Goal: Task Accomplishment & Management: Use online tool/utility

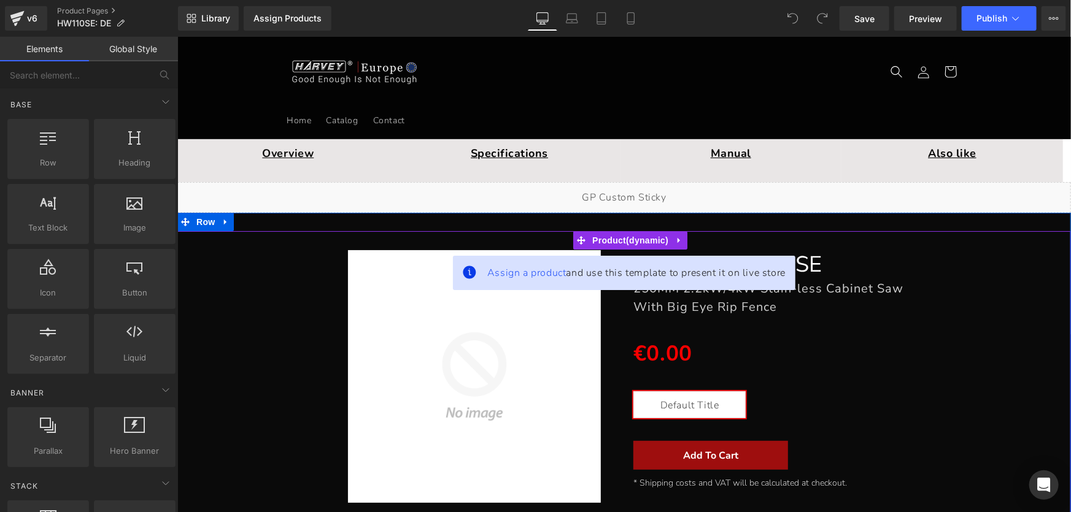
click at [981, 306] on div "Sale Off (P) Image ALPHA HW110SE Heading 250MM 2.2kW/4kW Stain-less Cabinet Saw…" at bounding box center [623, 370] width 881 height 279
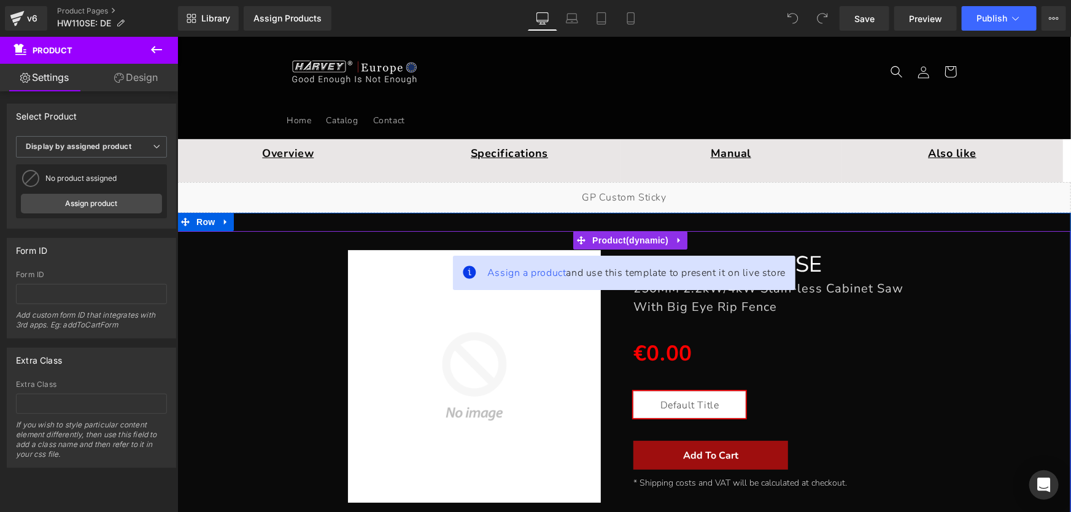
drag, startPoint x: 692, startPoint y: 279, endPoint x: 695, endPoint y: 285, distance: 6.6
click at [691, 279] on span "Assign a product and use this template to present it on live store" at bounding box center [636, 272] width 298 height 15
click at [630, 239] on span "Product" at bounding box center [629, 240] width 82 height 18
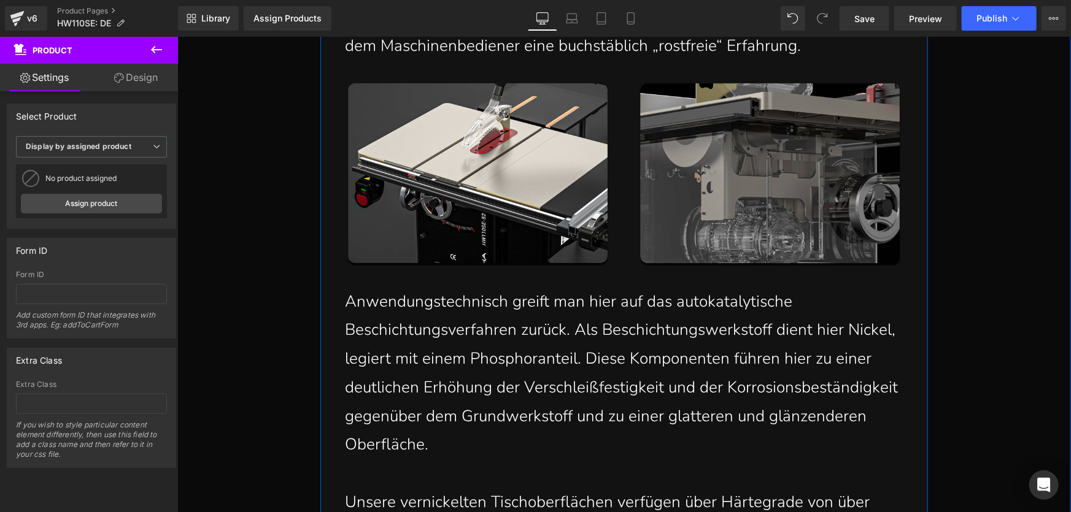
scroll to position [1729, 0]
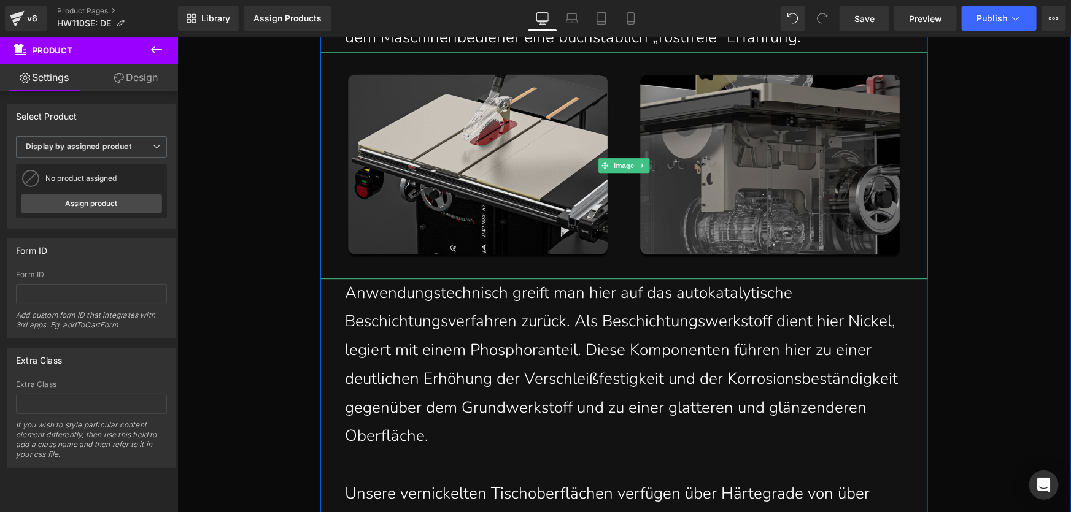
click at [469, 183] on img at bounding box center [624, 165] width 608 height 227
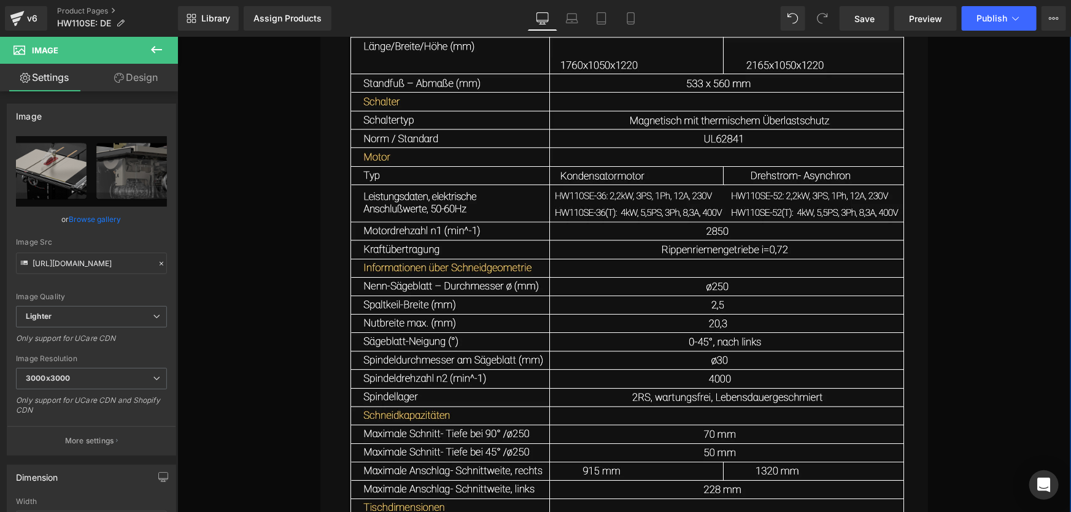
scroll to position [25393, 0]
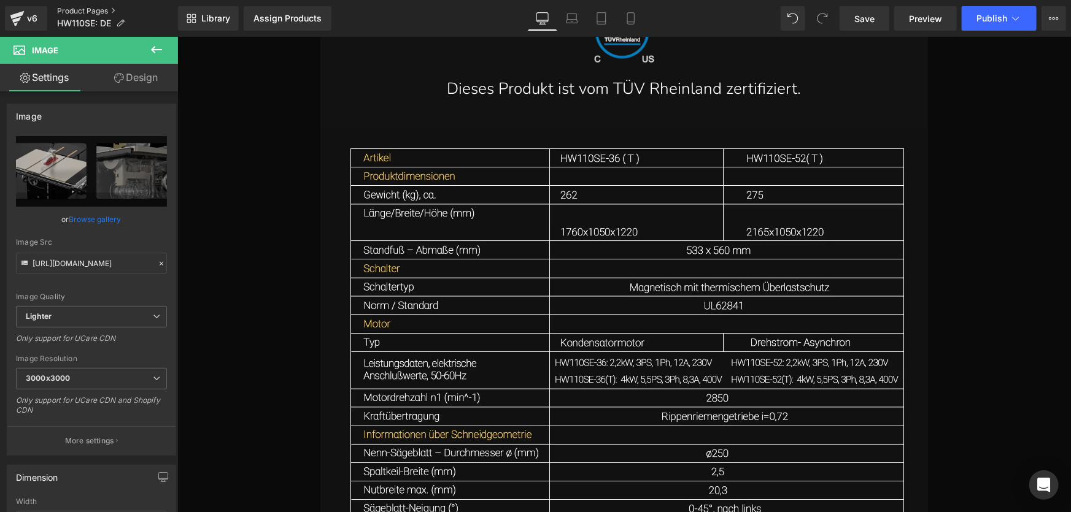
click at [87, 11] on link "Product Pages" at bounding box center [117, 11] width 121 height 10
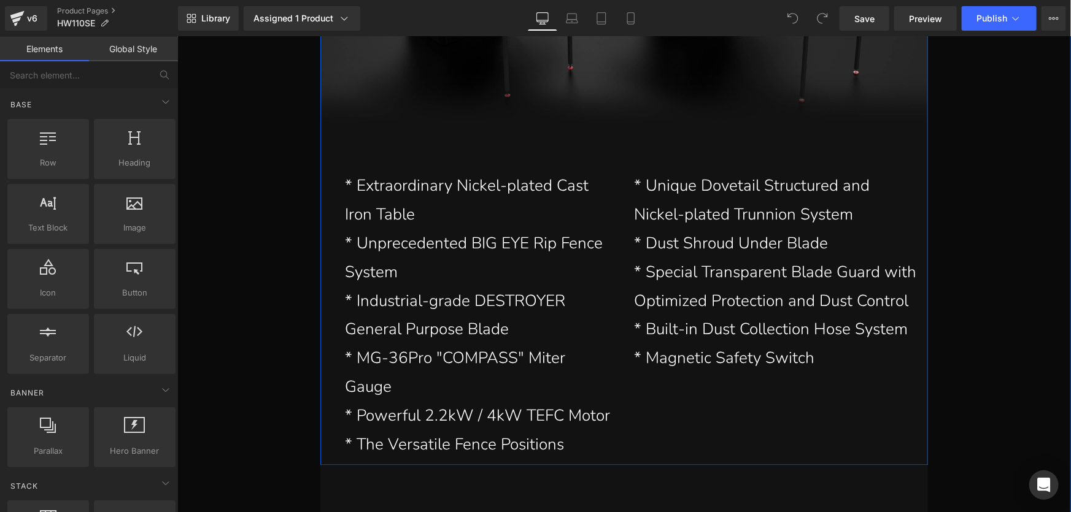
scroll to position [3514, 0]
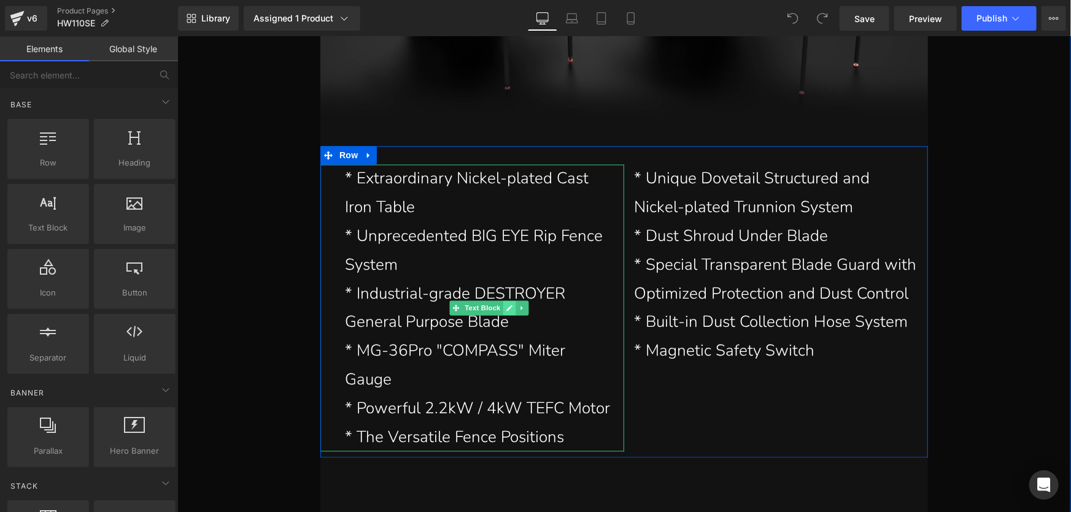
click at [506, 312] on icon at bounding box center [509, 309] width 6 height 6
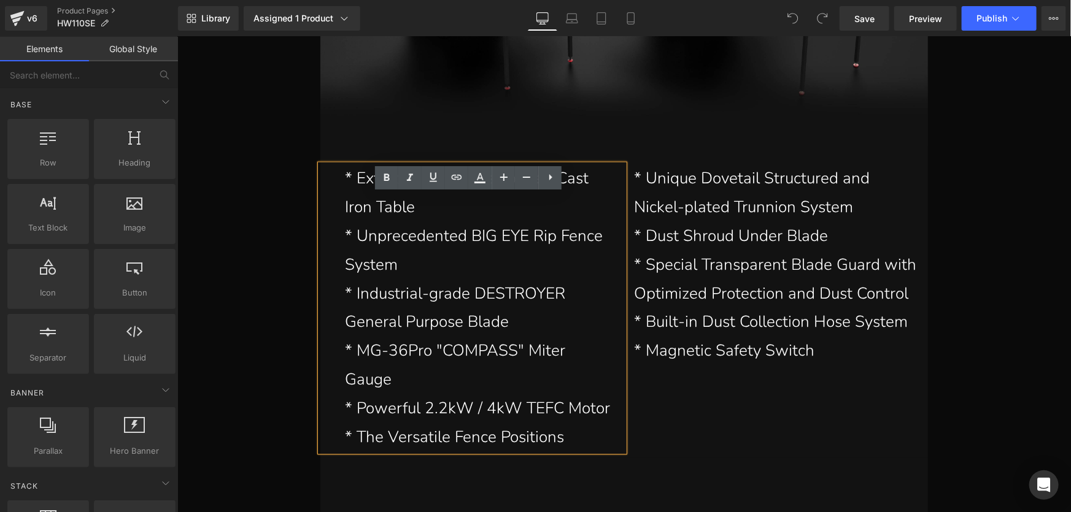
click at [390, 214] on p "* Extraordinary Nickel-plated Cast Iron Table" at bounding box center [479, 193] width 270 height 58
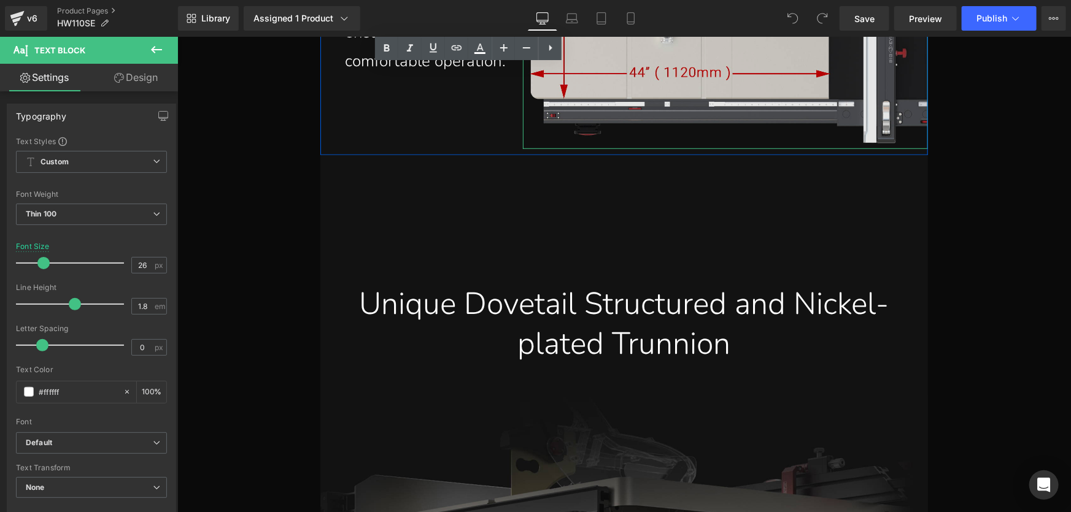
scroll to position [5299, 0]
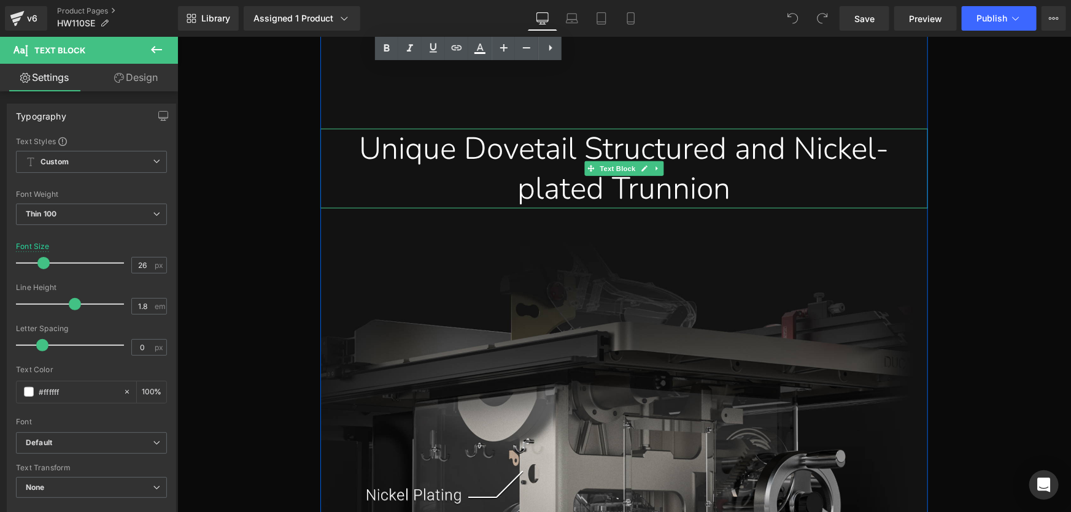
click at [739, 177] on div "Unique Dovetail Structured and Nickel-plated Trunnion" at bounding box center [623, 168] width 589 height 80
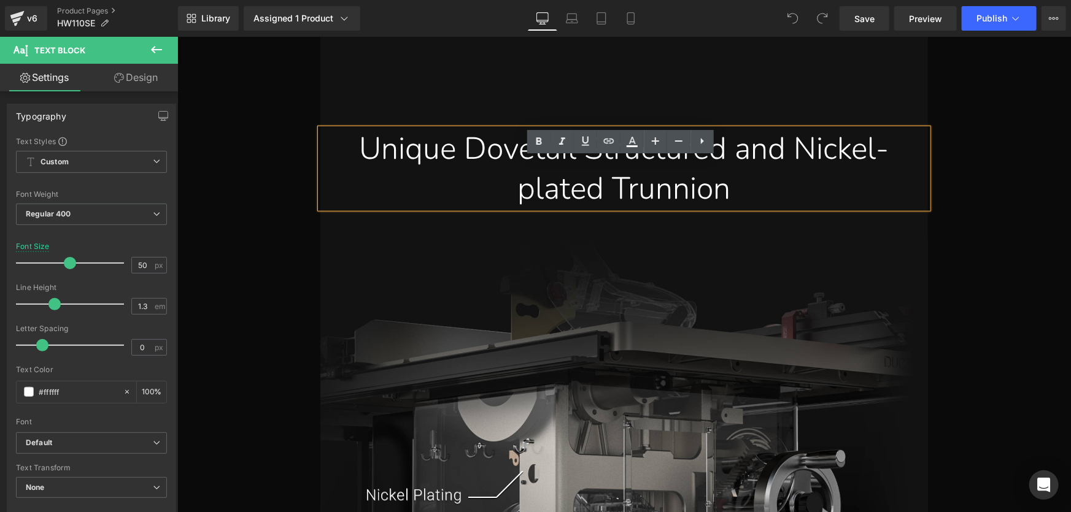
click at [808, 176] on div "Unique Dovetail Structured and Nickel-plated Trunnion" at bounding box center [623, 168] width 589 height 80
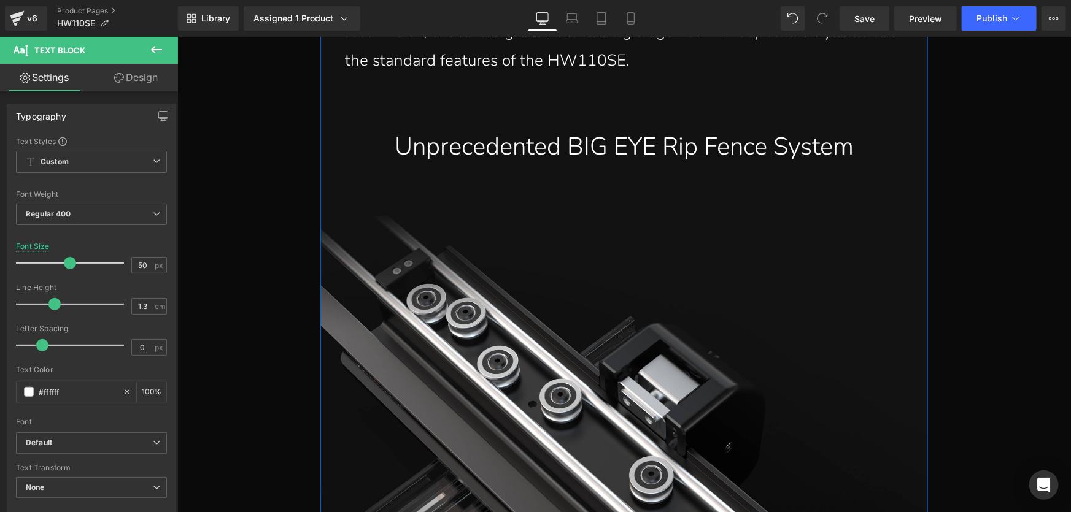
scroll to position [8535, 0]
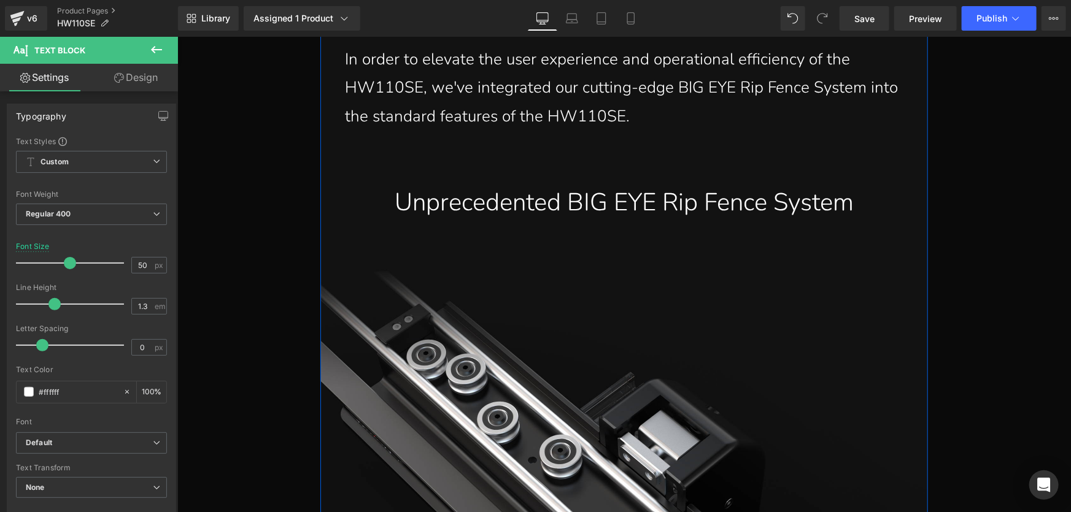
click at [582, 218] on div "Unprecedented BIG EYE Rip Fence System Text Block" at bounding box center [624, 202] width 608 height 32
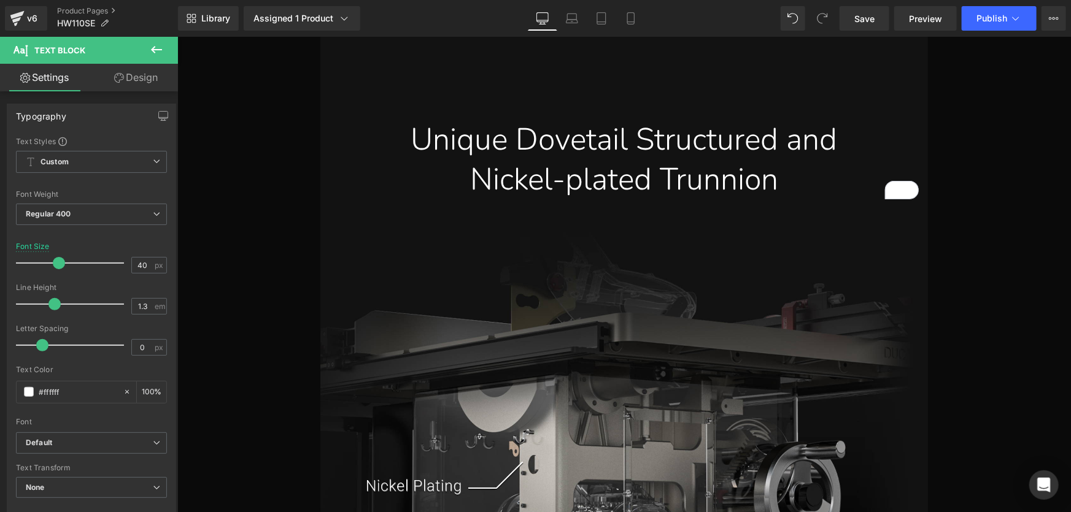
scroll to position [5188, 0]
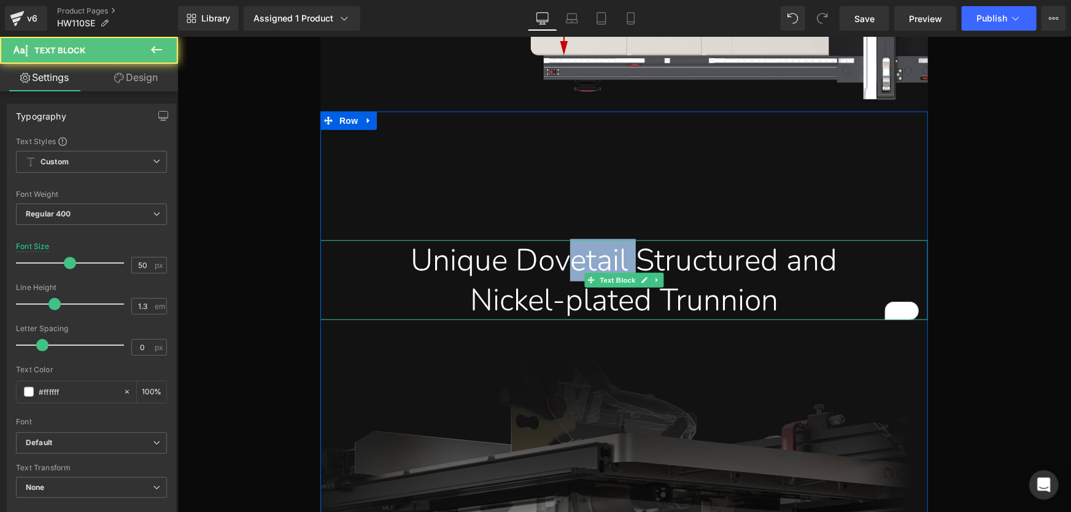
click at [631, 280] on div "Unique Dovetail Structured and" at bounding box center [623, 260] width 589 height 40
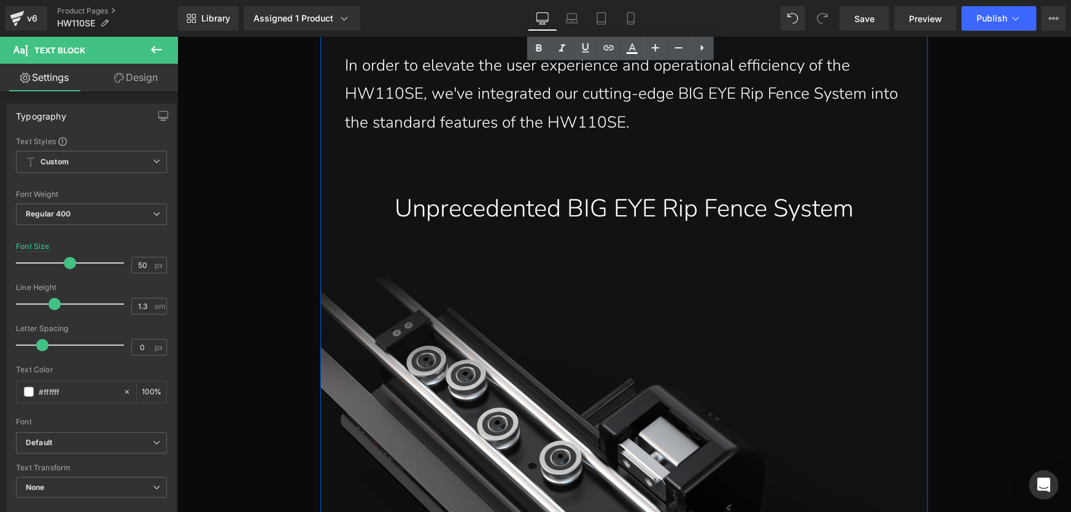
scroll to position [8535, 0]
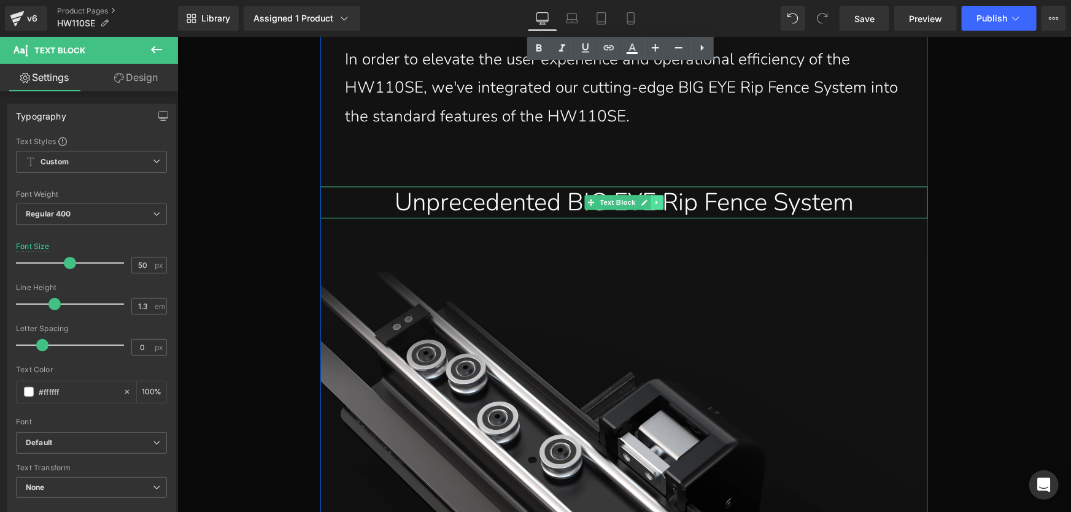
click at [655, 204] on icon at bounding box center [656, 202] width 2 height 4
click at [660, 205] on icon at bounding box center [663, 201] width 7 height 7
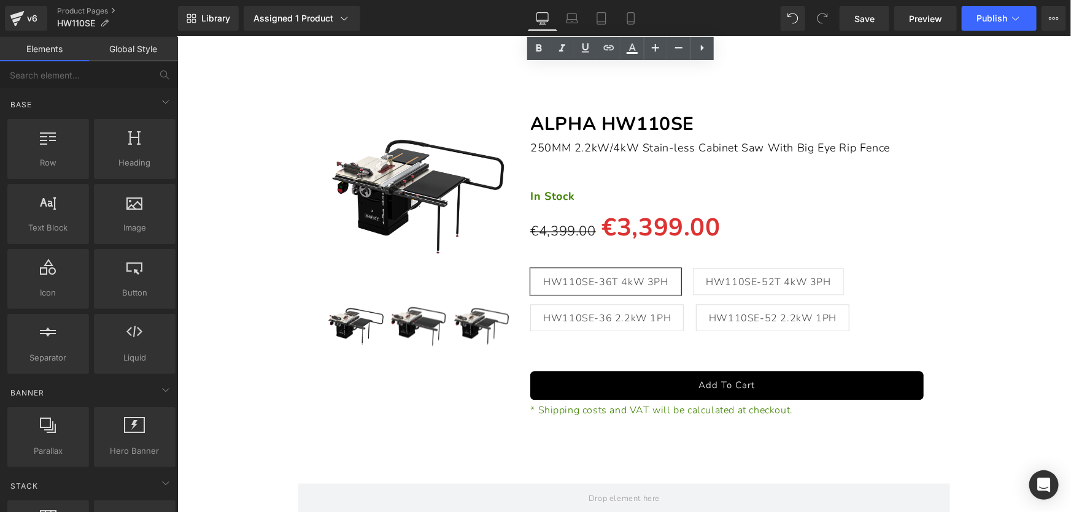
scroll to position [27223, 0]
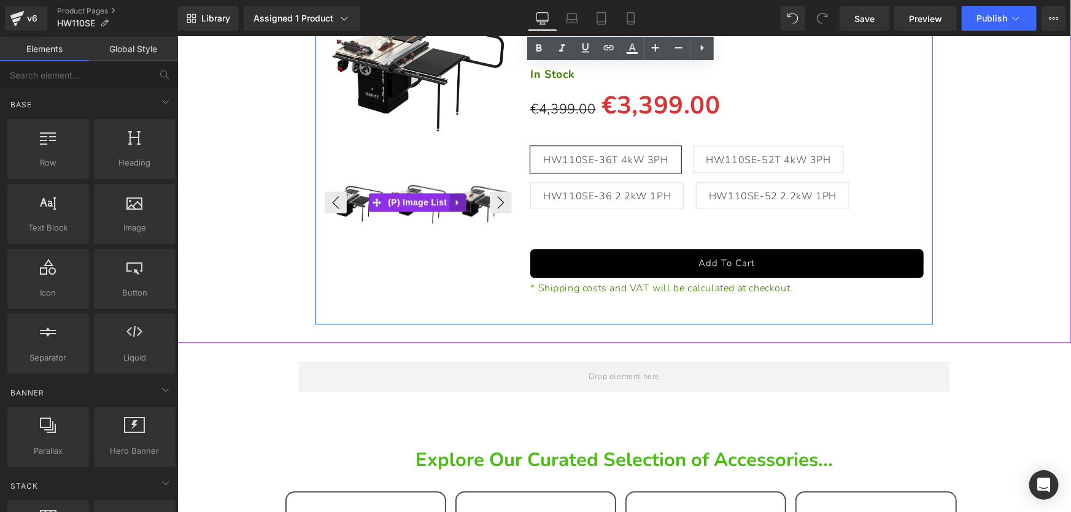
click at [460, 206] on icon at bounding box center [457, 201] width 9 height 9
click at [464, 206] on icon at bounding box center [465, 201] width 9 height 9
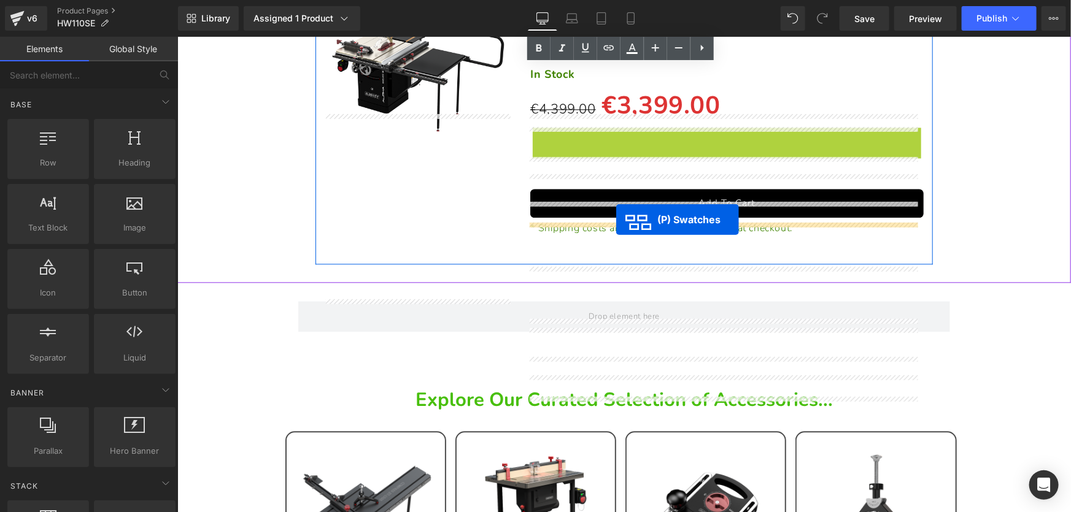
drag, startPoint x: 681, startPoint y: 311, endPoint x: 615, endPoint y: 220, distance: 112.1
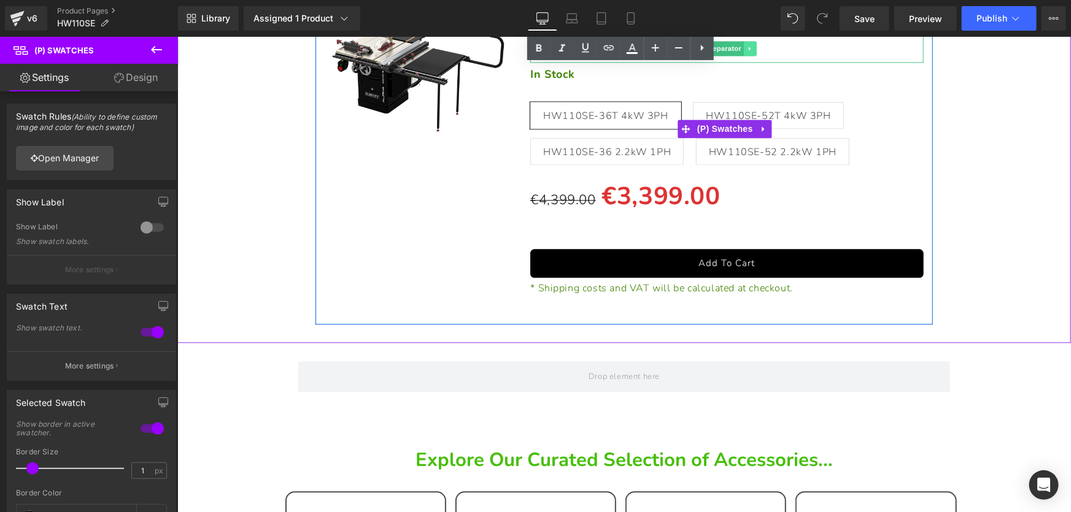
click at [751, 55] on link at bounding box center [750, 48] width 13 height 15
drag, startPoint x: 751, startPoint y: 187, endPoint x: 741, endPoint y: 193, distance: 11.6
click at [753, 52] on icon at bounding box center [756, 48] width 7 height 7
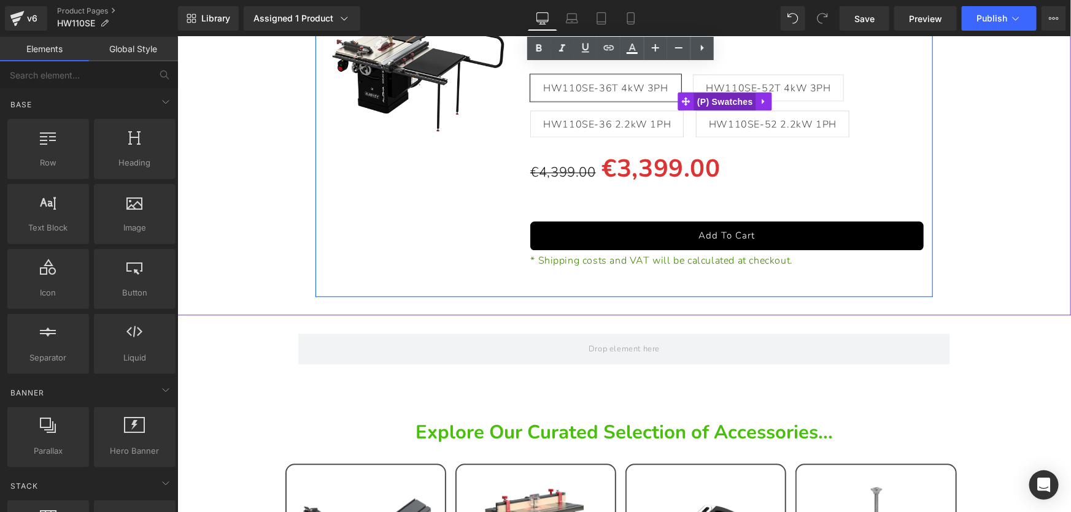
click at [706, 110] on span "(P) Swatches" at bounding box center [724, 101] width 62 height 18
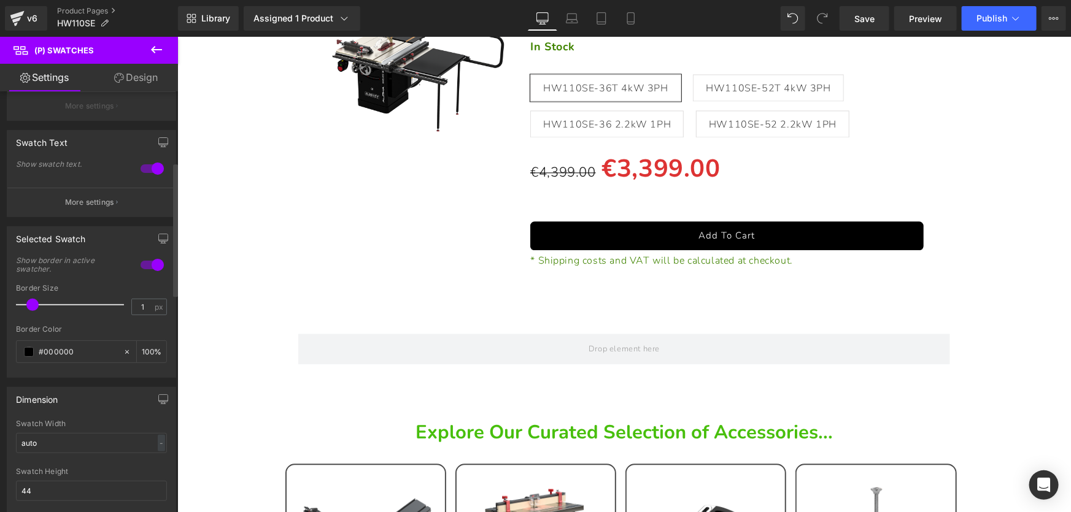
scroll to position [223, 0]
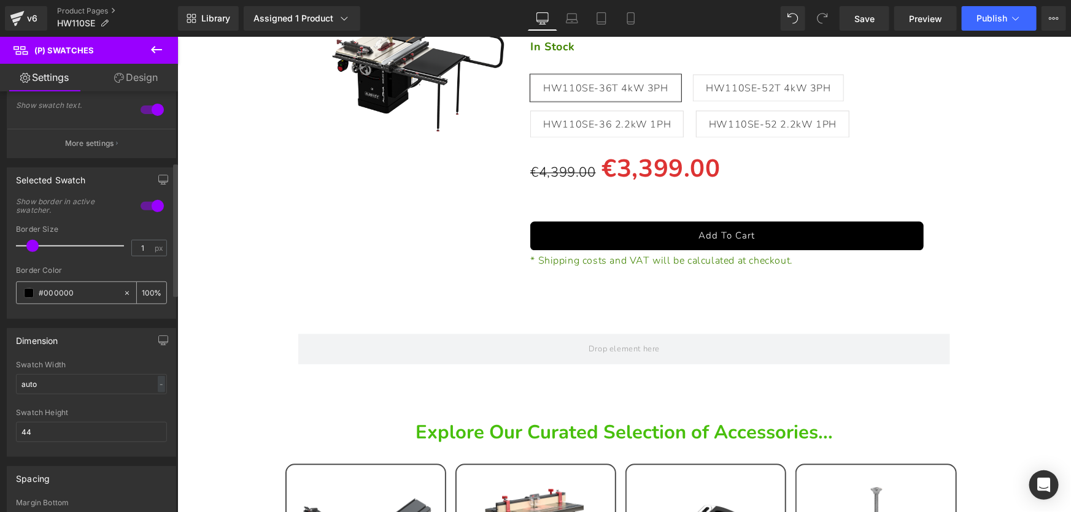
click at [26, 290] on span at bounding box center [29, 293] width 10 height 10
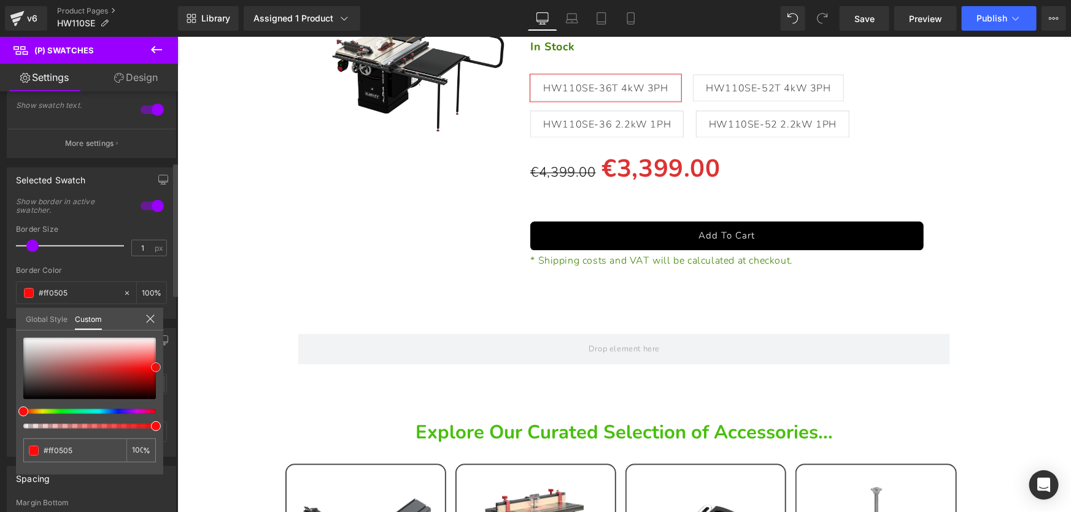
drag, startPoint x: 21, startPoint y: 399, endPoint x: 153, endPoint y: 368, distance: 136.3
click at [153, 368] on span at bounding box center [156, 368] width 10 height 10
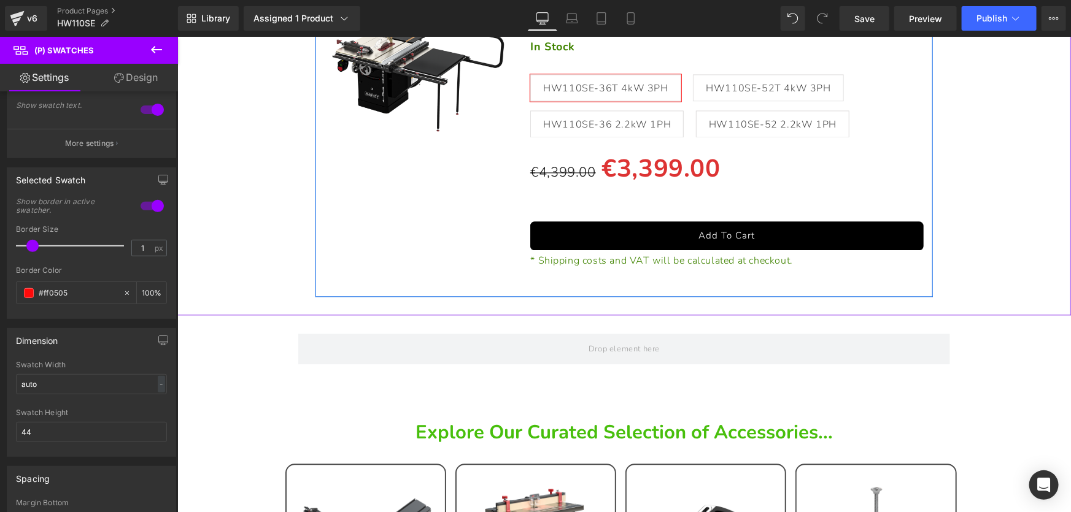
click at [669, 107] on div "(P) Image Separator ALPHA HW110SE Text Block 250MM 2.2kW/4kW Stain-less Cabinet…" at bounding box center [623, 126] width 617 height 341
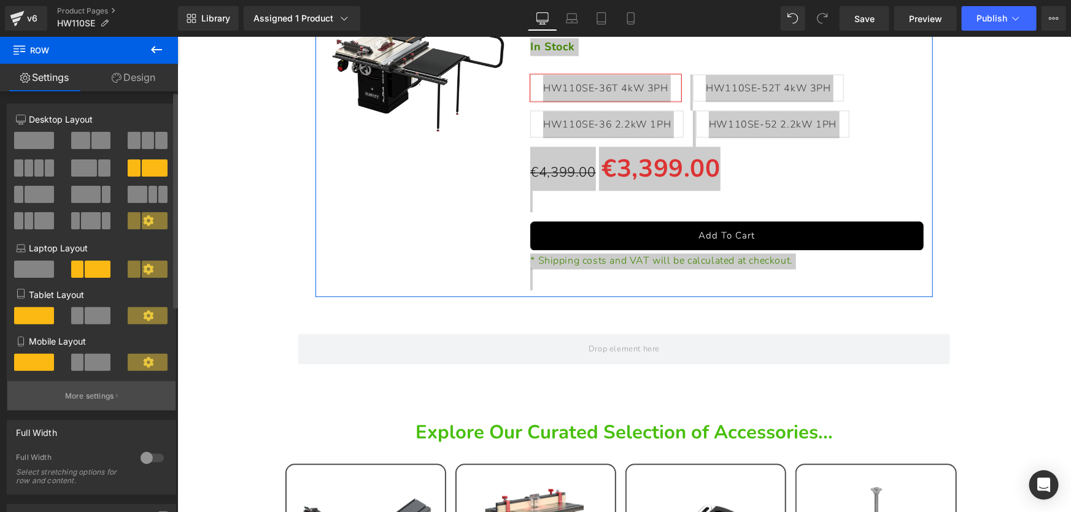
click at [92, 397] on p "More settings" at bounding box center [89, 396] width 49 height 11
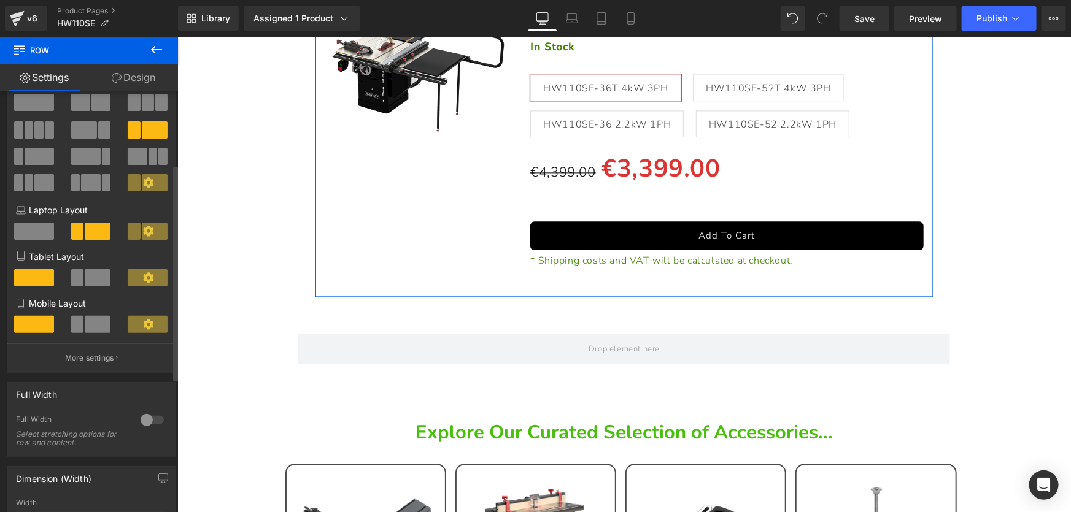
scroll to position [167, 0]
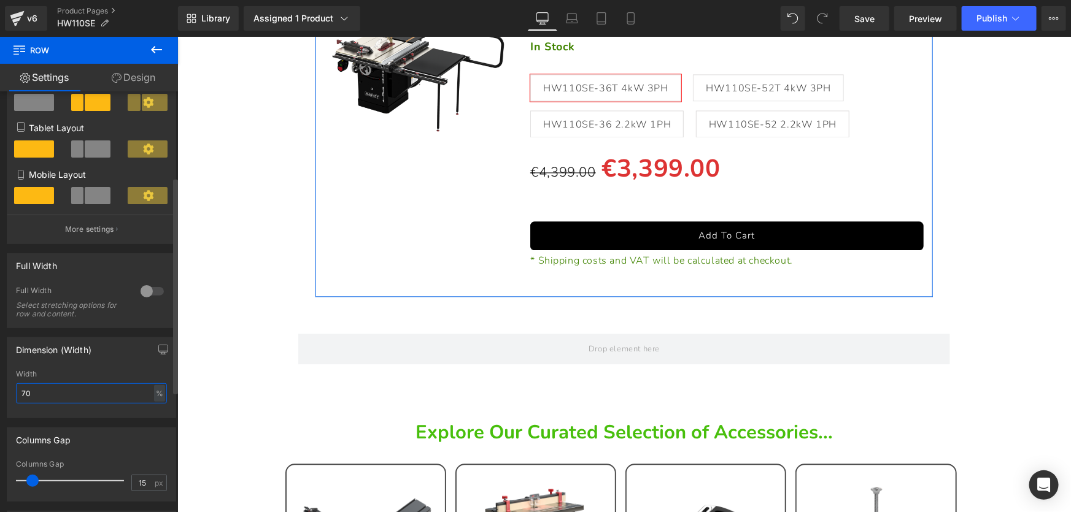
click at [66, 397] on input "70" at bounding box center [91, 394] width 151 height 20
type input "80"
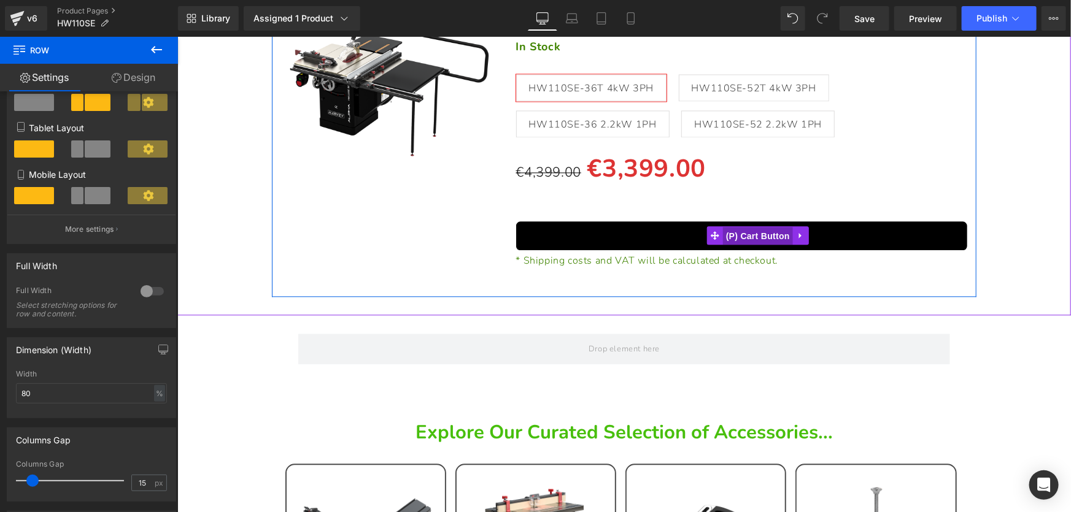
click at [741, 245] on span "(P) Cart Button" at bounding box center [757, 235] width 70 height 18
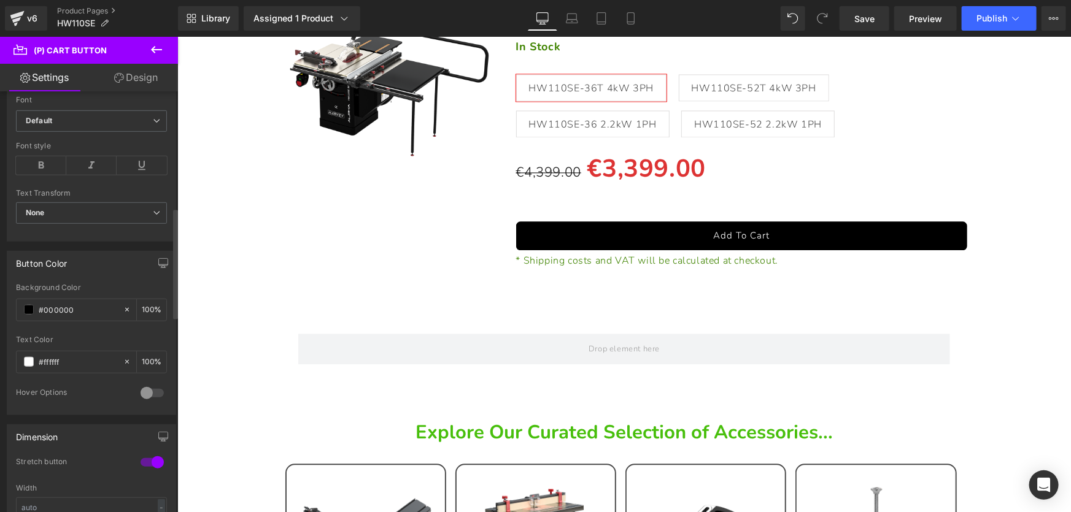
scroll to position [446, 0]
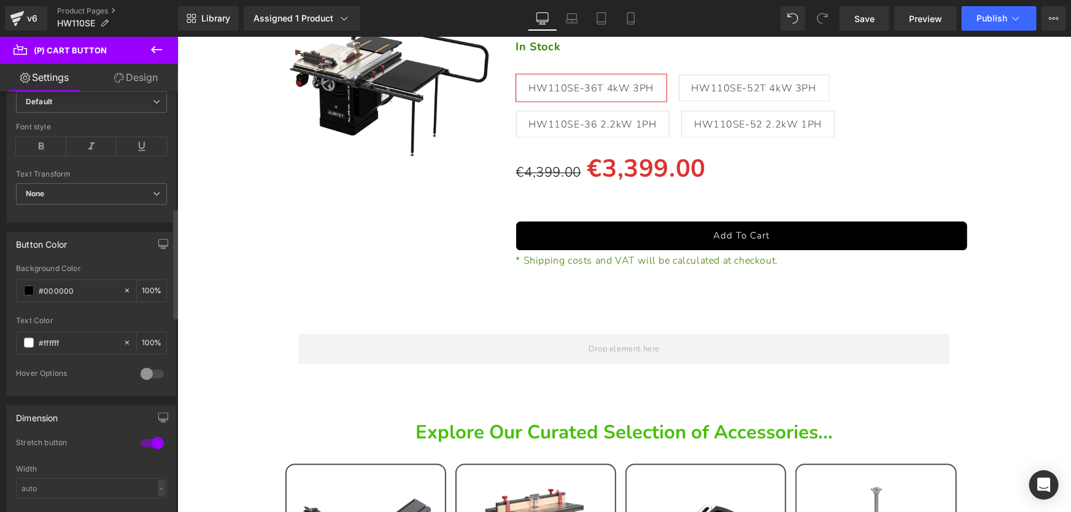
click at [145, 442] on div at bounding box center [151, 444] width 29 height 20
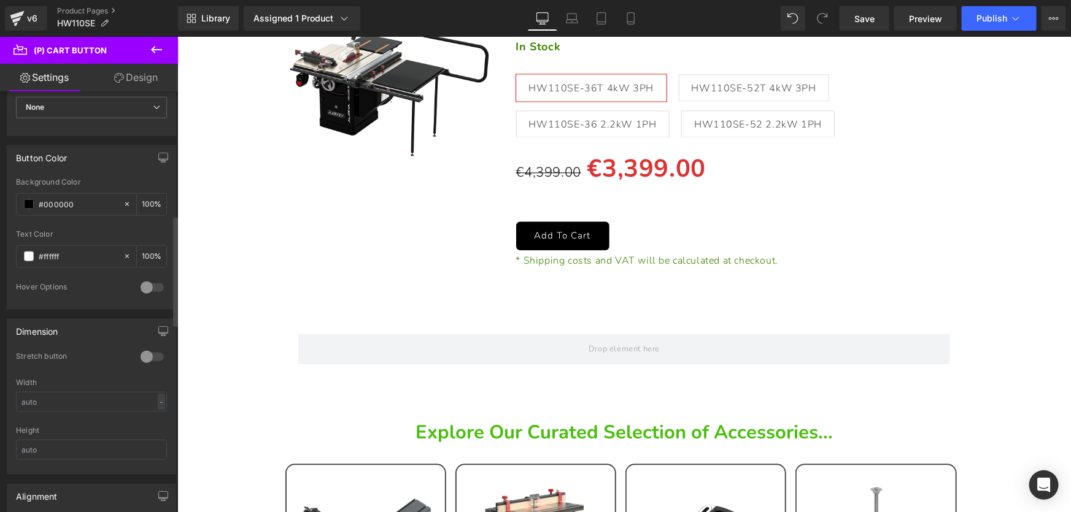
scroll to position [558, 0]
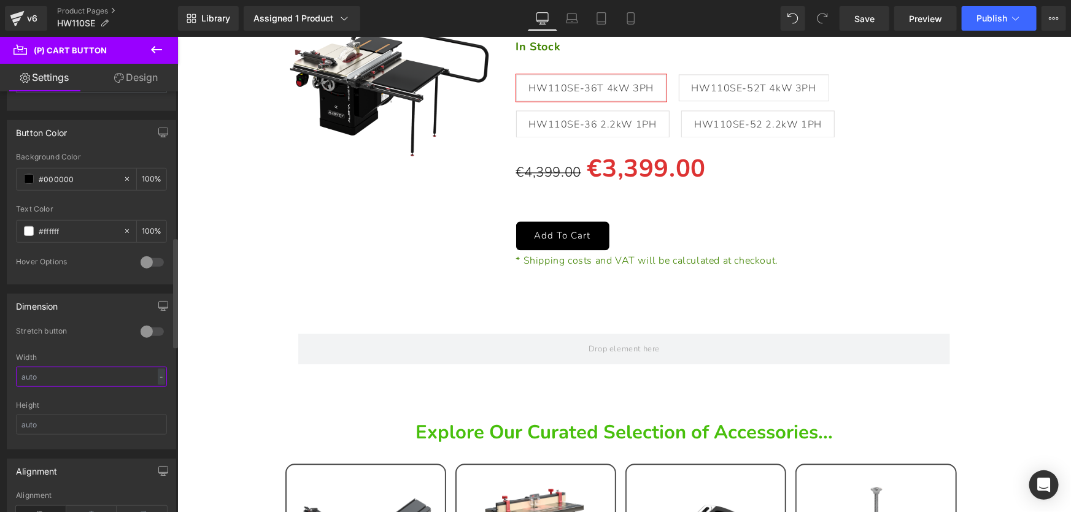
click at [90, 376] on input "text" at bounding box center [91, 377] width 151 height 20
click at [158, 377] on div "px" at bounding box center [159, 377] width 12 height 17
click at [154, 393] on li "%" at bounding box center [158, 396] width 15 height 18
click at [93, 373] on input "80" at bounding box center [91, 377] width 151 height 20
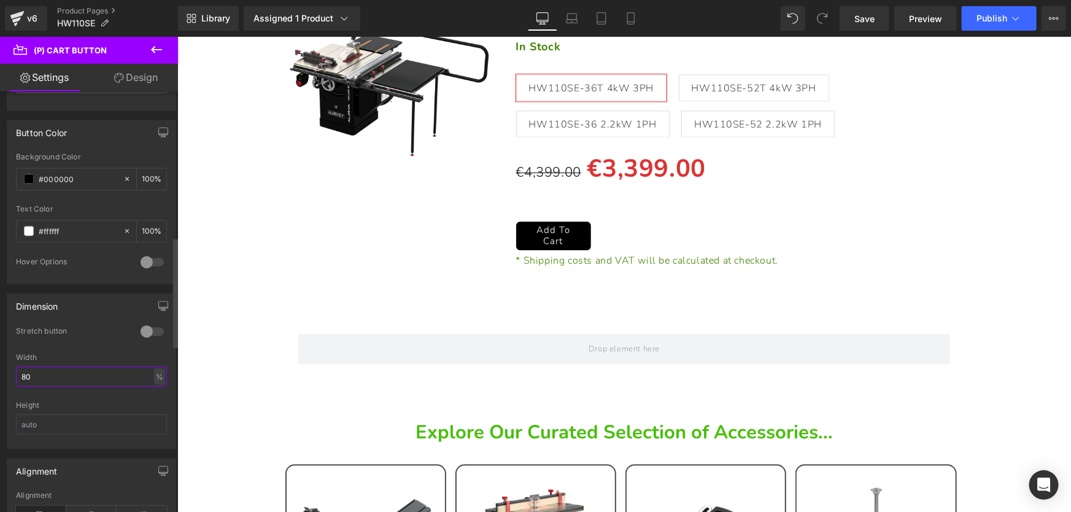
click at [93, 373] on input "80" at bounding box center [91, 377] width 151 height 20
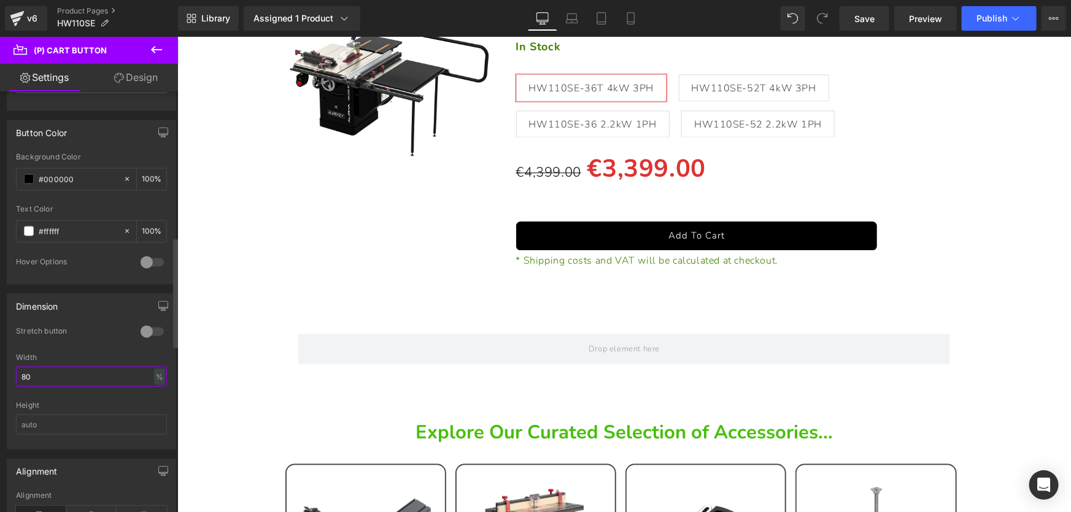
click at [92, 373] on input "80" at bounding box center [91, 377] width 151 height 20
type input "60"
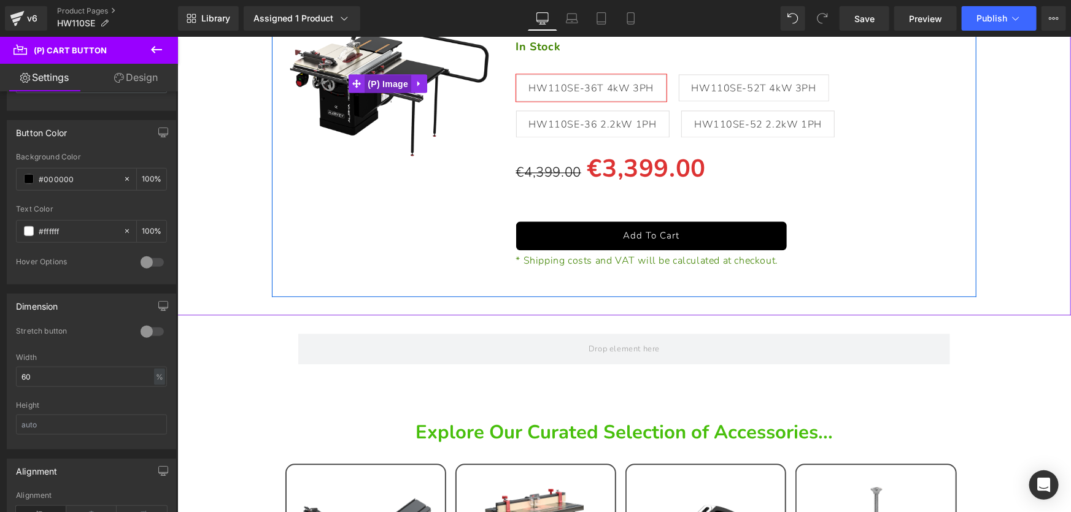
click at [382, 93] on span "(P) Image" at bounding box center [387, 83] width 47 height 18
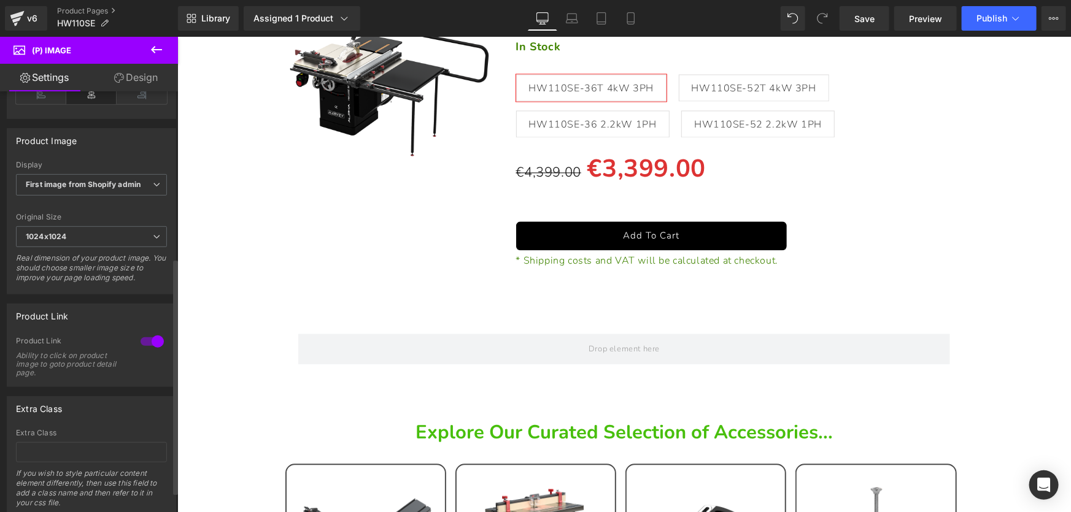
scroll to position [333, 0]
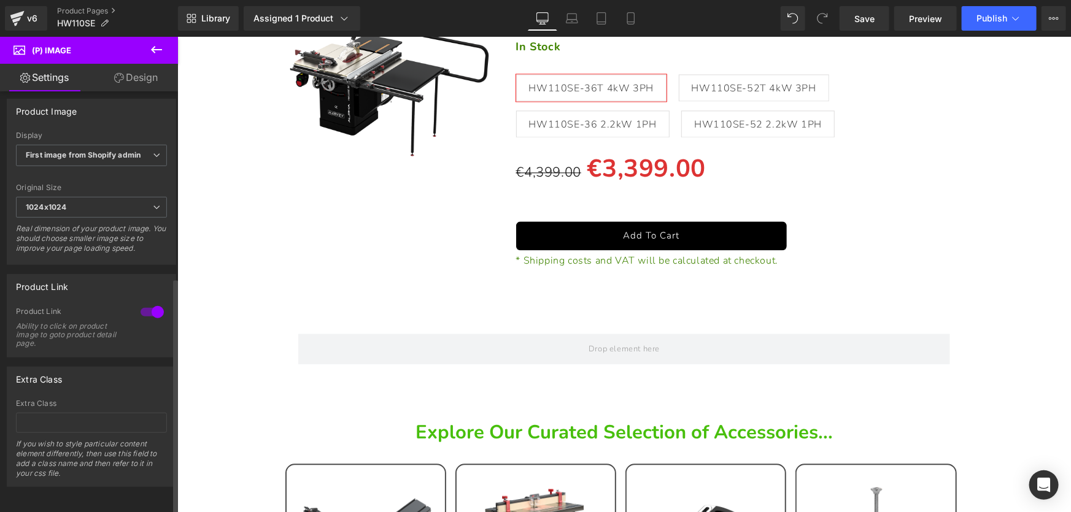
click at [147, 304] on div at bounding box center [151, 313] width 29 height 20
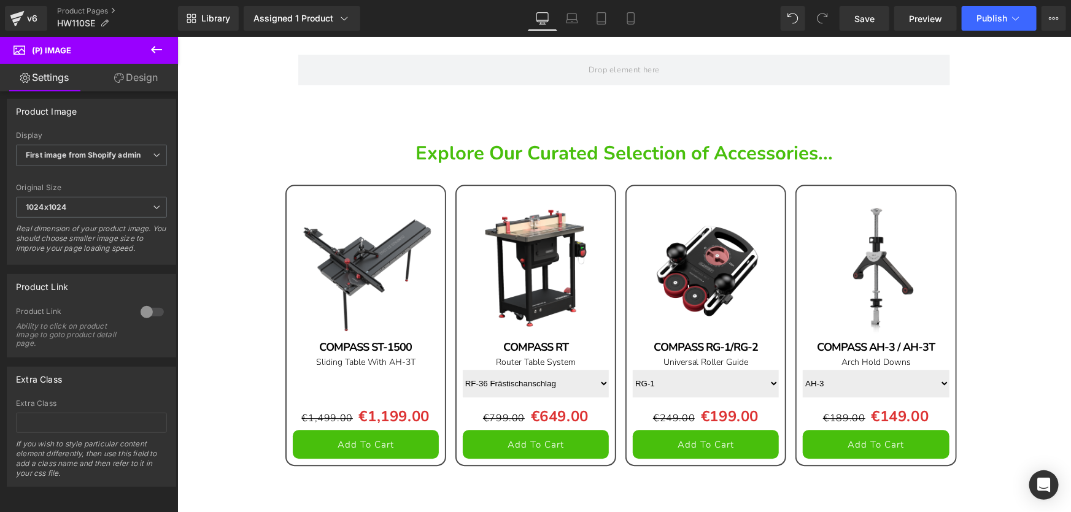
scroll to position [27614, 0]
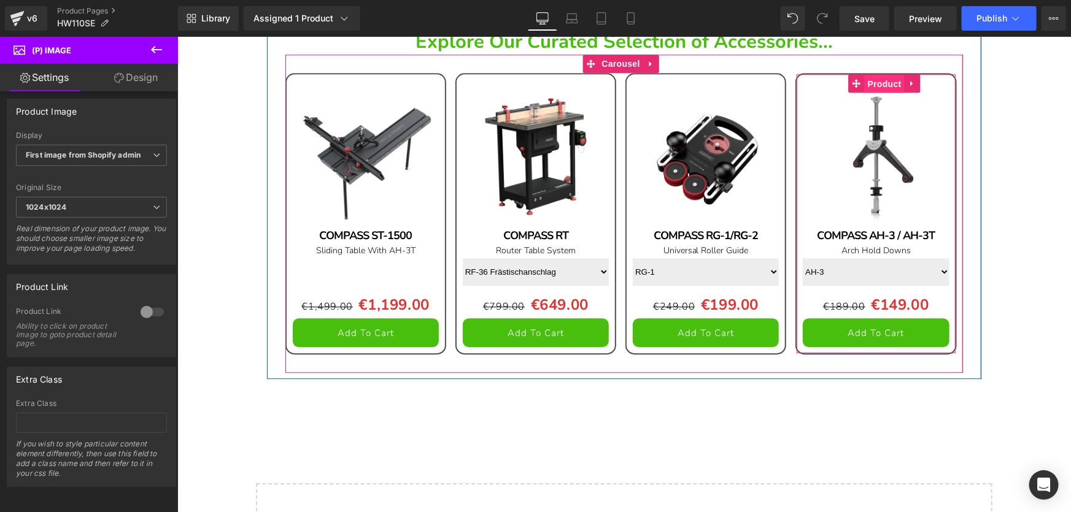
click at [875, 93] on span "Product" at bounding box center [884, 83] width 40 height 18
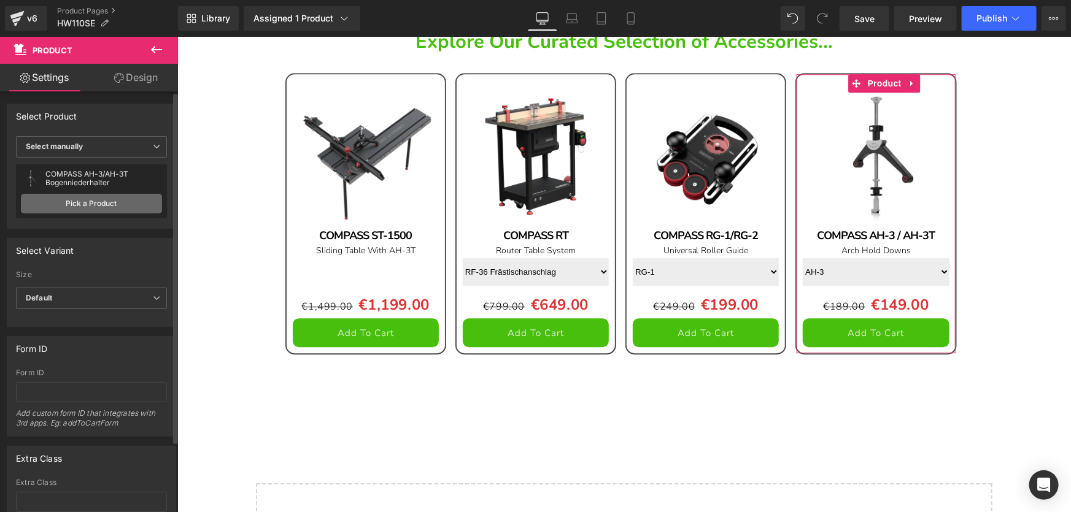
click at [87, 202] on link "Pick a Product" at bounding box center [91, 204] width 141 height 20
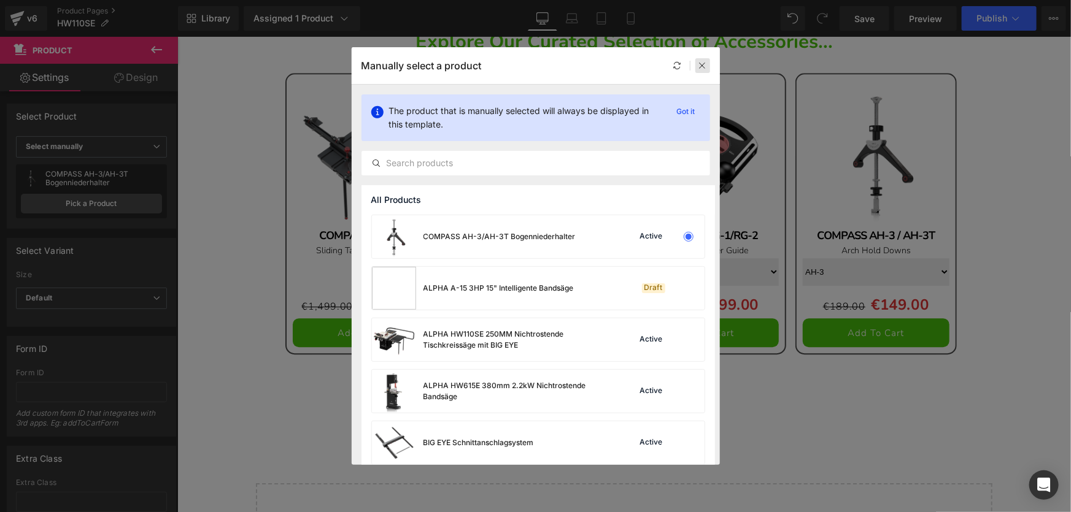
click at [703, 68] on icon at bounding box center [702, 65] width 9 height 9
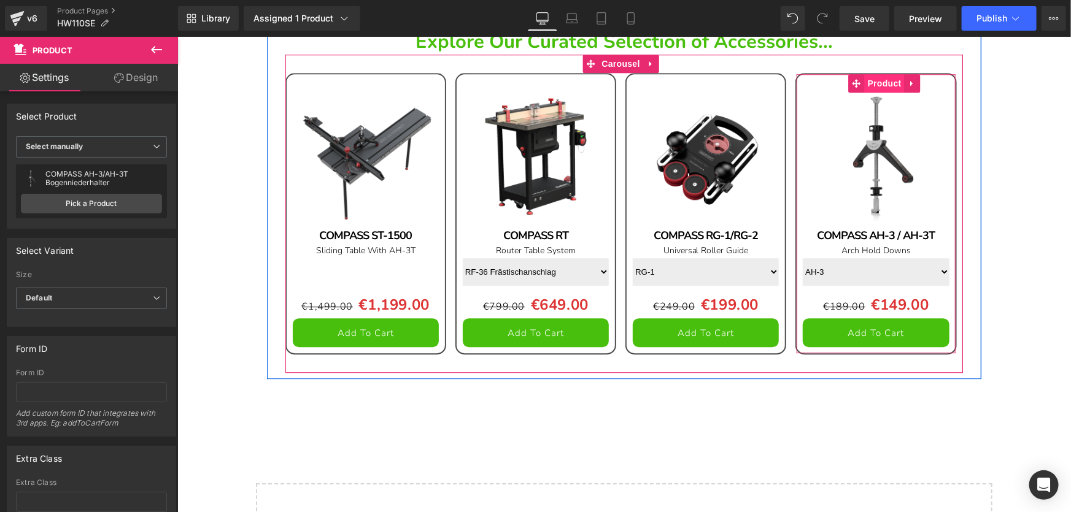
click at [878, 92] on span "Product" at bounding box center [884, 83] width 40 height 18
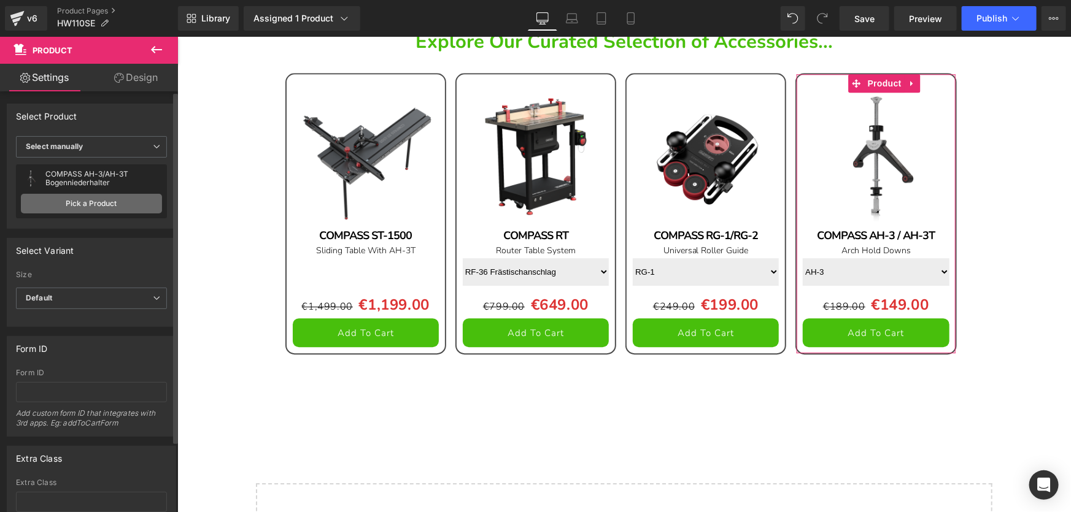
click at [87, 202] on link "Pick a Product" at bounding box center [91, 204] width 141 height 20
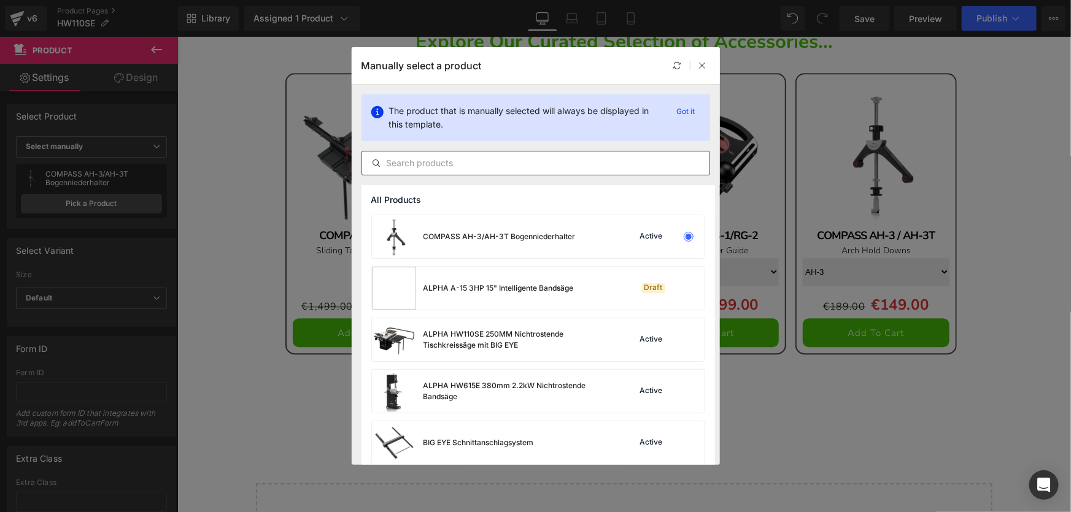
click at [469, 168] on input "text" at bounding box center [535, 163] width 347 height 15
click at [542, 164] on input "spider" at bounding box center [535, 163] width 347 height 15
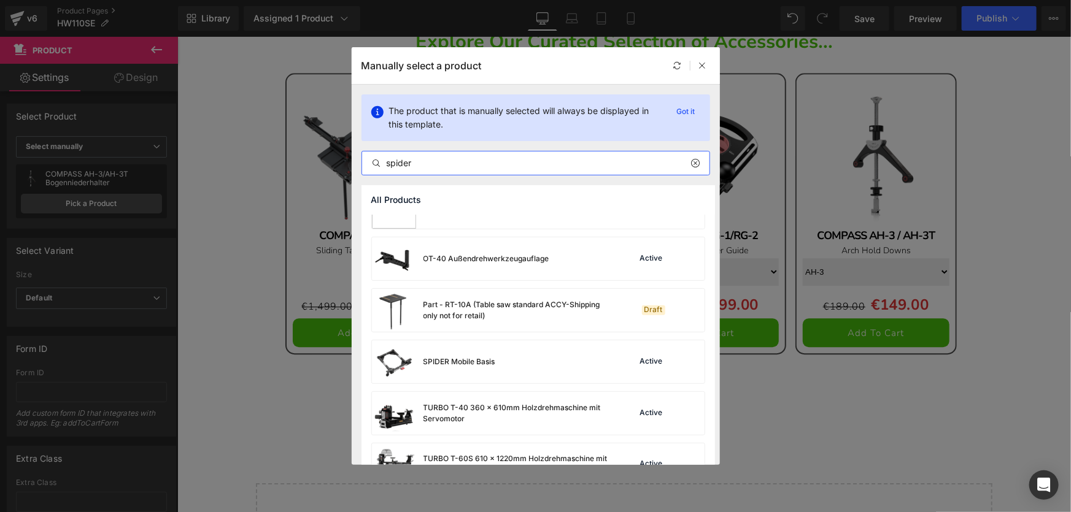
scroll to position [937, 0]
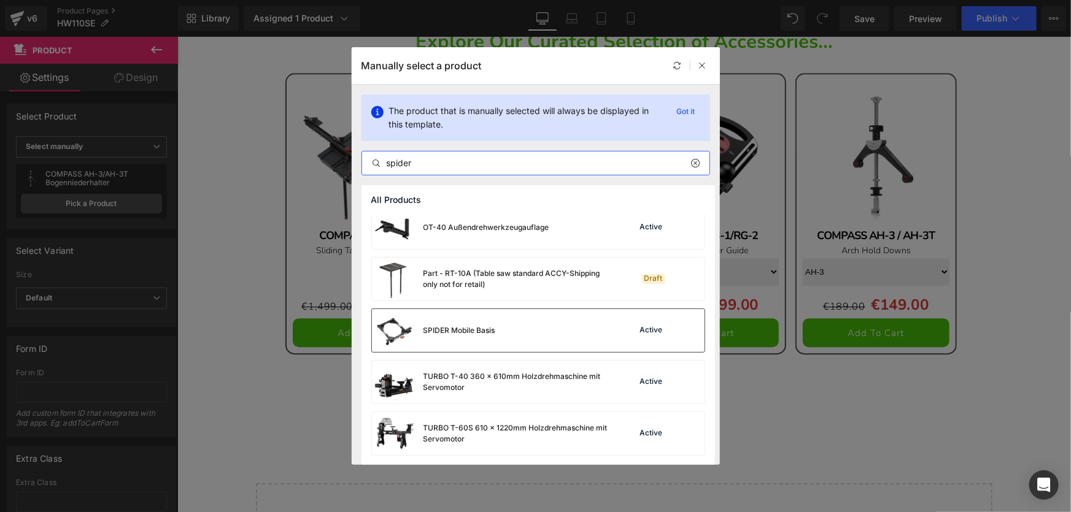
type input "spider"
click at [474, 325] on div "SPIDER Mobile Basis" at bounding box center [459, 330] width 72 height 11
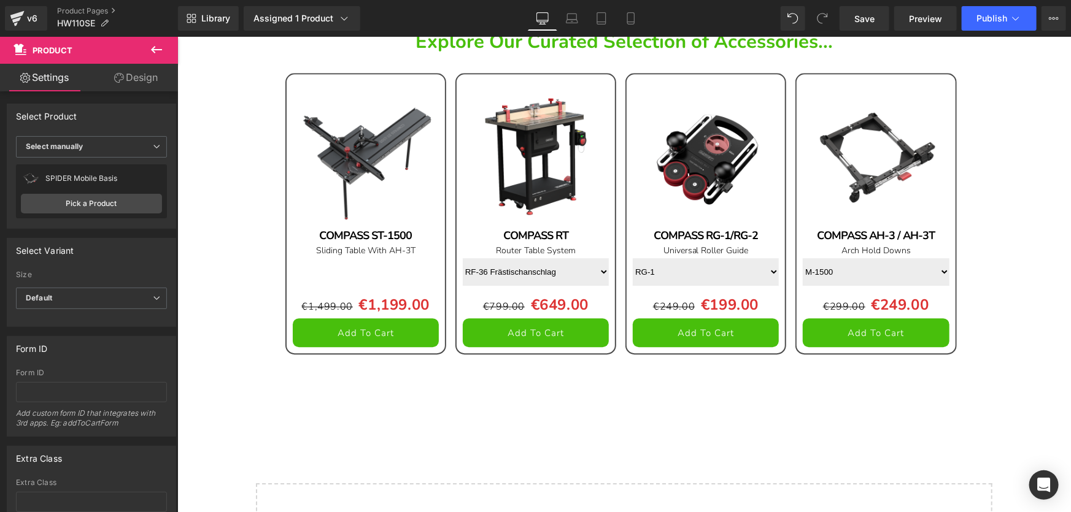
scroll to position [27670, 0]
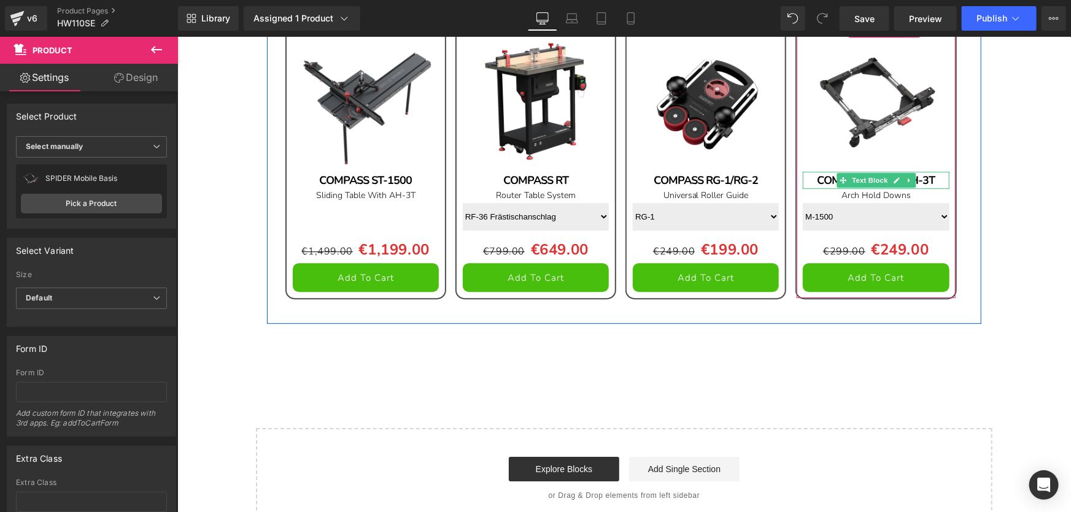
click at [817, 187] on b "COMPASS AH-3 / AH-3T" at bounding box center [875, 179] width 118 height 15
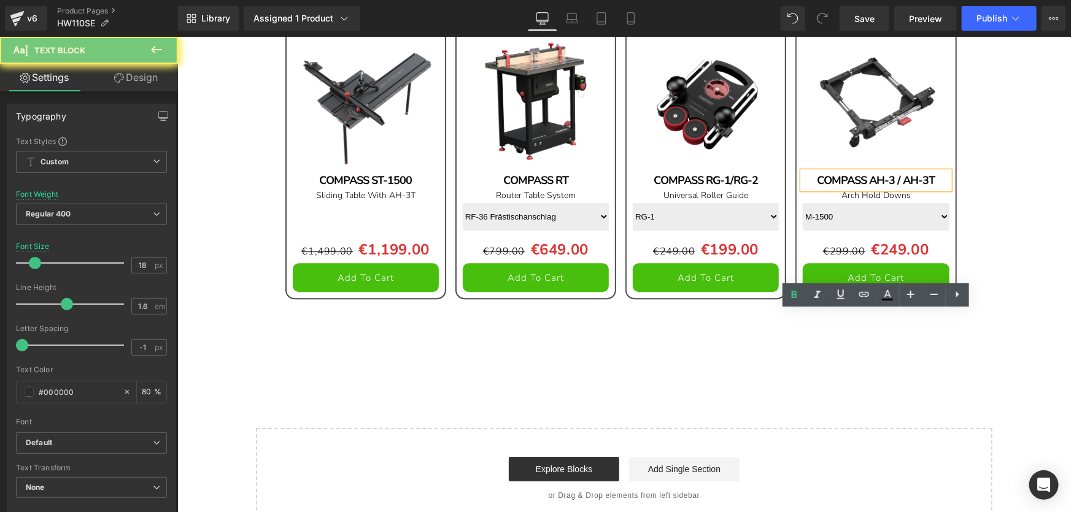
click at [817, 187] on b "COMPASS AH-3 / AH-3T" at bounding box center [875, 179] width 118 height 15
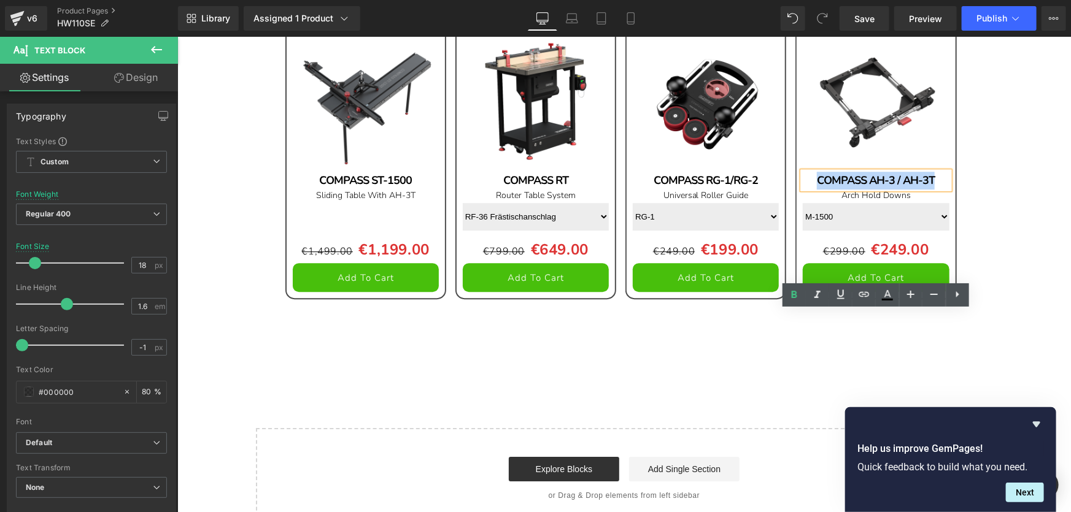
click at [861, 187] on b "COMPASS AH-3 / AH-3T" at bounding box center [875, 179] width 118 height 15
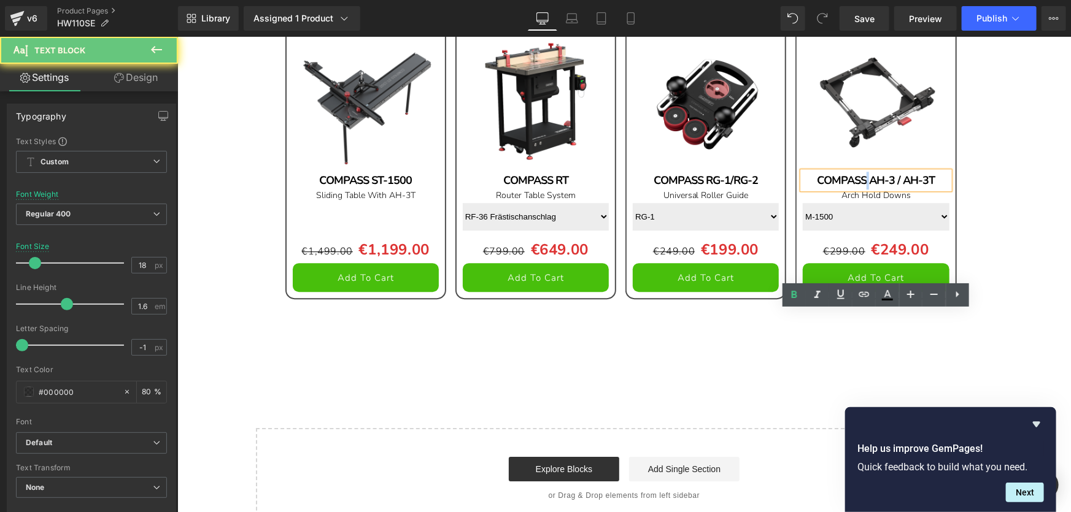
click at [862, 187] on b "COMPASS AH-3 / AH-3T" at bounding box center [875, 179] width 118 height 15
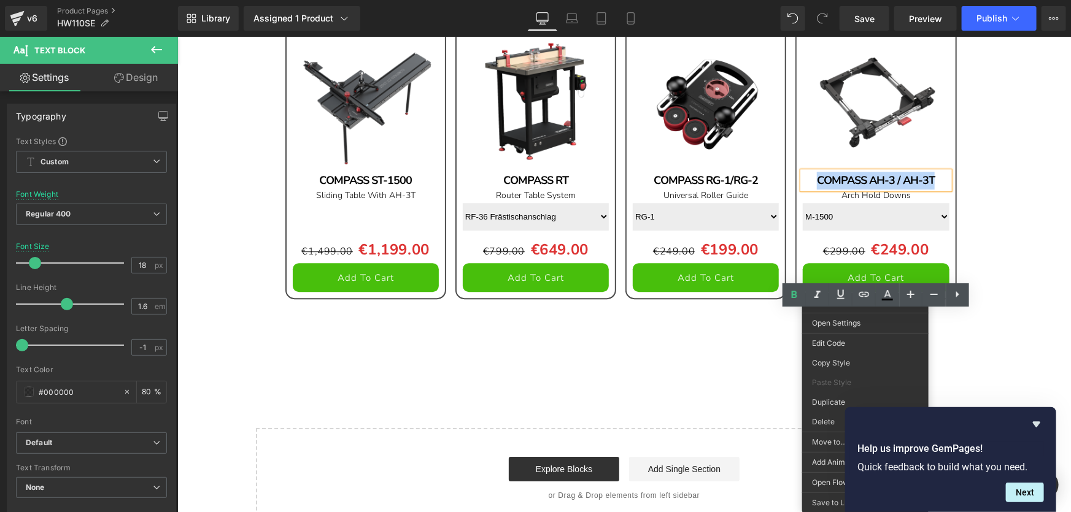
click at [938, 189] on div "COMPASS AH-3 / AH-3T" at bounding box center [875, 180] width 146 height 18
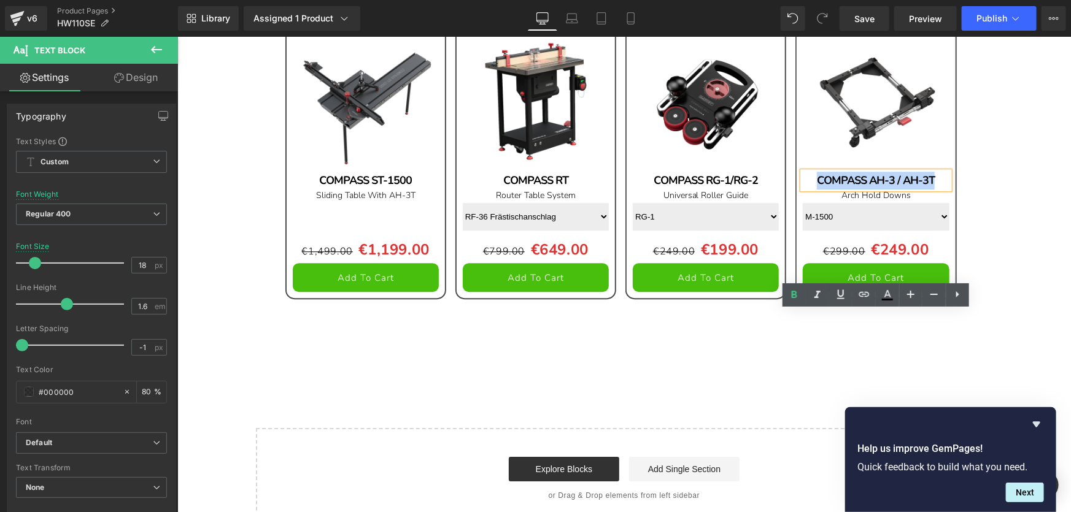
drag, startPoint x: 938, startPoint y: 318, endPoint x: 806, endPoint y: 318, distance: 131.9
click at [806, 189] on div "COMPASS AH-3 / AH-3T" at bounding box center [875, 180] width 146 height 18
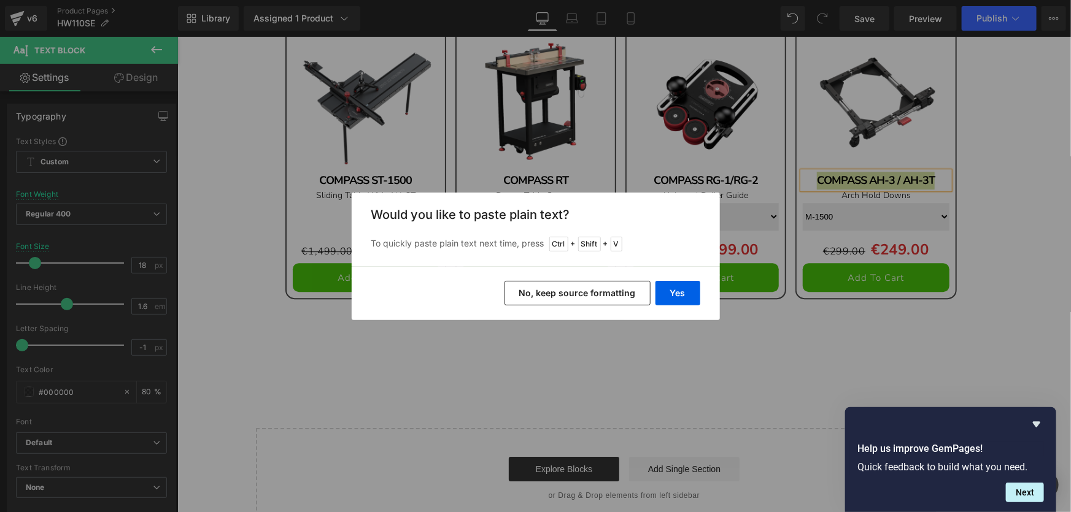
click at [603, 294] on button "No, keep source formatting" at bounding box center [577, 293] width 146 height 25
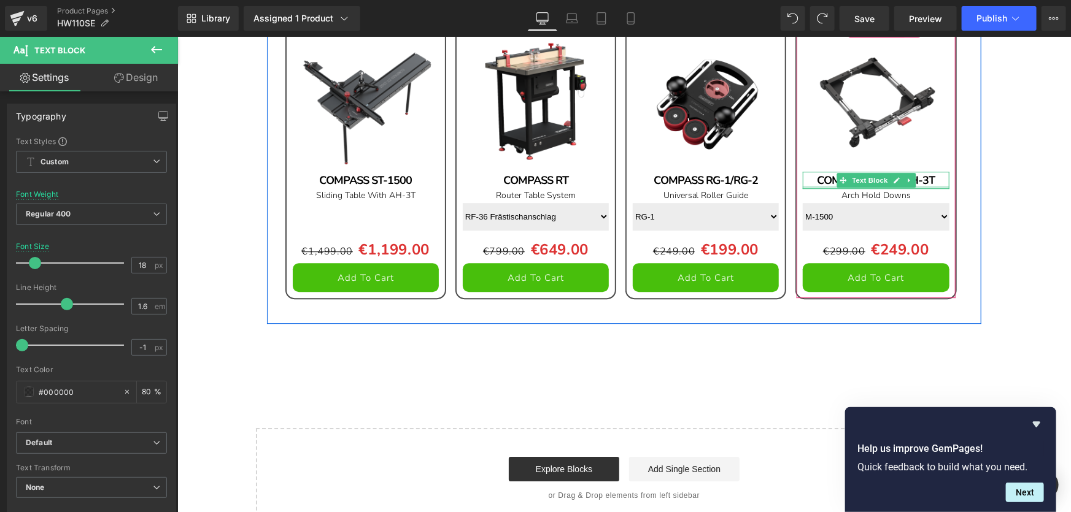
click at [814, 188] on div at bounding box center [875, 186] width 146 height 3
click at [816, 187] on b "COMPASS AH-3 / AH-3T" at bounding box center [875, 179] width 118 height 15
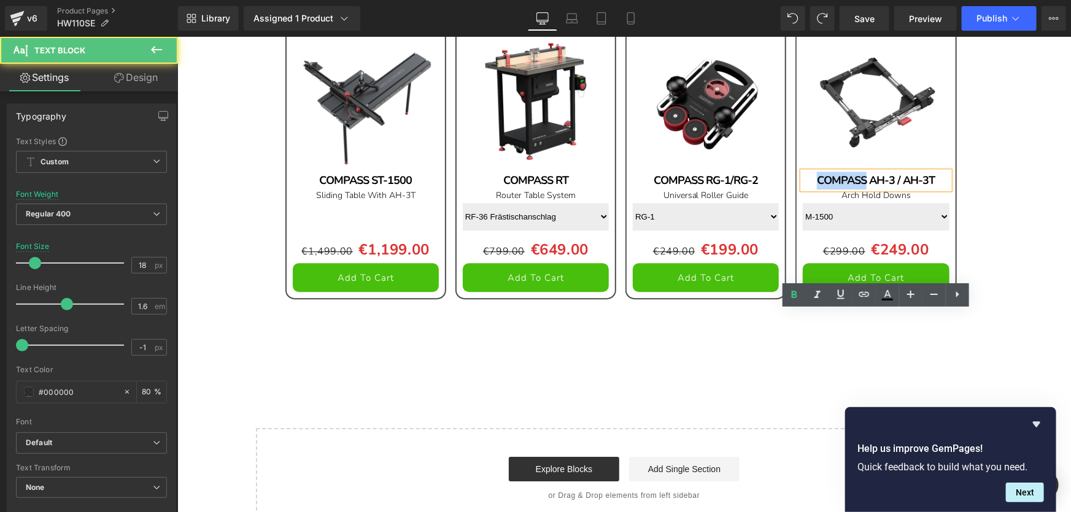
click at [821, 187] on b "COMPASS AH-3 / AH-3T" at bounding box center [875, 179] width 118 height 15
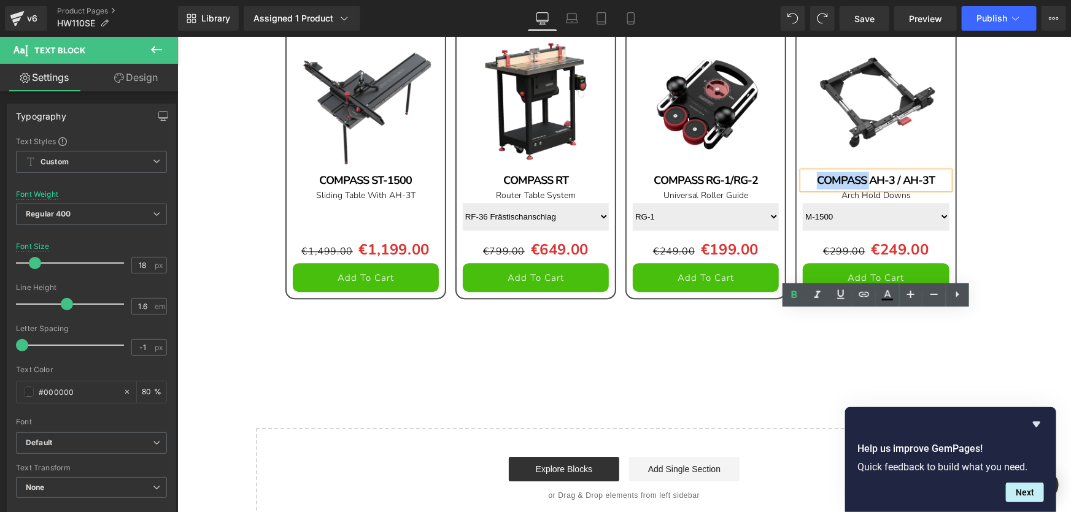
click at [821, 187] on b "COMPASS AH-3 / AH-3T" at bounding box center [875, 179] width 118 height 15
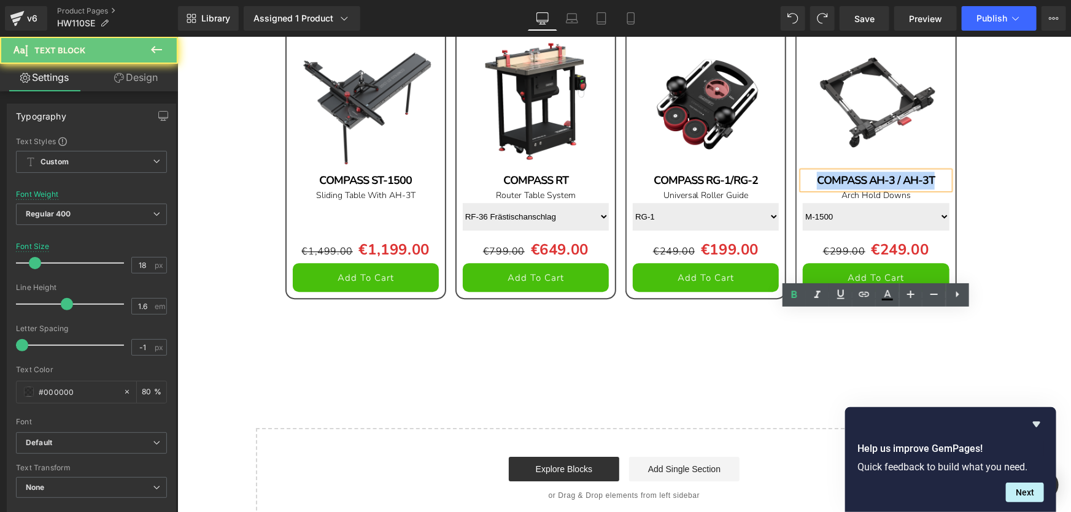
click at [821, 187] on b "COMPASS AH-3 / AH-3T" at bounding box center [875, 179] width 118 height 15
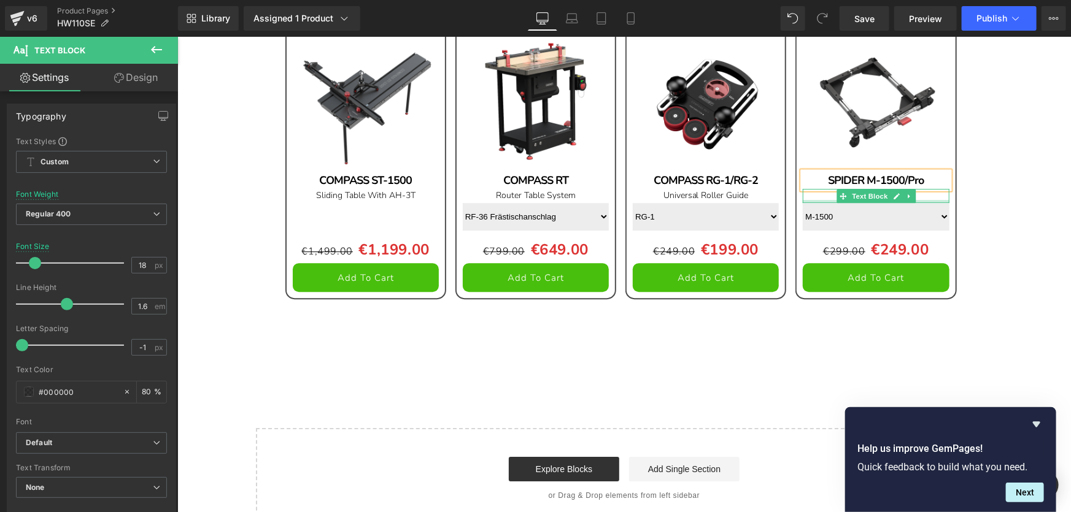
click at [921, 202] on p "Arch Hold Downs" at bounding box center [875, 195] width 146 height 14
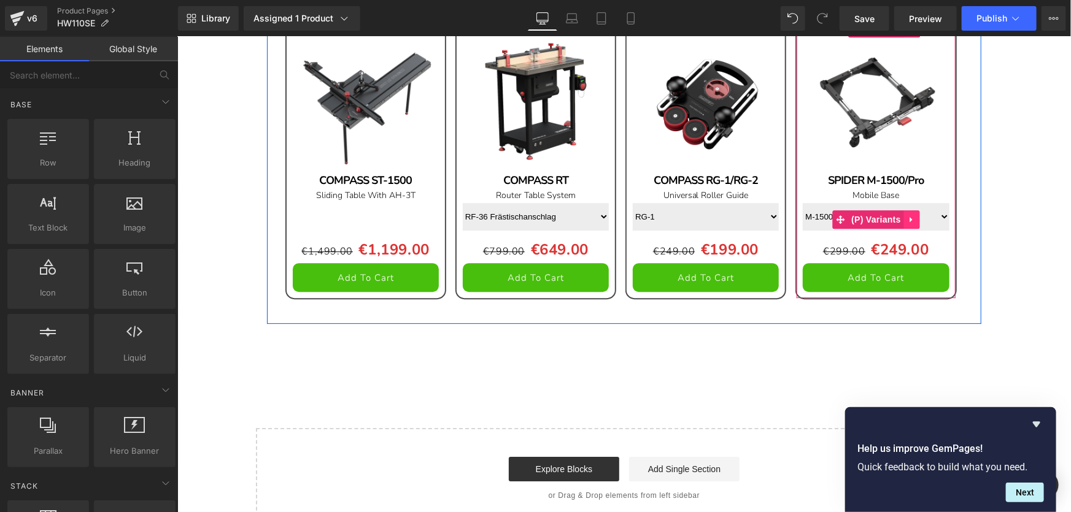
click at [917, 228] on link at bounding box center [911, 219] width 16 height 18
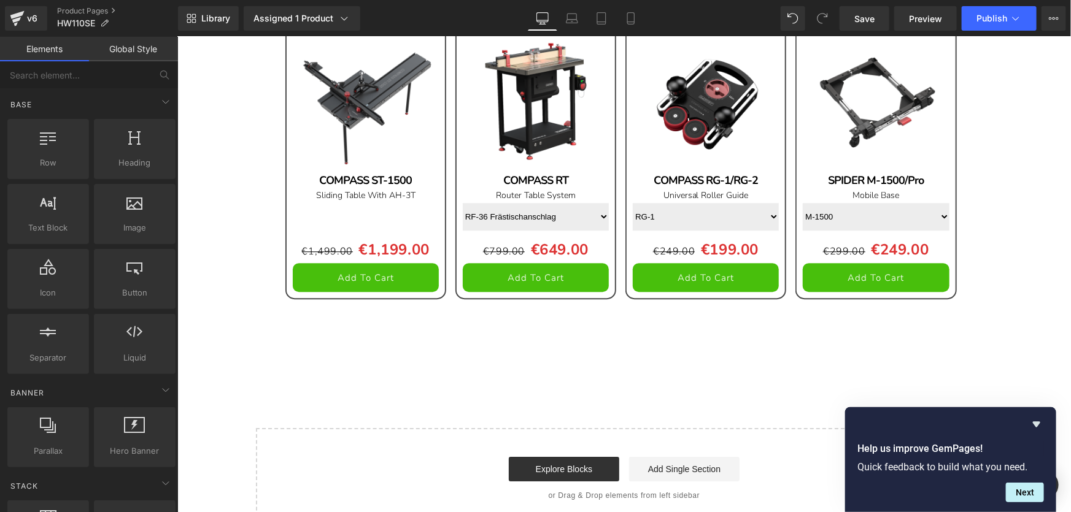
click at [989, 20] on span "Publish" at bounding box center [991, 19] width 31 height 10
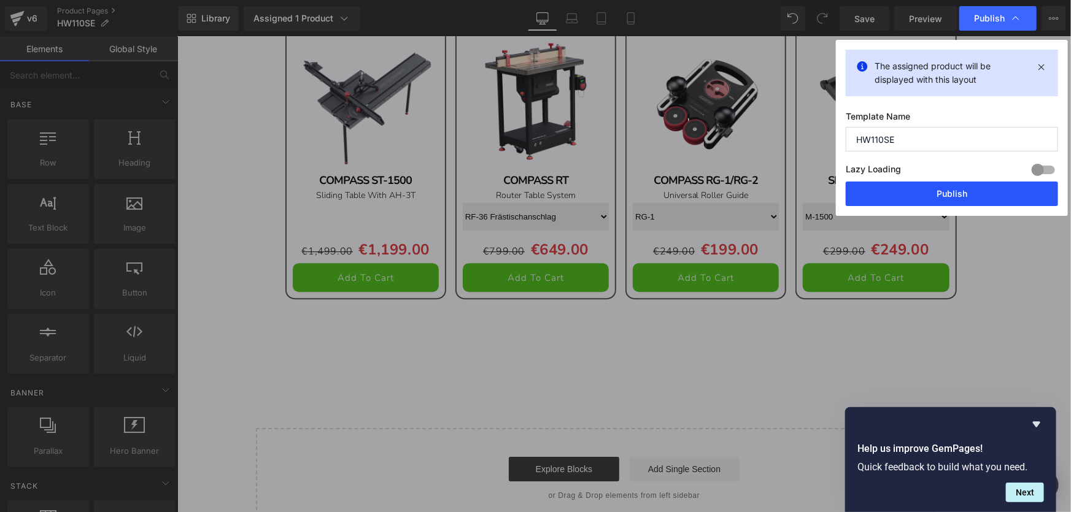
drag, startPoint x: 970, startPoint y: 194, endPoint x: 472, endPoint y: 339, distance: 518.5
click at [970, 194] on button "Publish" at bounding box center [952, 194] width 212 height 25
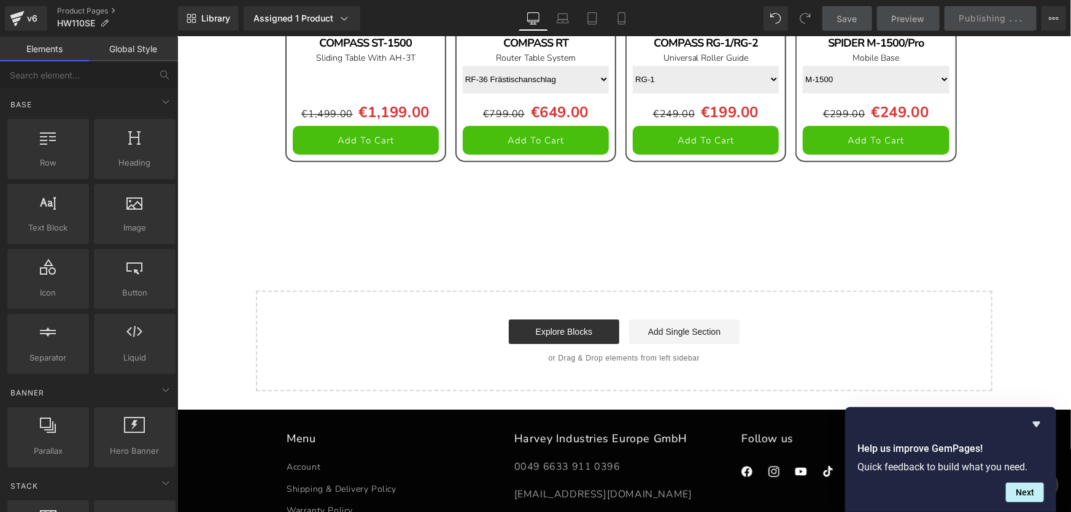
scroll to position [27725, 0]
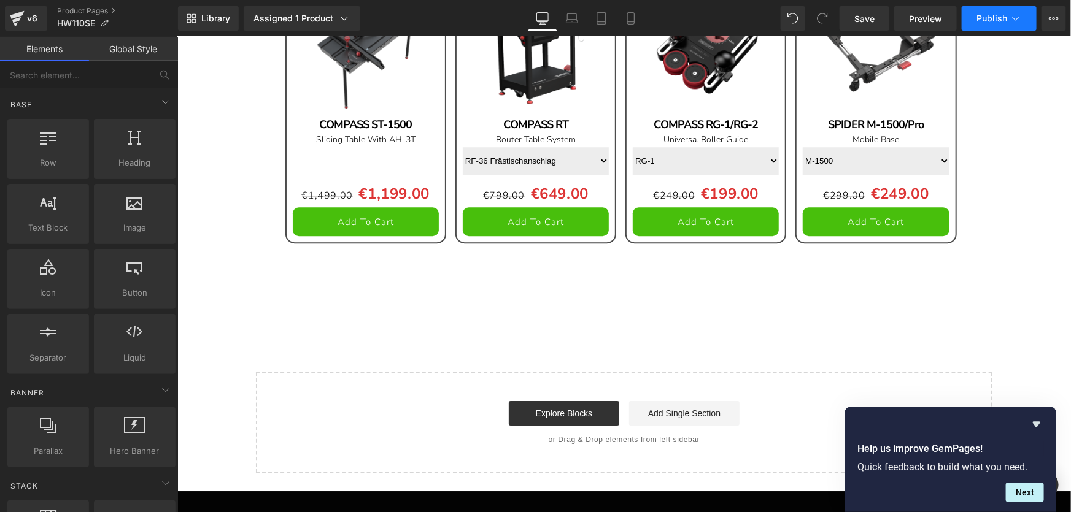
click at [998, 20] on span "Publish" at bounding box center [991, 19] width 31 height 10
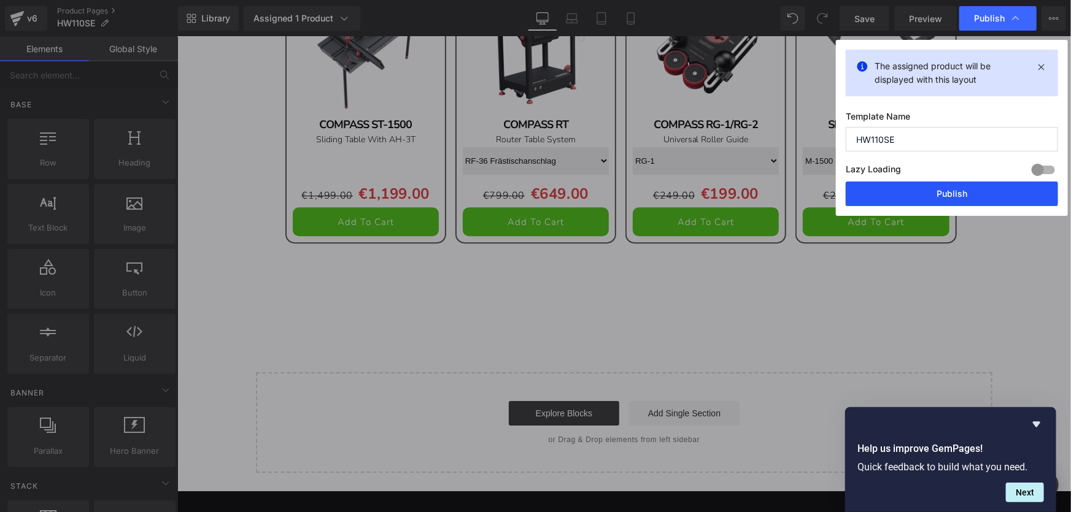
click at [982, 191] on button "Publish" at bounding box center [952, 194] width 212 height 25
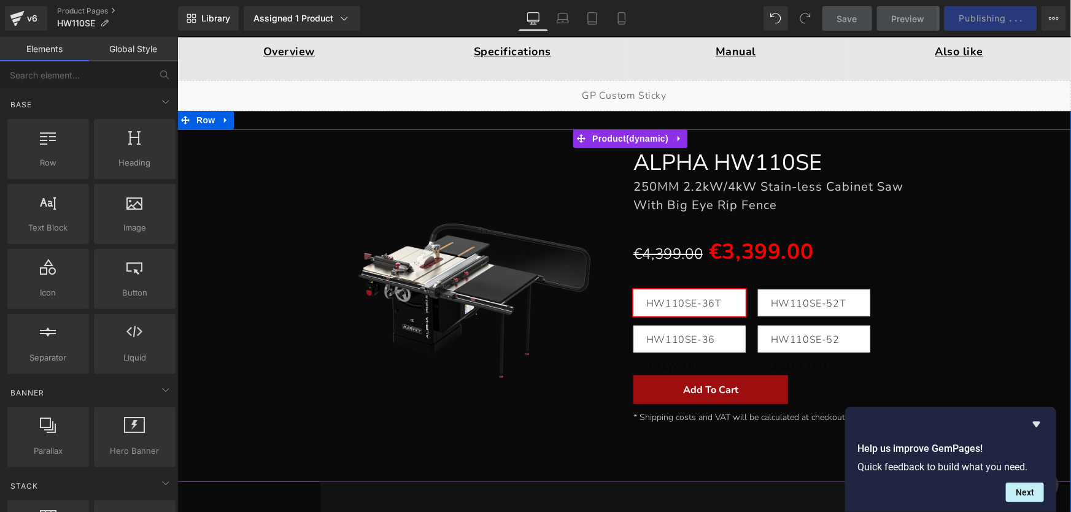
scroll to position [111, 0]
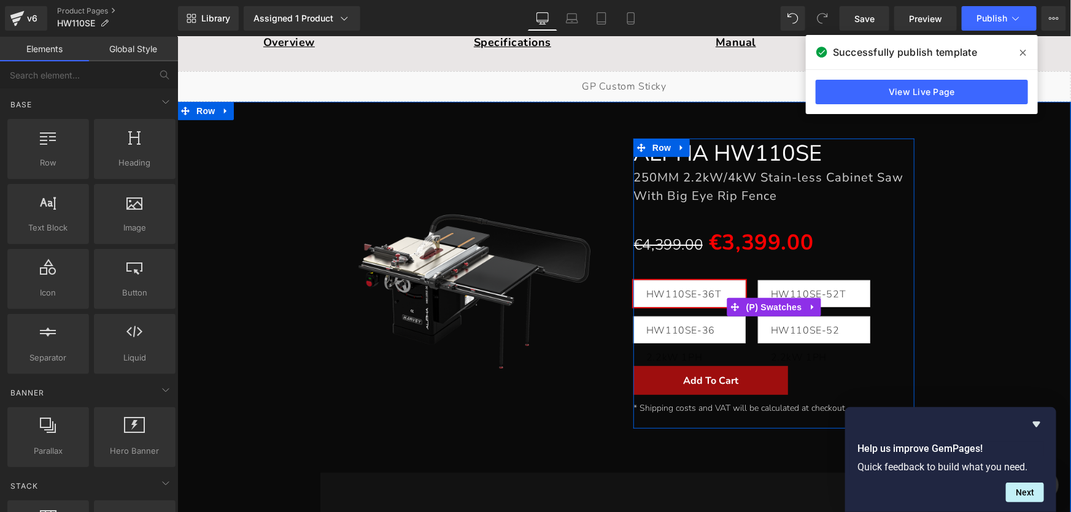
click at [677, 325] on span "HW110SE-36 2.2kW 1PH" at bounding box center [689, 330] width 87 height 26
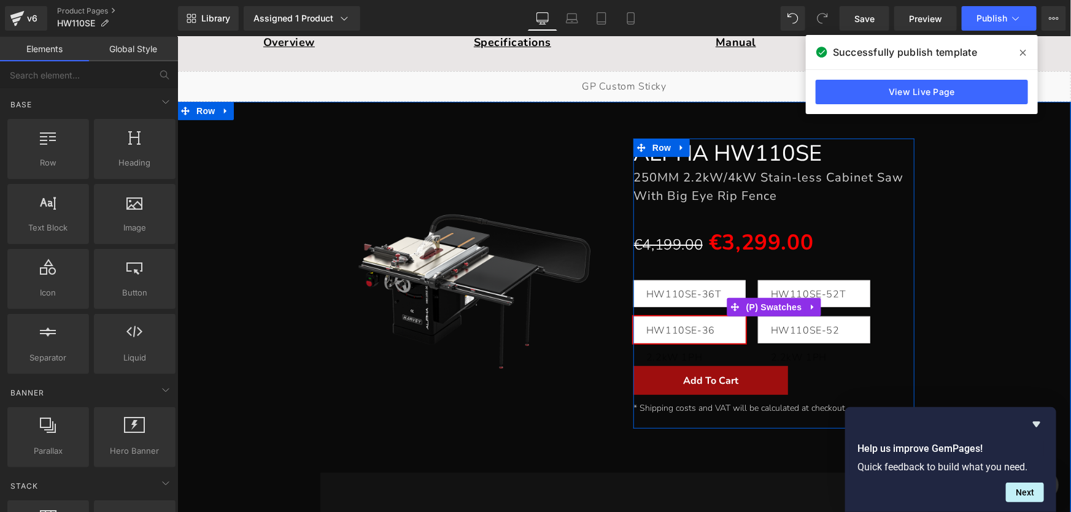
click at [814, 332] on span "HW110SE-52 2.2kW 1PH" at bounding box center [813, 330] width 87 height 26
click at [831, 295] on span "HW110SE-52T 4kW 3PH" at bounding box center [813, 293] width 87 height 26
click at [693, 291] on span "HW110SE-36T 4kW 3PH" at bounding box center [689, 293] width 87 height 26
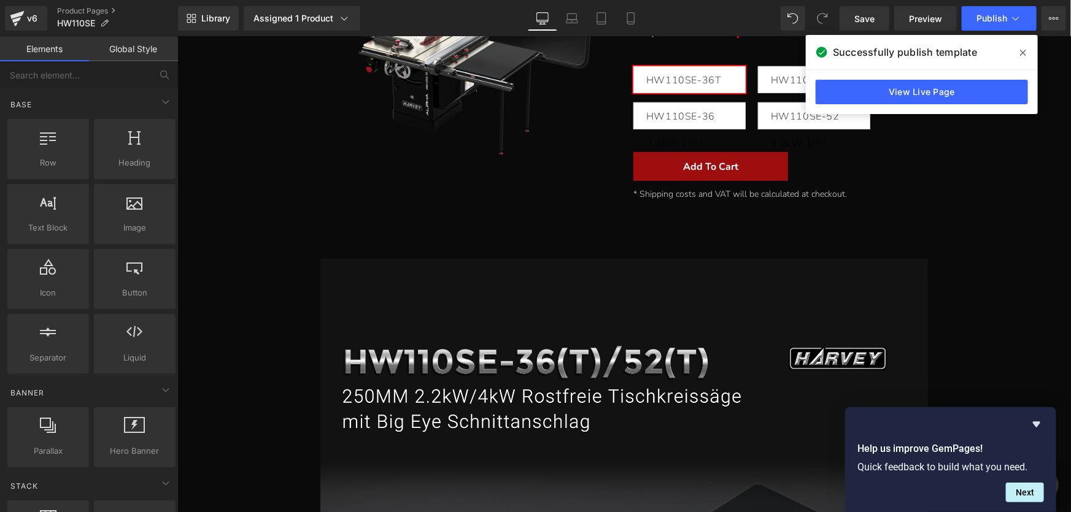
scroll to position [79, 0]
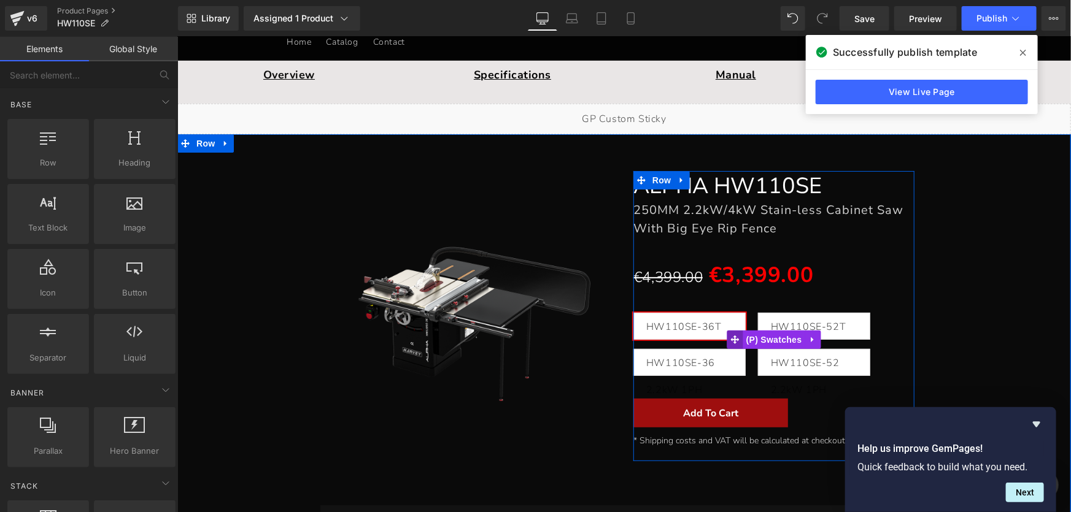
click at [728, 330] on span at bounding box center [735, 339] width 16 height 18
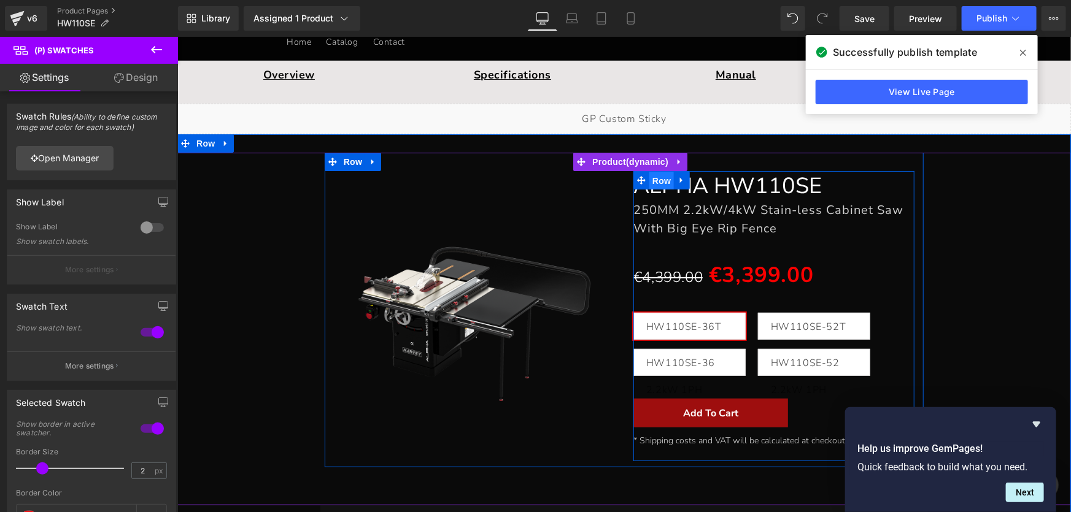
click at [655, 180] on span "Row" at bounding box center [661, 180] width 25 height 18
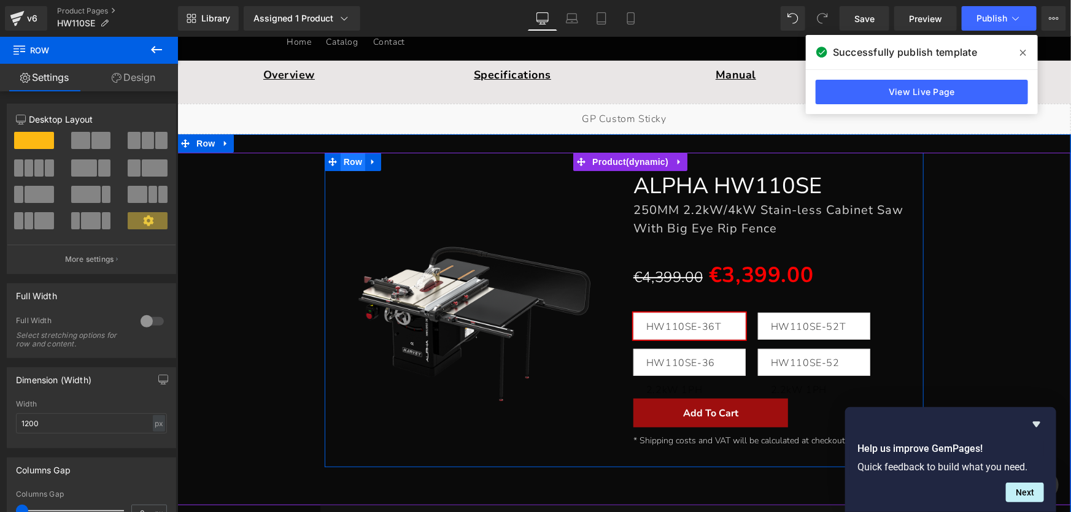
click at [342, 161] on span "Row" at bounding box center [352, 161] width 25 height 18
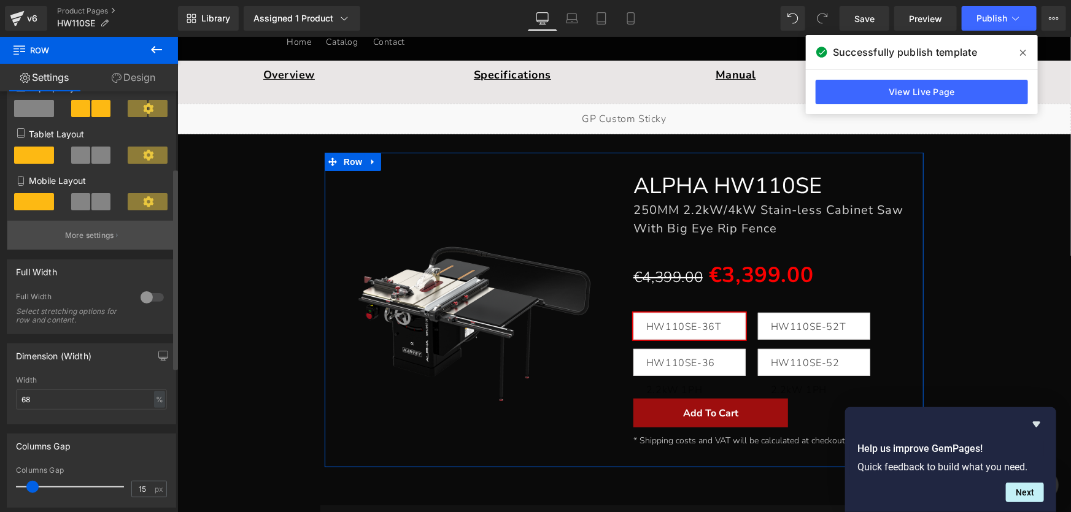
scroll to position [167, 0]
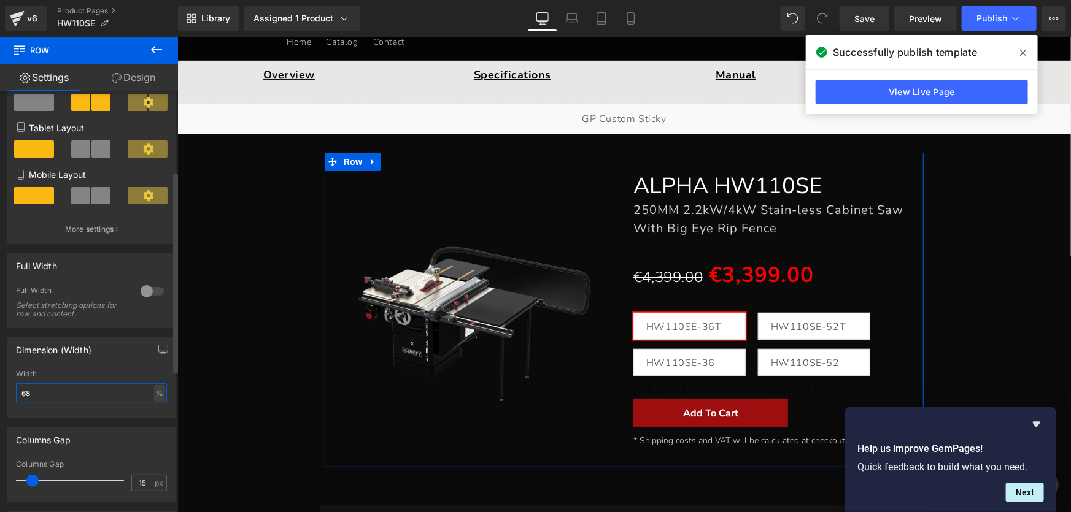
click at [59, 393] on input "68" at bounding box center [91, 394] width 151 height 20
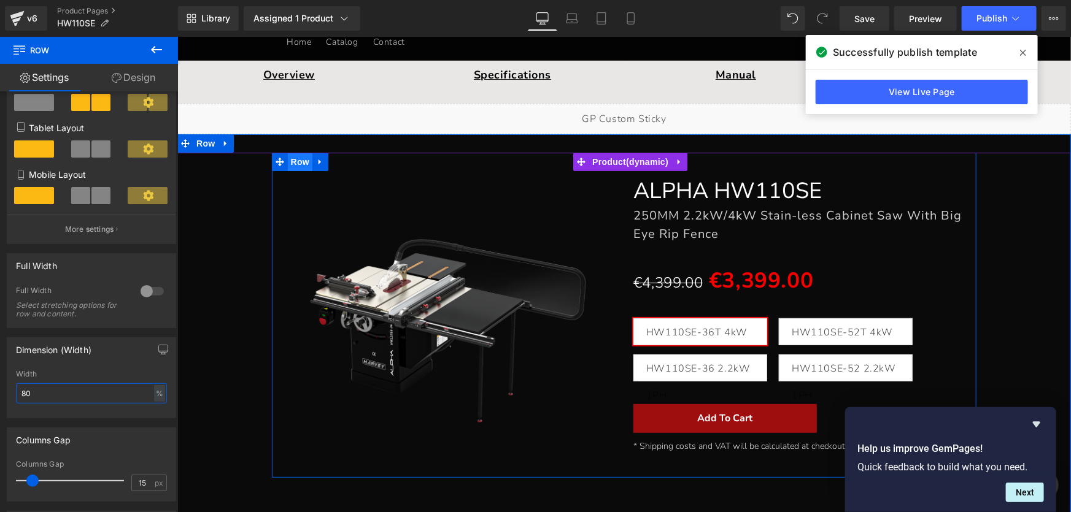
click at [295, 159] on span "Row" at bounding box center [299, 161] width 25 height 18
click at [297, 161] on span "Row" at bounding box center [299, 162] width 25 height 18
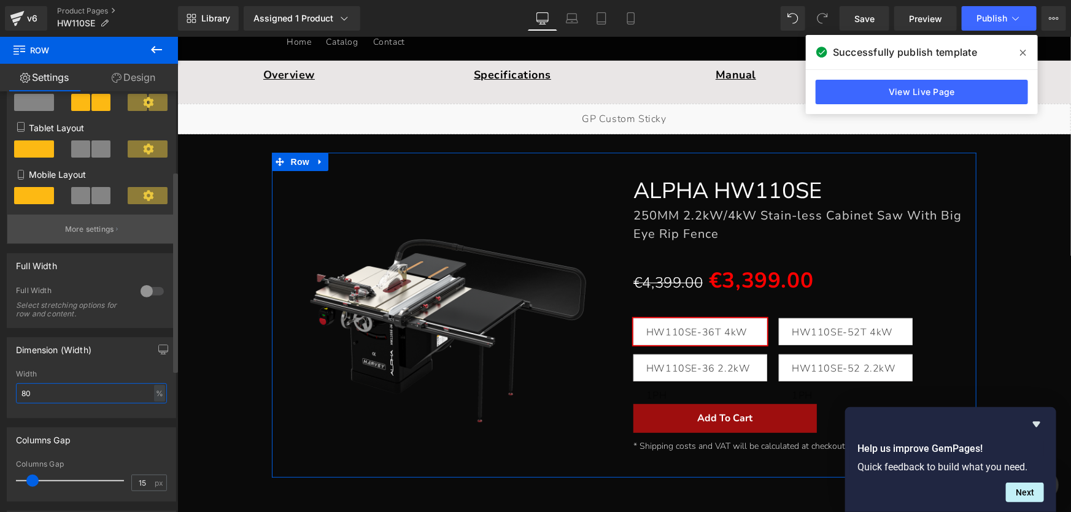
type input "80"
click at [95, 235] on p "More settings" at bounding box center [89, 229] width 49 height 11
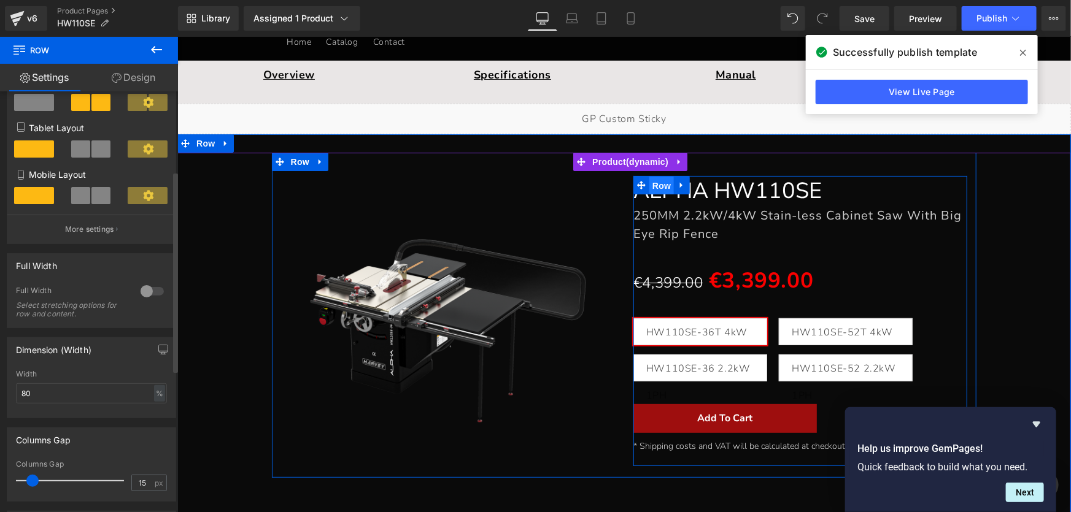
click at [657, 187] on span "Row" at bounding box center [661, 185] width 25 height 18
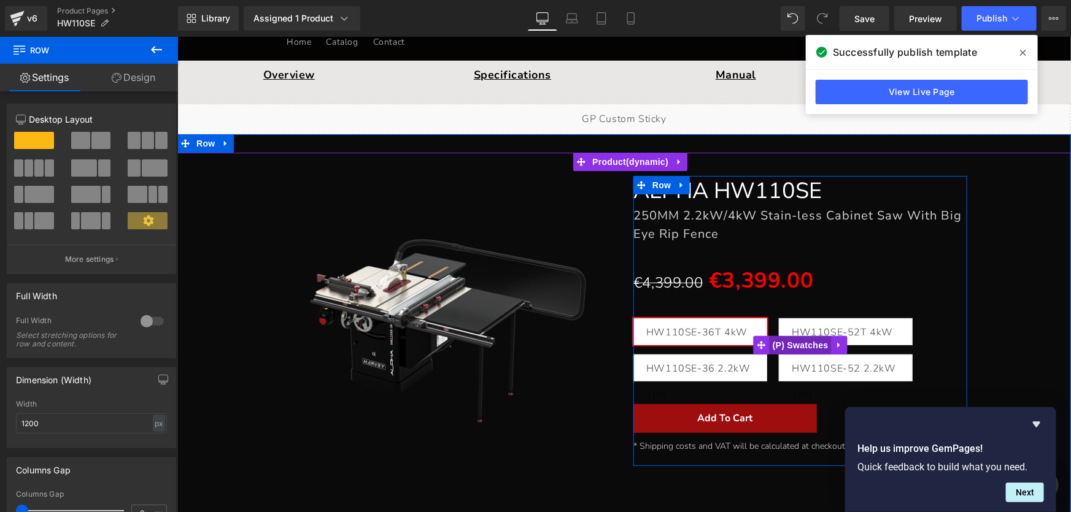
click at [795, 344] on span "(P) Swatches" at bounding box center [800, 345] width 62 height 18
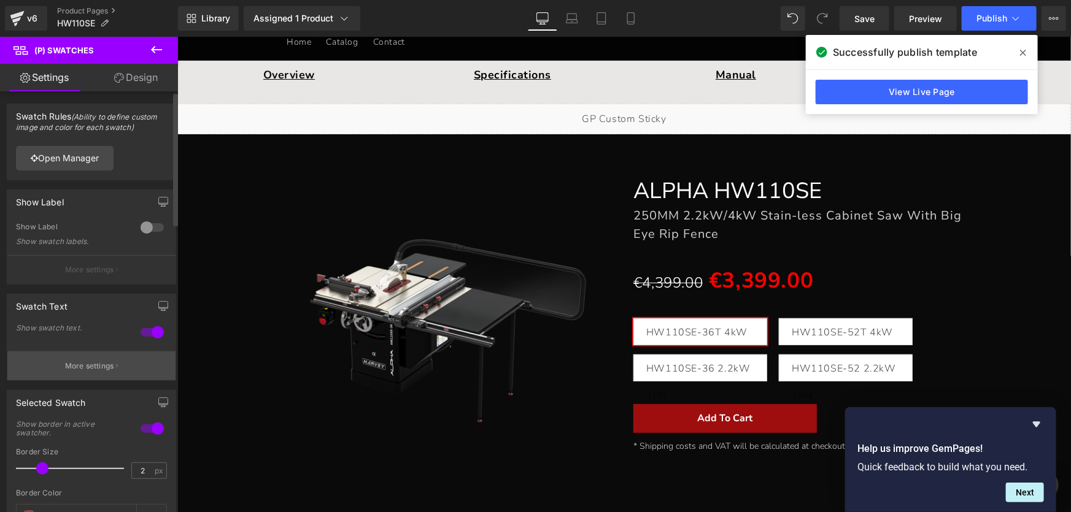
click at [88, 369] on p "More settings" at bounding box center [89, 366] width 49 height 11
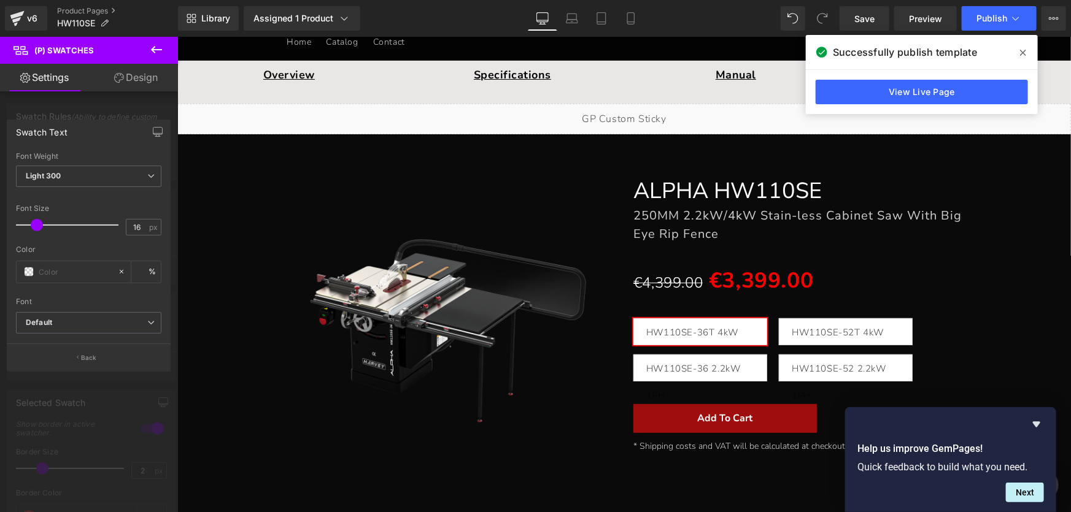
click at [36, 222] on span at bounding box center [37, 225] width 12 height 12
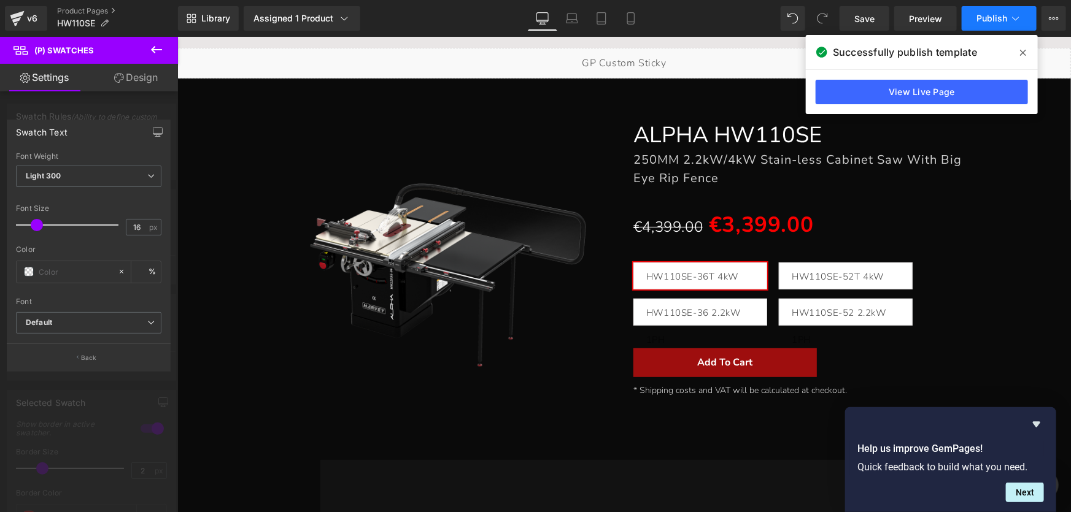
click at [995, 14] on span "Publish" at bounding box center [991, 19] width 31 height 10
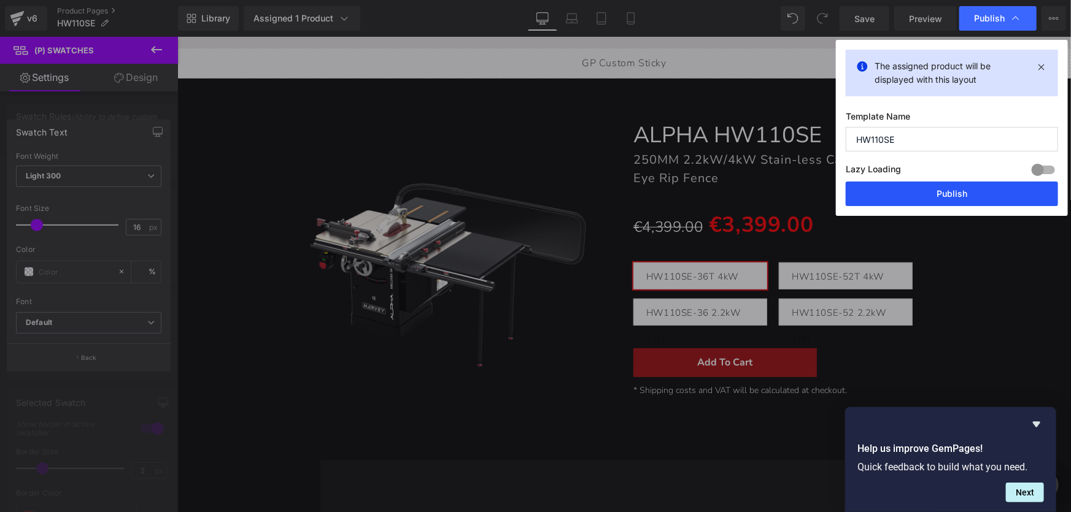
click at [957, 198] on button "Publish" at bounding box center [952, 194] width 212 height 25
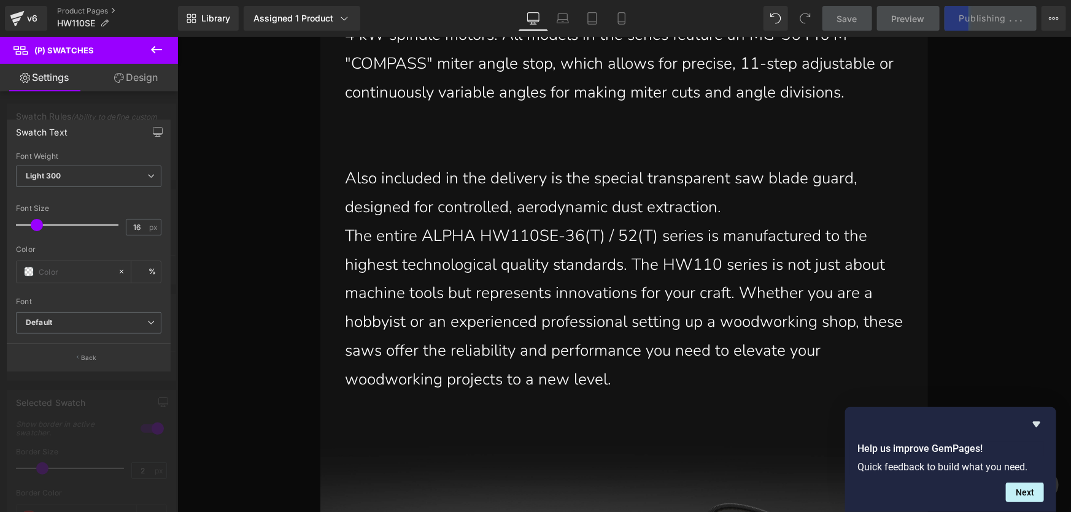
scroll to position [2868, 0]
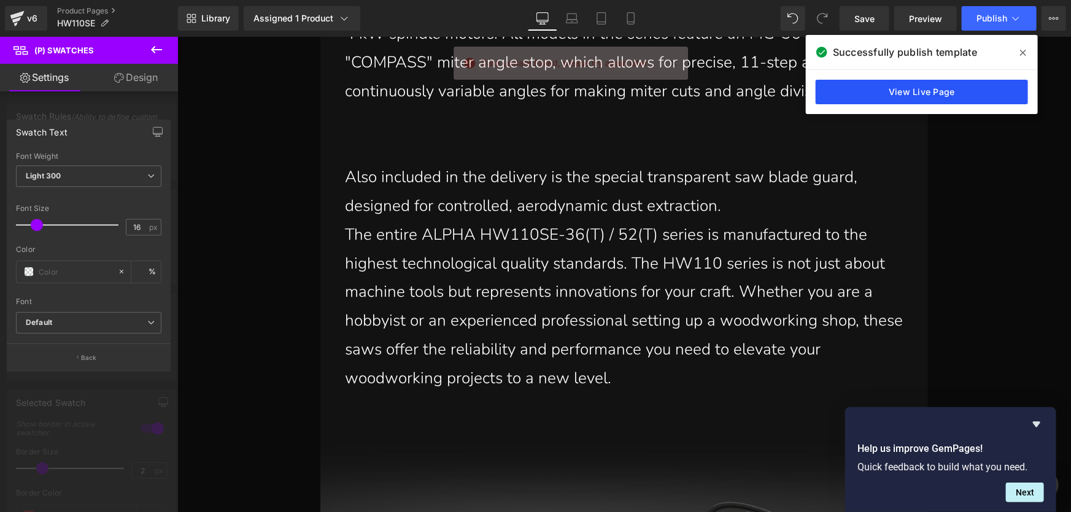
click at [947, 92] on link "View Live Page" at bounding box center [922, 92] width 212 height 25
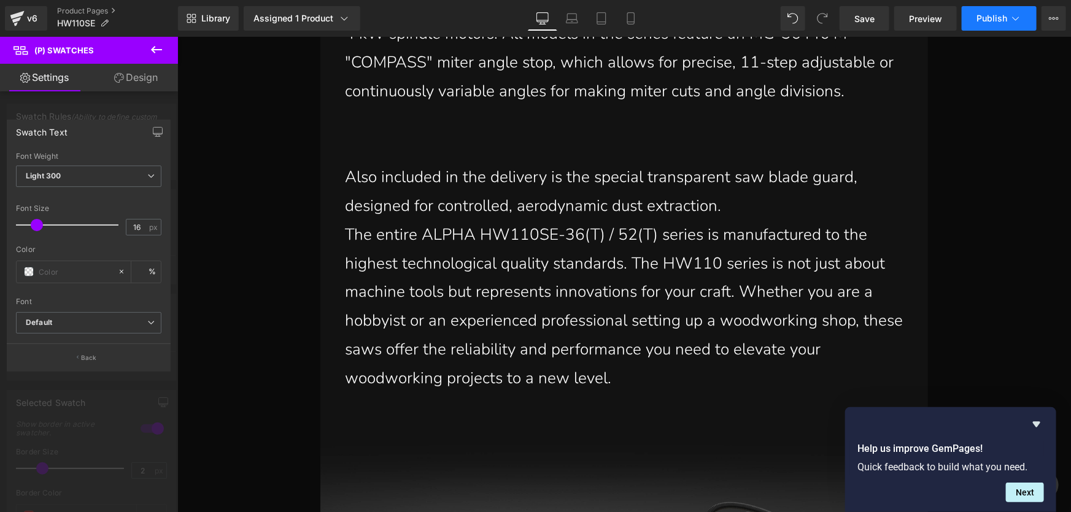
click at [996, 18] on span "Publish" at bounding box center [991, 19] width 31 height 10
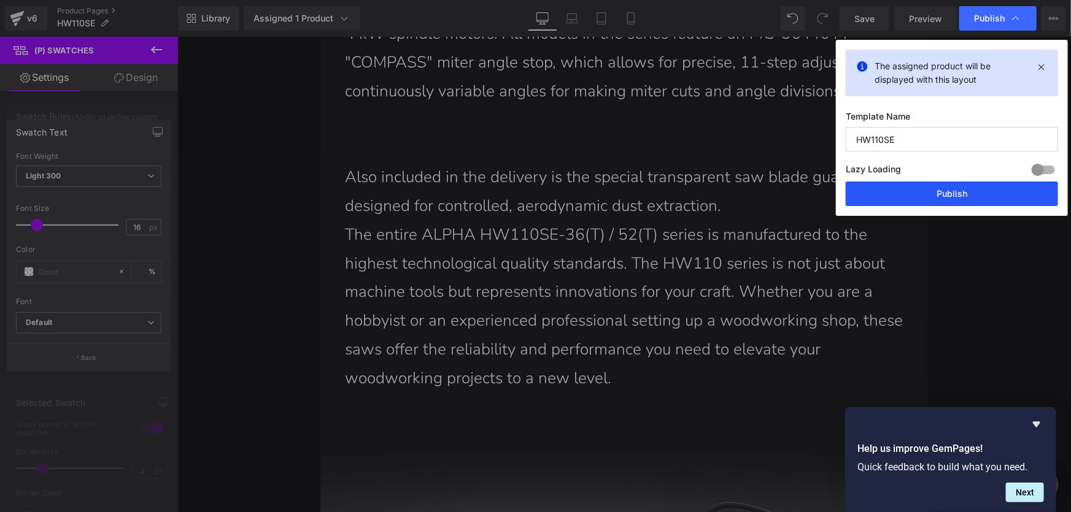
click at [967, 196] on button "Publish" at bounding box center [952, 194] width 212 height 25
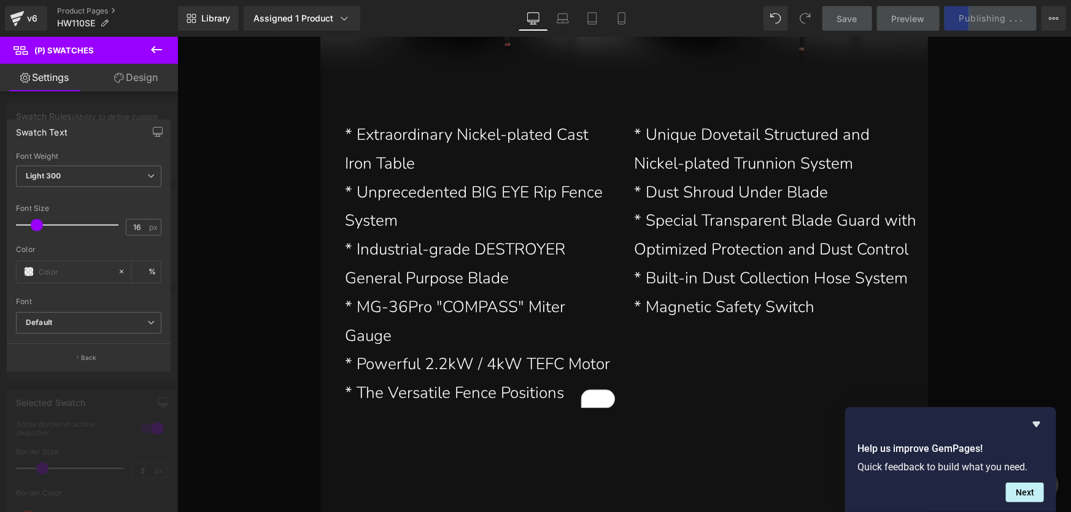
scroll to position [3593, 0]
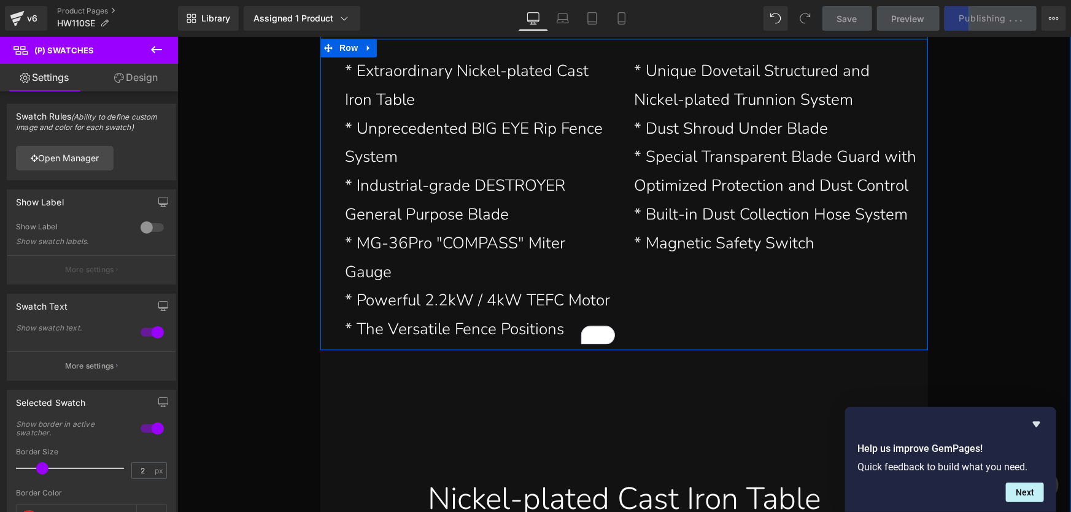
scroll to position [3649, 0]
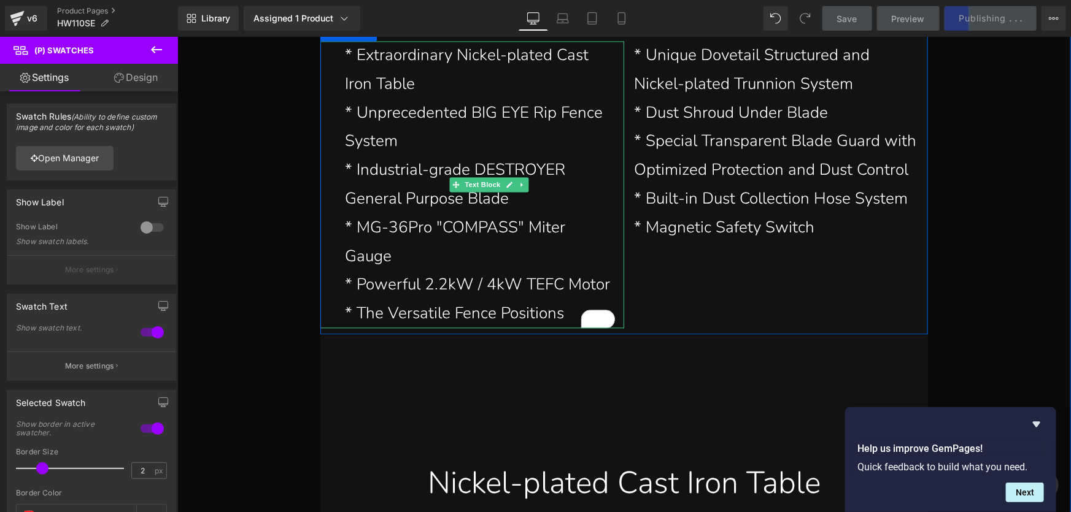
click at [438, 255] on p "* MG-36Pro "COMPASS" Miter Gauge" at bounding box center [479, 242] width 270 height 58
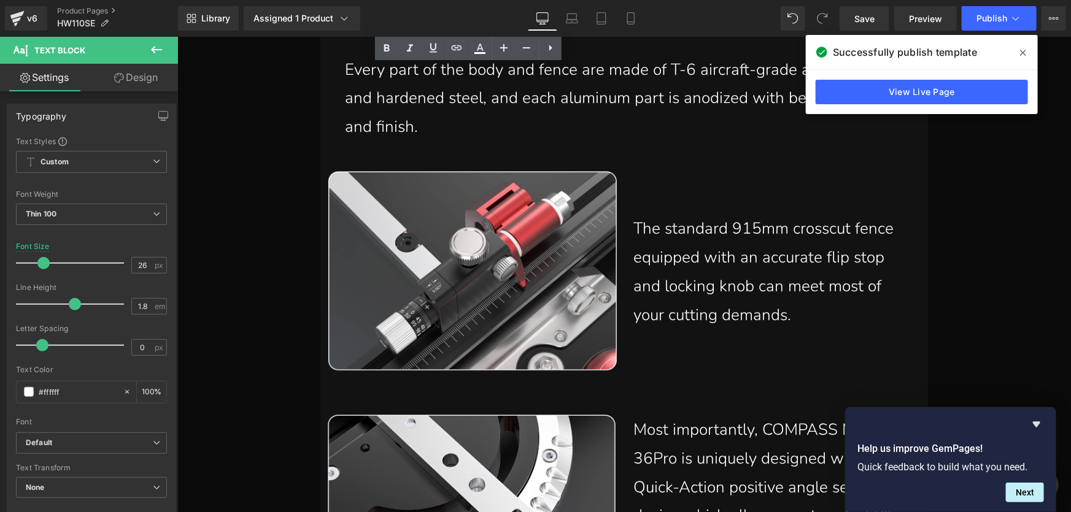
scroll to position [12686, 0]
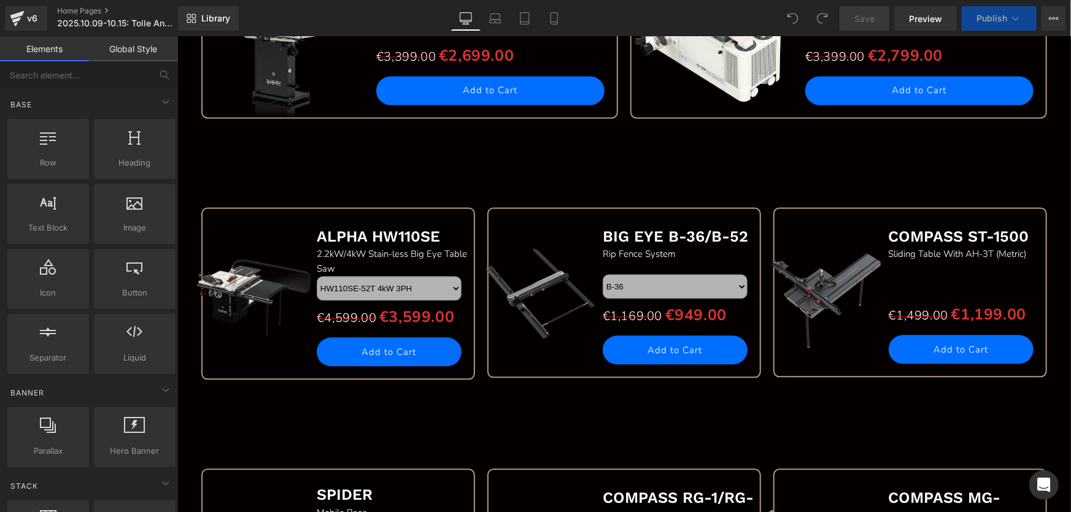
scroll to position [1283, 0]
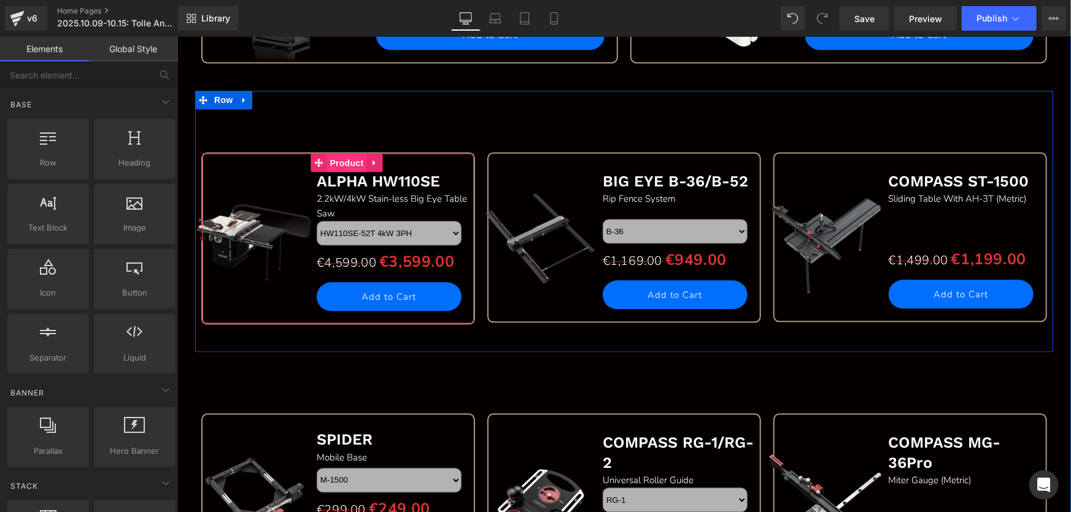
click at [341, 160] on span "Product" at bounding box center [346, 162] width 40 height 18
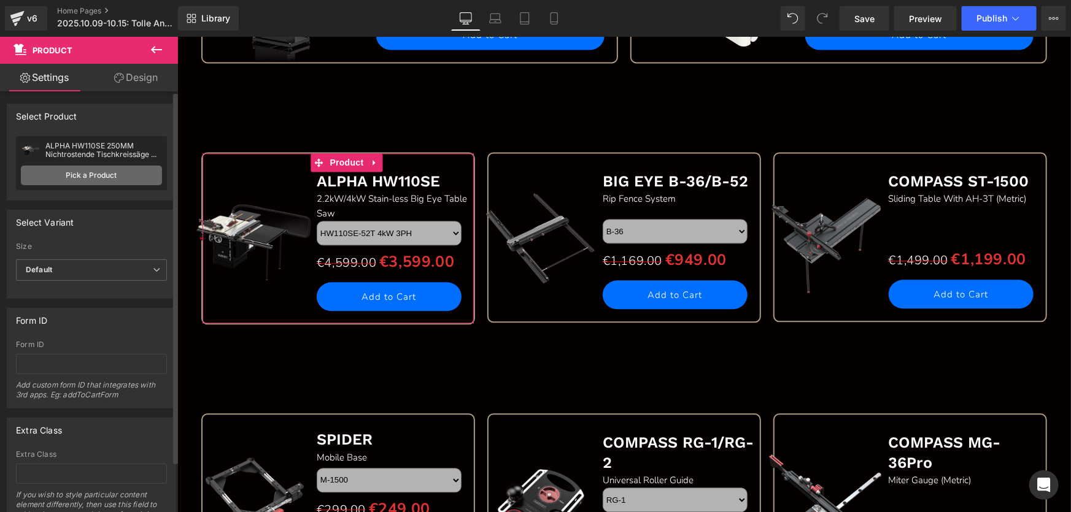
click at [74, 174] on link "Pick a Product" at bounding box center [91, 176] width 141 height 20
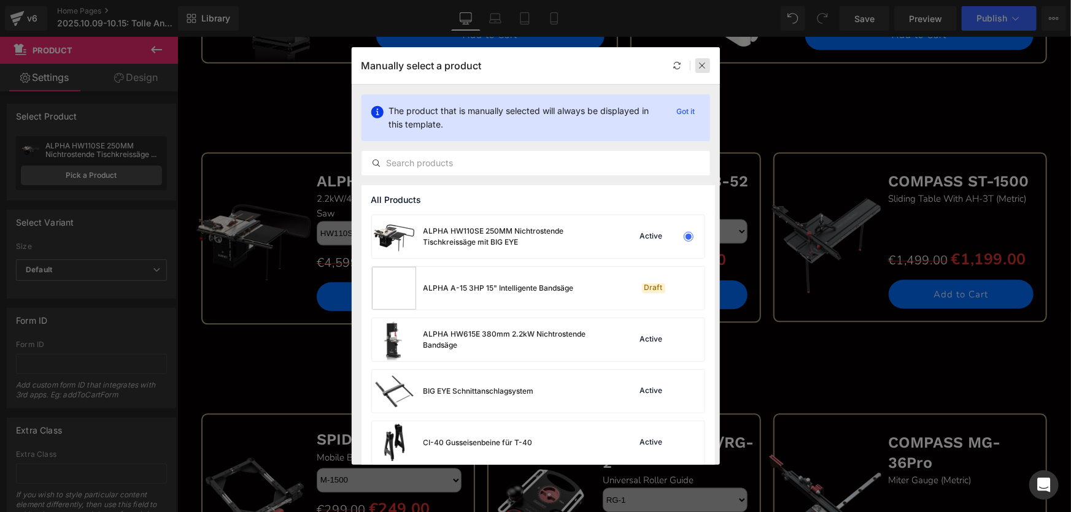
click at [704, 65] on icon at bounding box center [702, 65] width 9 height 9
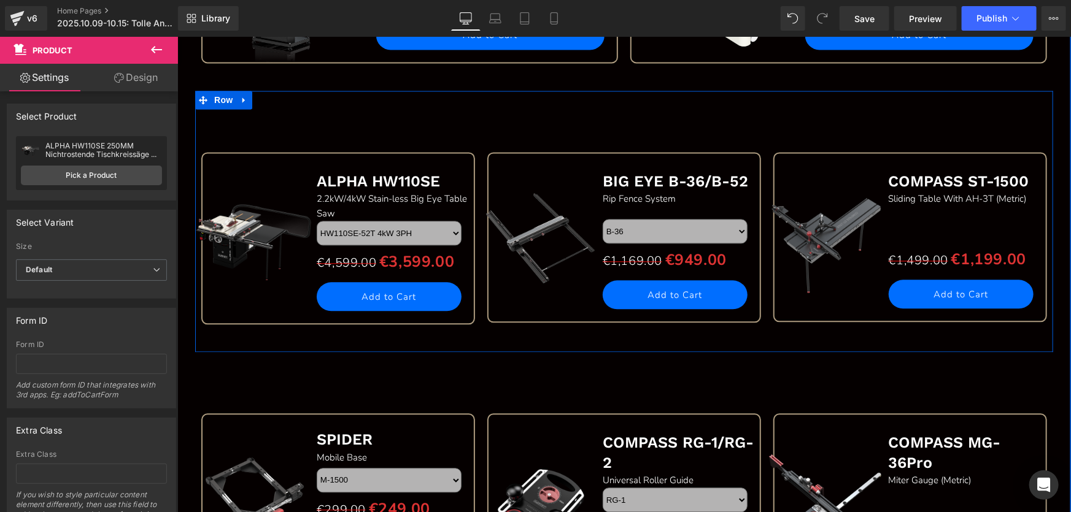
scroll to position [1227, 0]
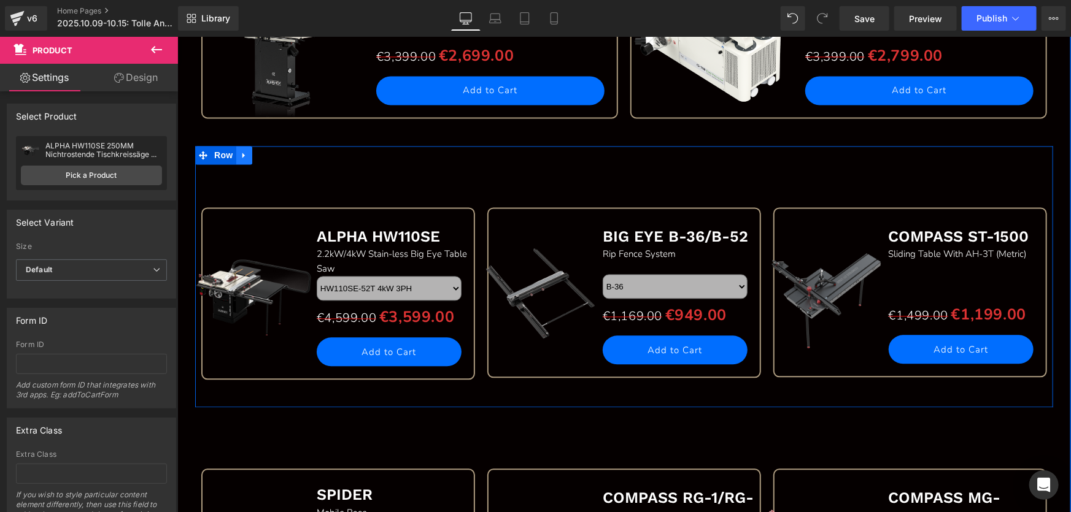
click at [239, 153] on icon at bounding box center [243, 154] width 9 height 9
click at [255, 154] on icon at bounding box center [259, 154] width 9 height 9
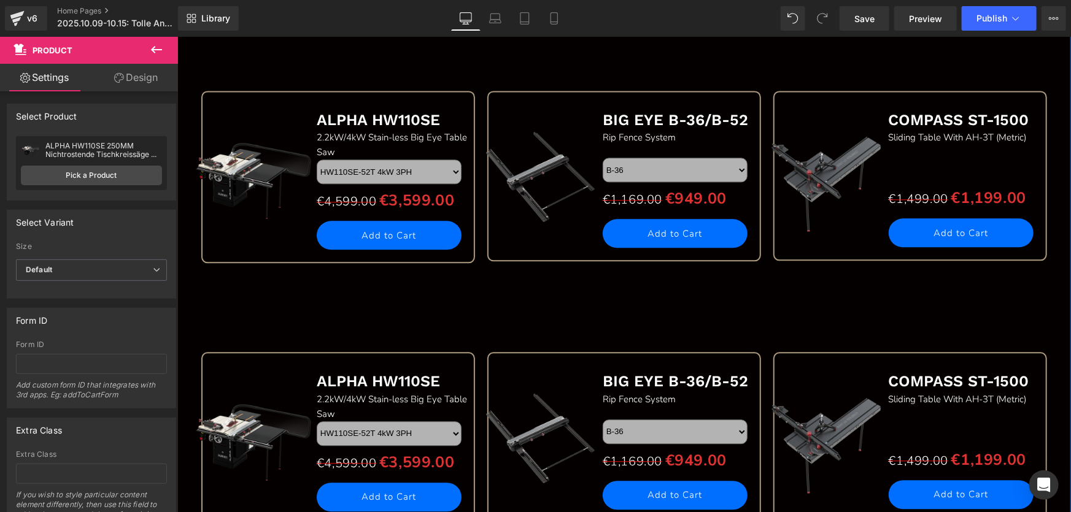
scroll to position [1325, 0]
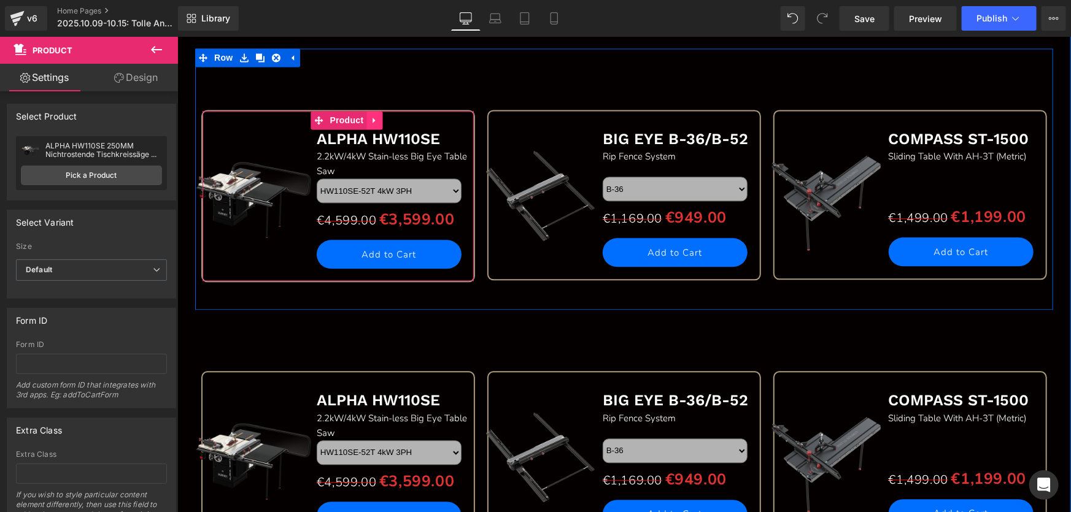
click at [372, 118] on icon at bounding box center [373, 120] width 2 height 6
click at [383, 117] on link at bounding box center [382, 119] width 16 height 18
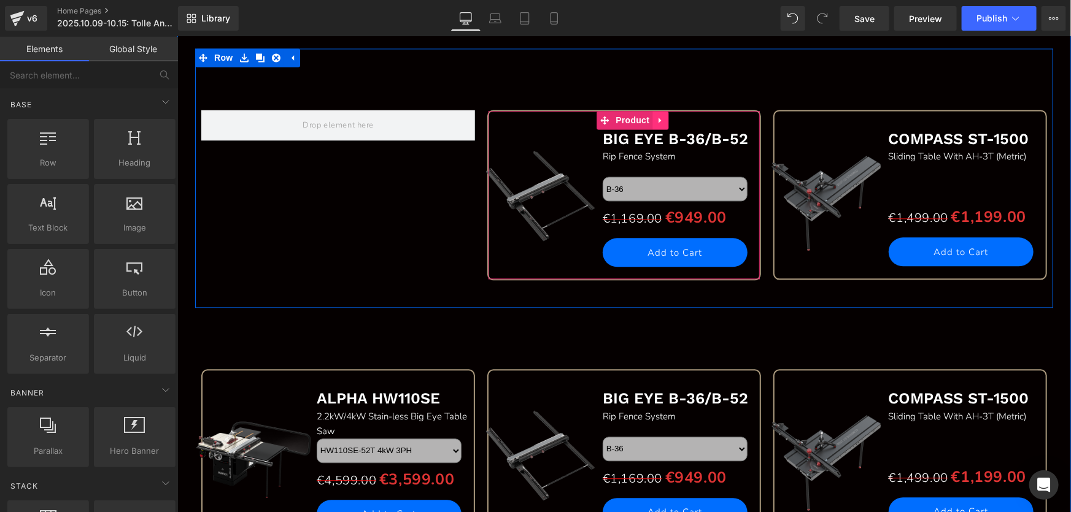
click at [660, 120] on icon at bounding box center [659, 119] width 9 height 9
click at [666, 117] on icon at bounding box center [667, 119] width 9 height 9
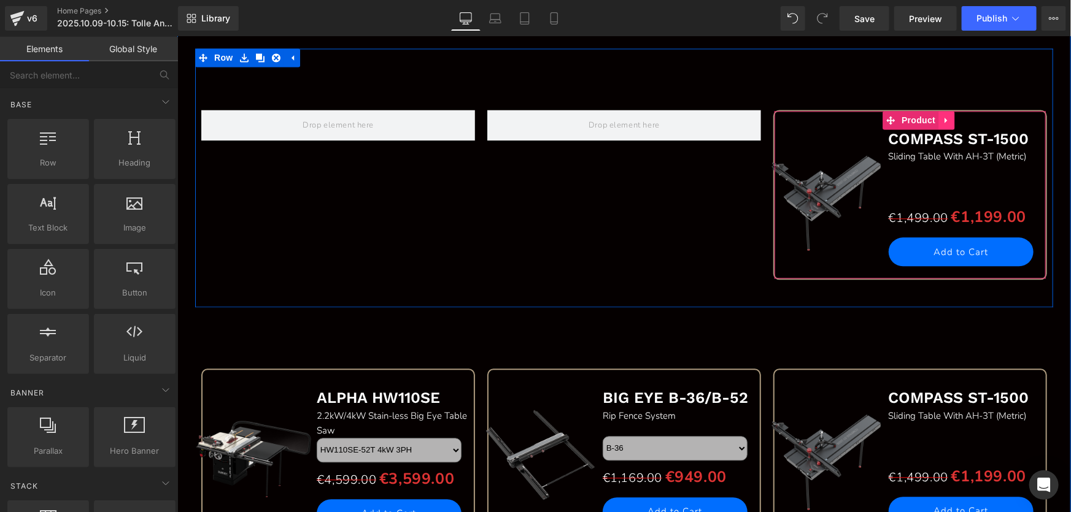
click at [944, 117] on icon at bounding box center [945, 120] width 2 height 6
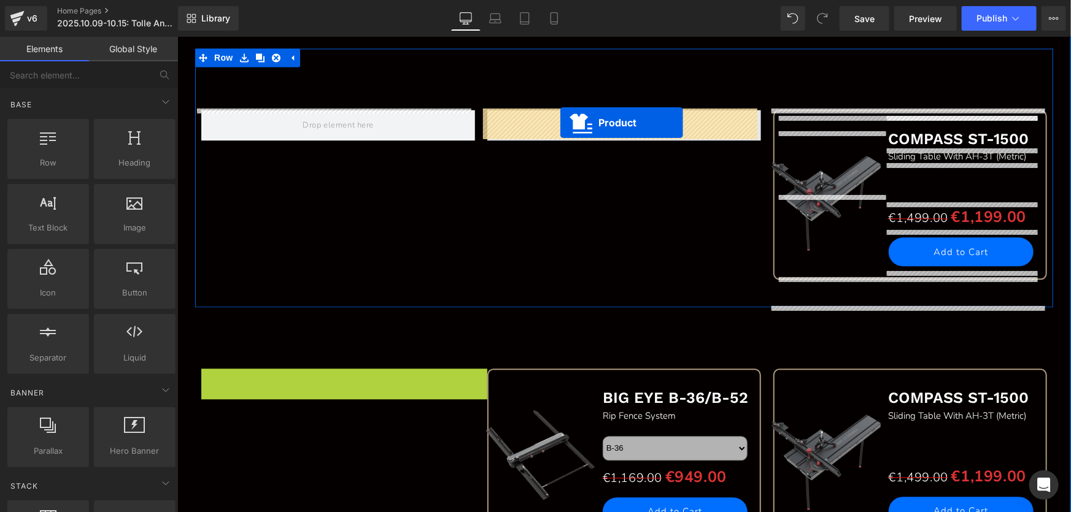
drag, startPoint x: 310, startPoint y: 377, endPoint x: 560, endPoint y: 122, distance: 357.1
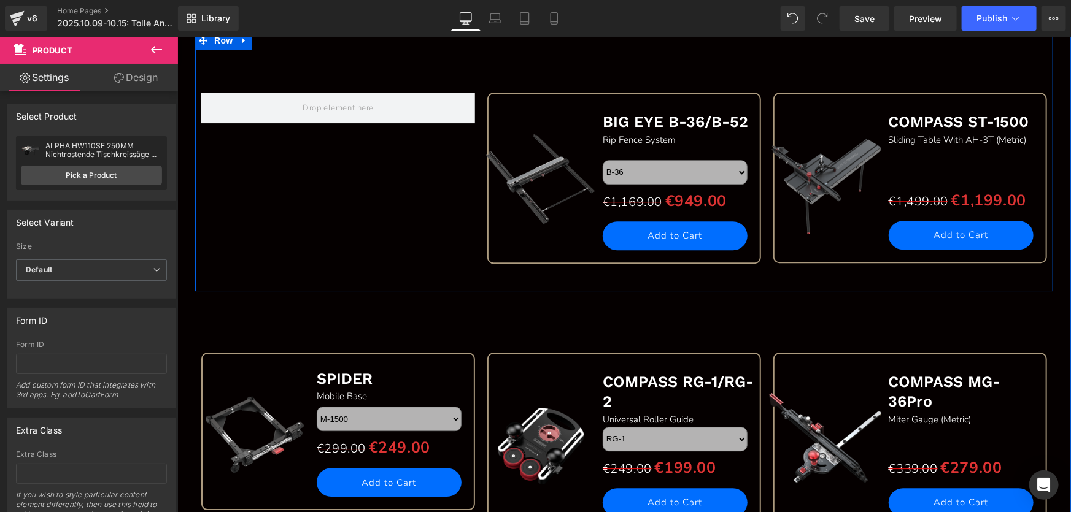
scroll to position [1548, 0]
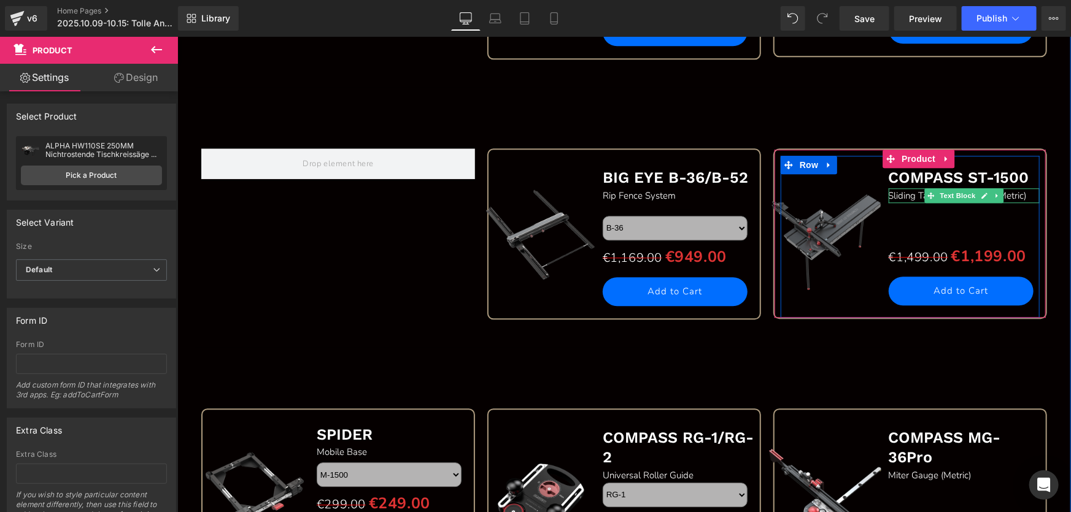
click at [1026, 193] on span "Sliding Table With AH-3T (Metric)" at bounding box center [957, 195] width 138 height 12
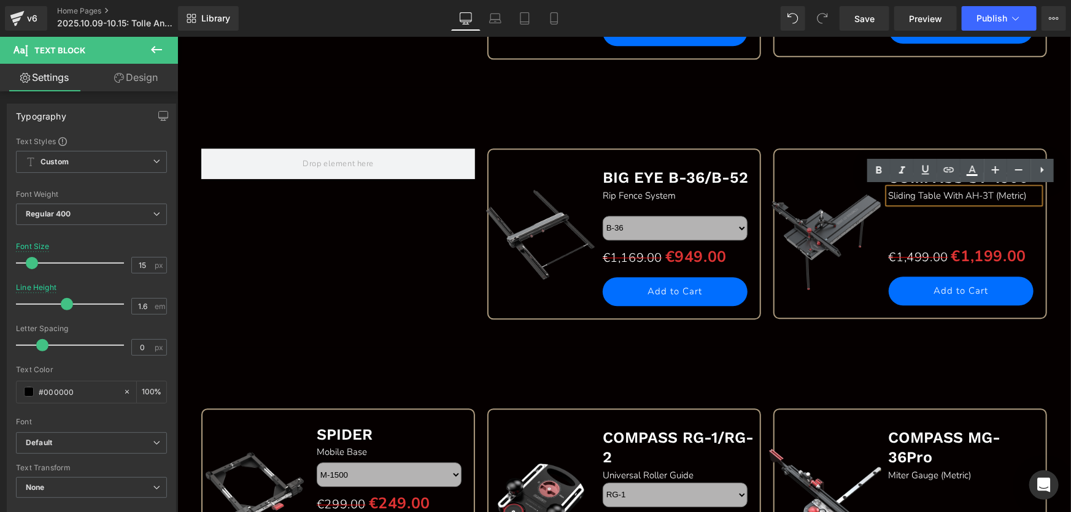
click at [1026, 193] on span "Sliding Table With AH-3T (Metric)" at bounding box center [957, 195] width 138 height 12
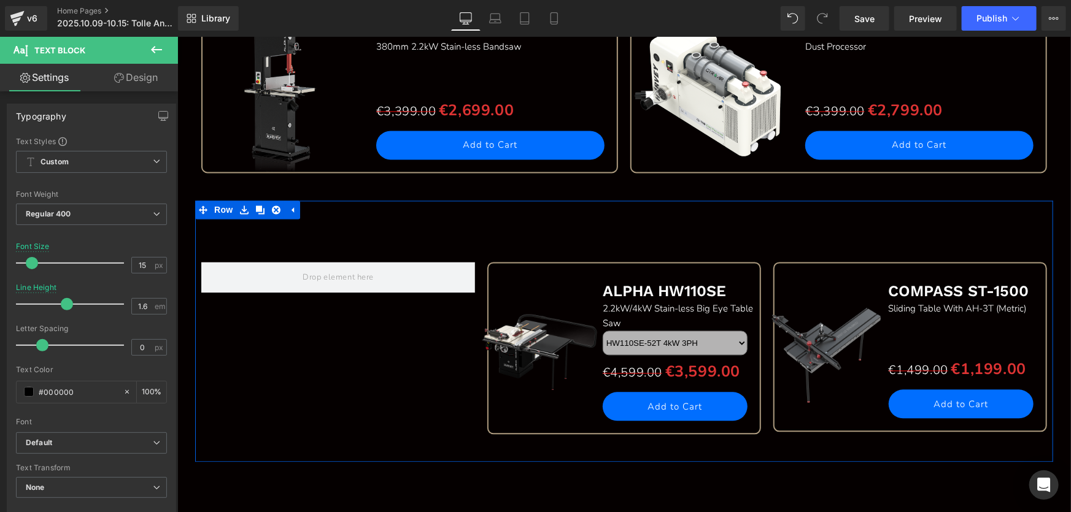
scroll to position [1213, 0]
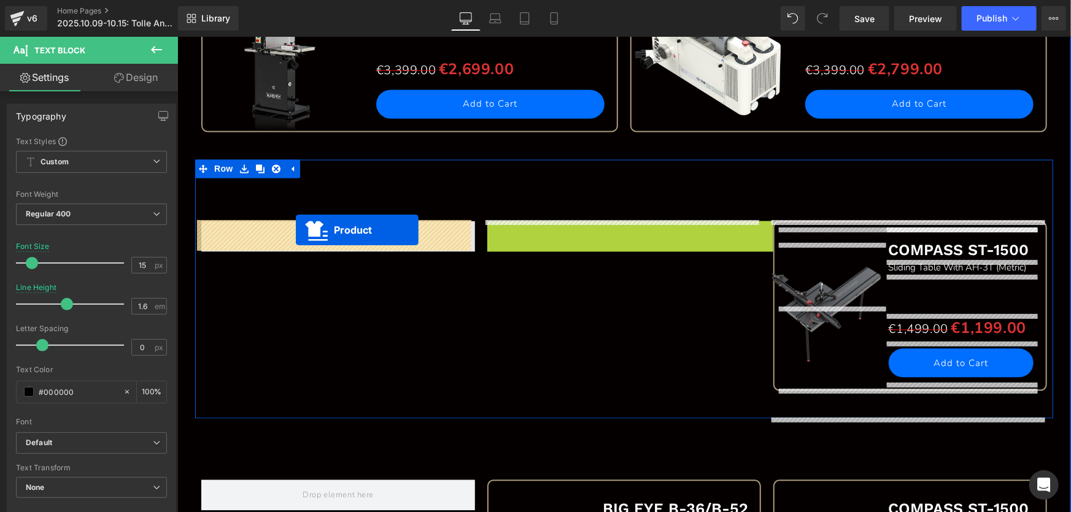
drag, startPoint x: 621, startPoint y: 230, endPoint x: 295, endPoint y: 230, distance: 325.8
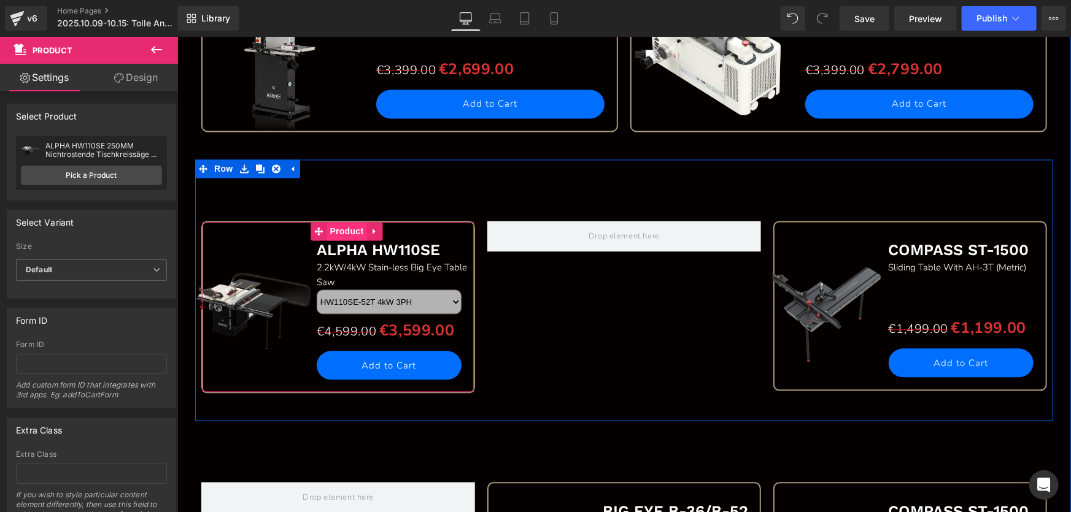
click at [333, 228] on span "Product" at bounding box center [346, 231] width 40 height 18
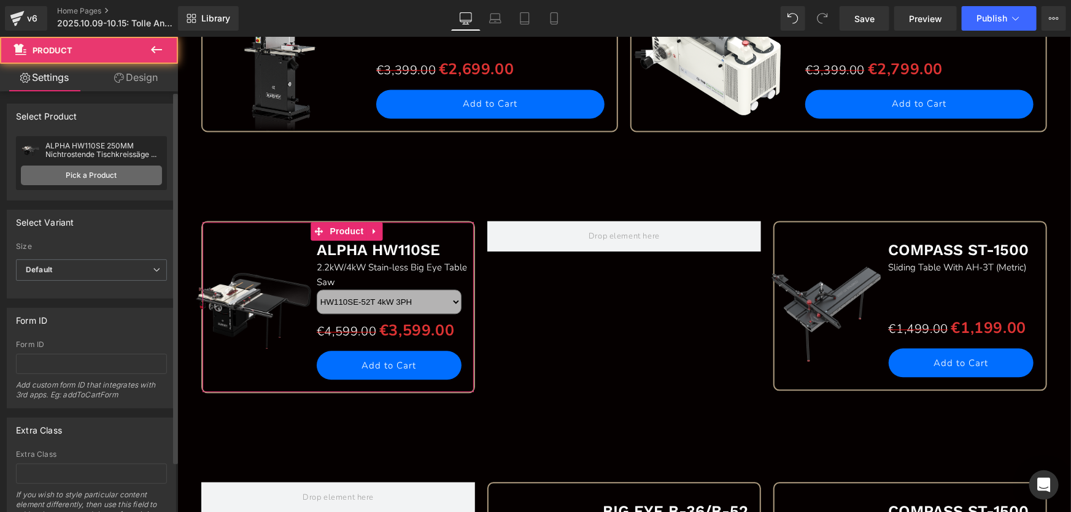
click at [86, 172] on link "Pick a Product" at bounding box center [91, 176] width 141 height 20
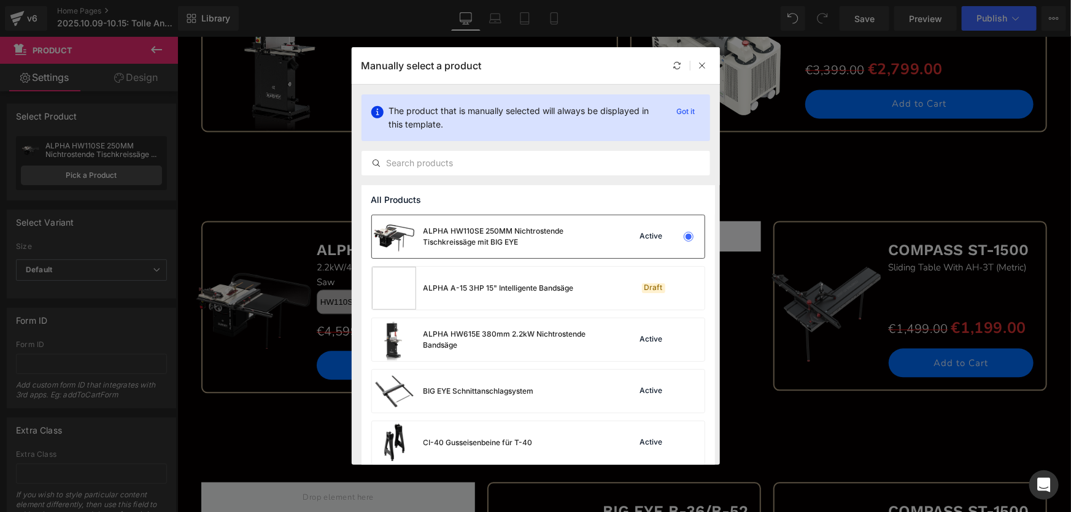
click at [477, 239] on div "ALPHA HW110SE 250MM Nichtrostende Tischkreissäge mit BIG EYE" at bounding box center [515, 237] width 184 height 22
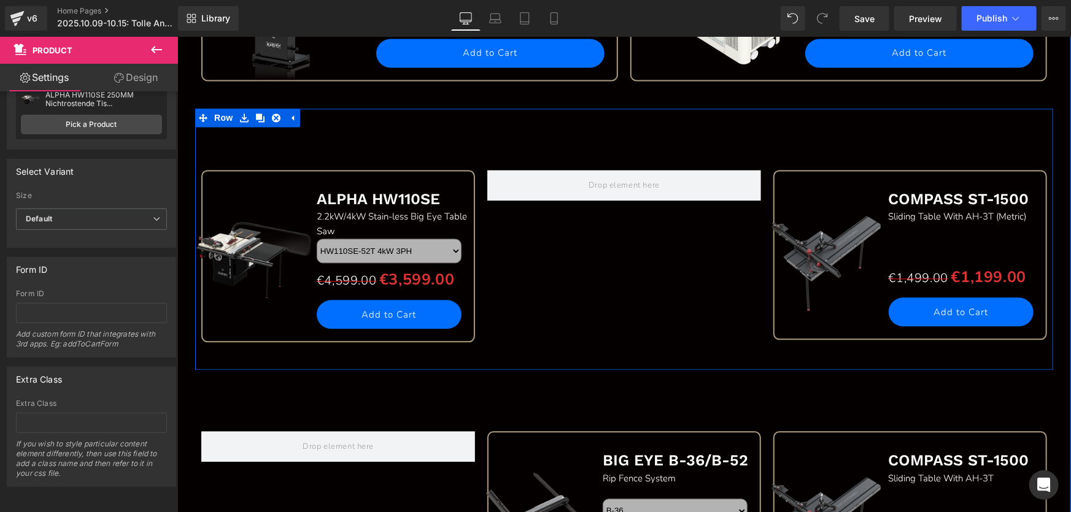
scroll to position [1325, 0]
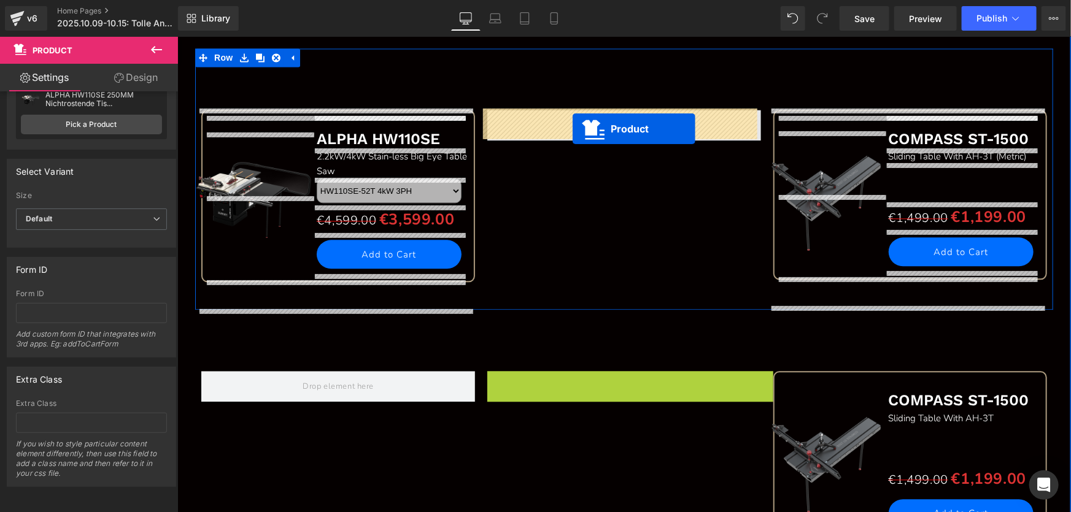
drag, startPoint x: 606, startPoint y: 375, endPoint x: 572, endPoint y: 128, distance: 249.0
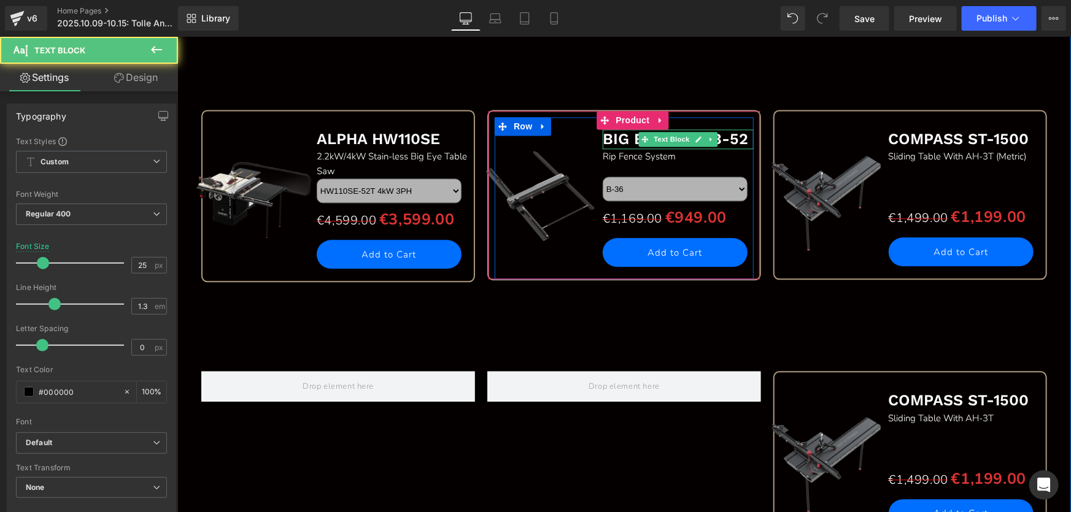
click at [723, 138] on b "BIG EYE B-36/B-52" at bounding box center [674, 138] width 145 height 18
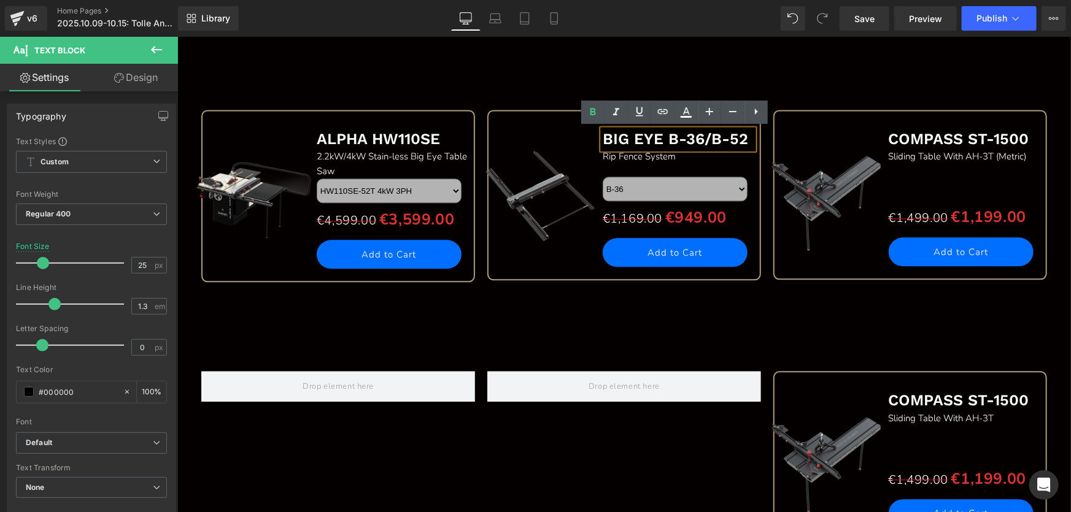
click at [723, 140] on b "BIG EYE B-36/B-52" at bounding box center [674, 138] width 145 height 18
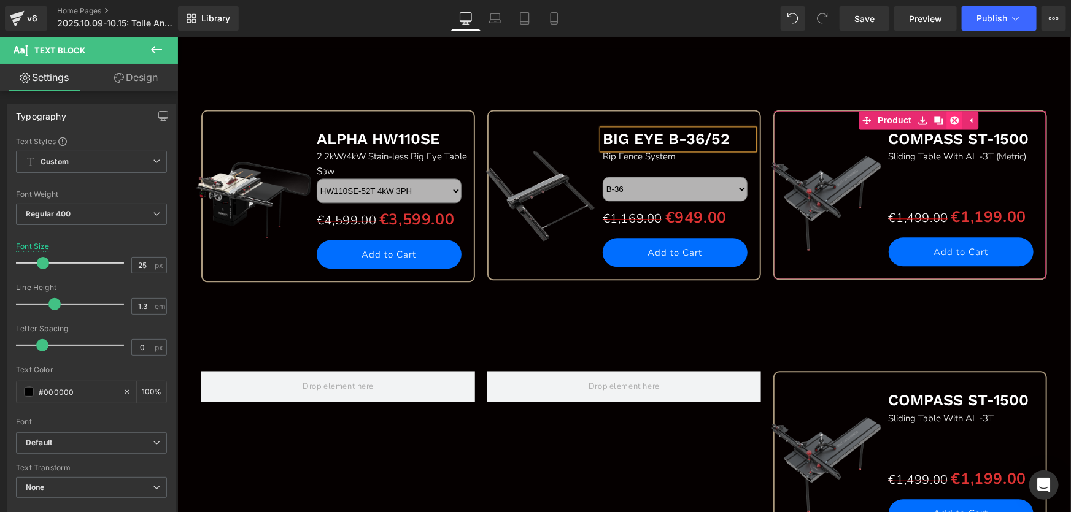
click at [952, 118] on icon at bounding box center [953, 119] width 9 height 9
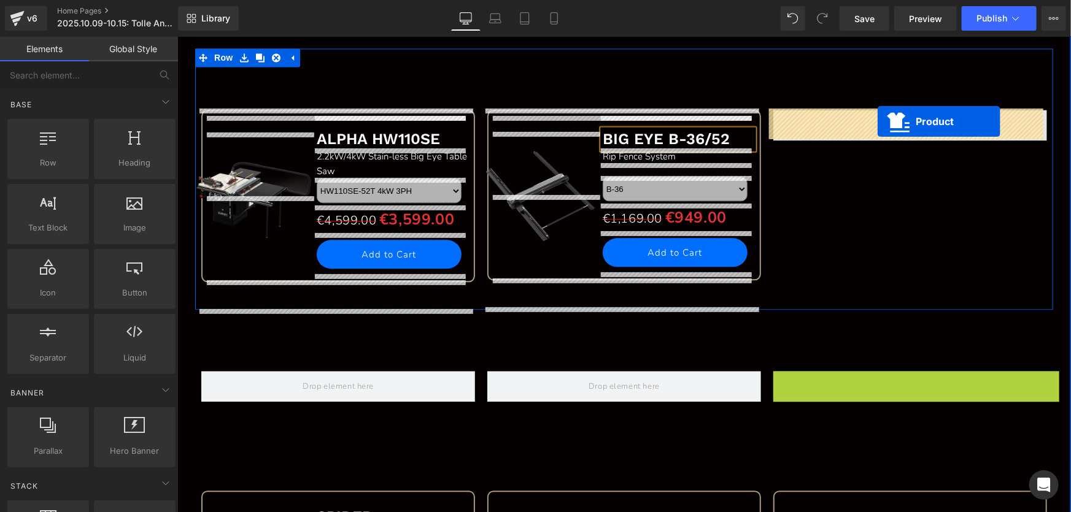
drag, startPoint x: 887, startPoint y: 374, endPoint x: 877, endPoint y: 121, distance: 253.0
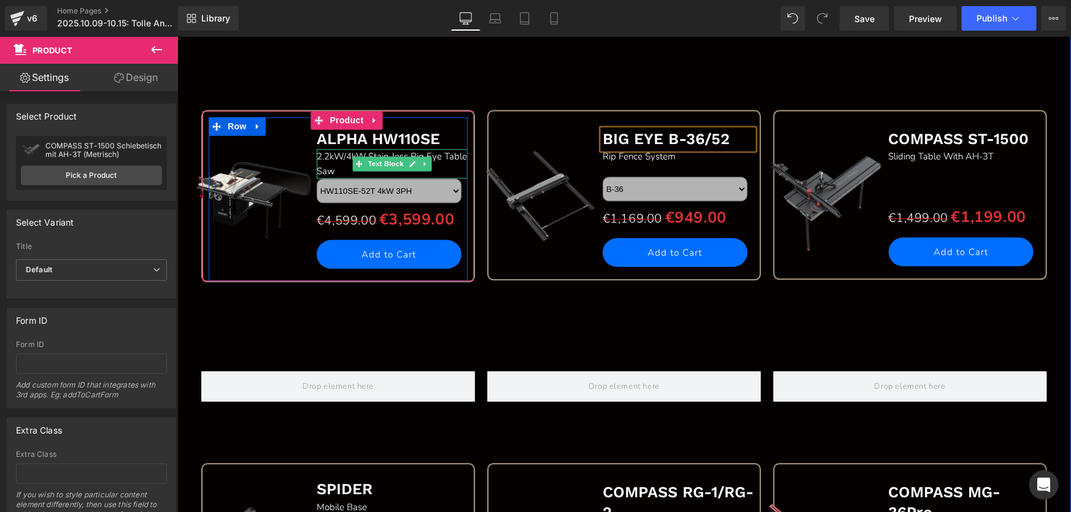
click at [366, 153] on span "2.2kW/4kW Stain-less Big Eye Table Saw" at bounding box center [391, 163] width 150 height 27
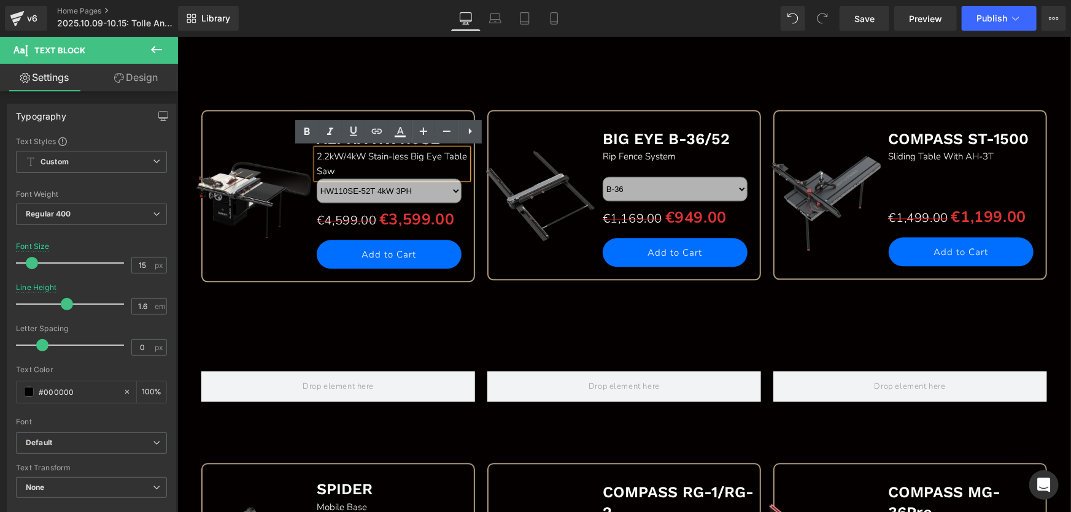
click at [365, 154] on span "2.2kW/4kW Stain-less Big Eye Table Saw" at bounding box center [391, 163] width 150 height 27
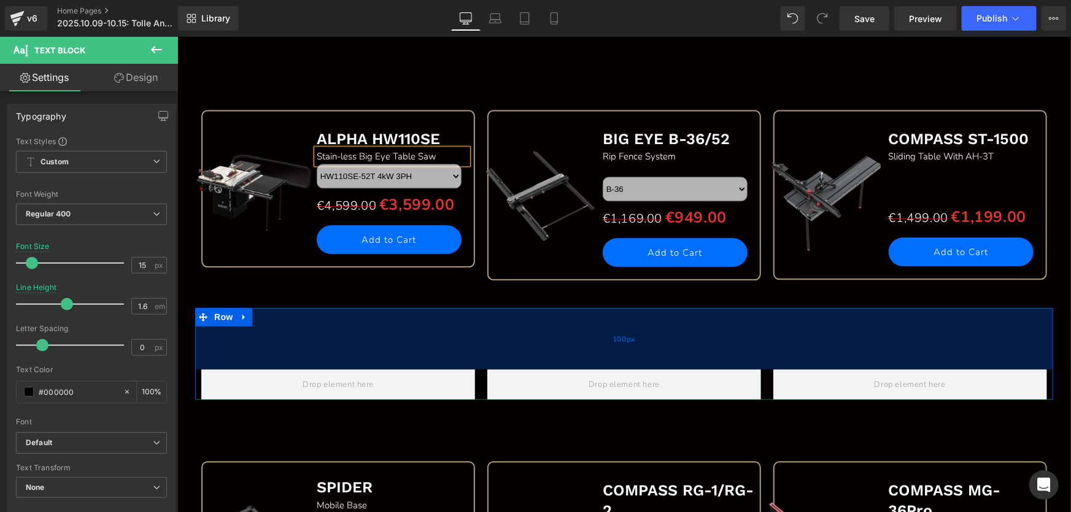
click at [345, 321] on div "100px" at bounding box center [624, 337] width 858 height 61
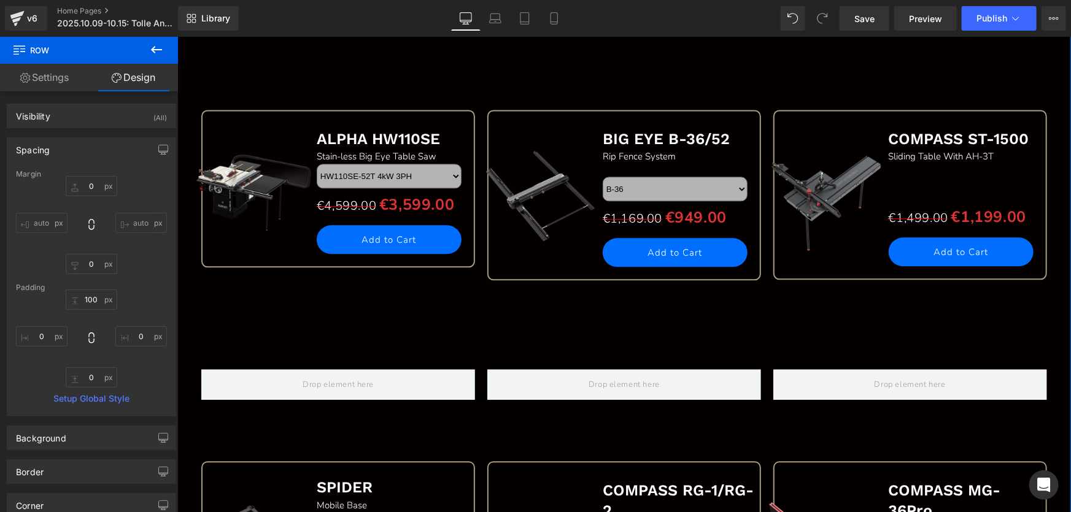
click at [177, 36] on div "100px" at bounding box center [177, 36] width 0 height 0
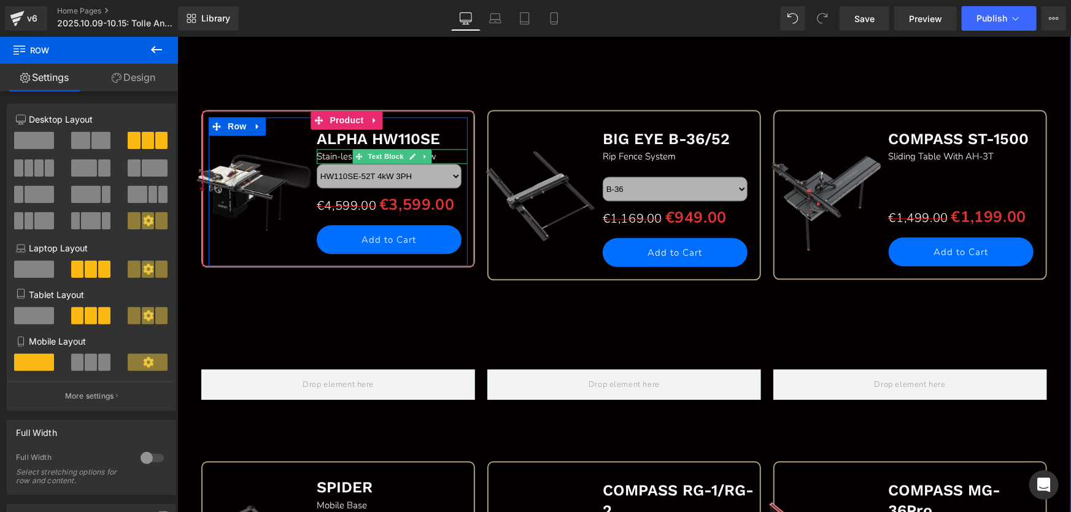
click at [447, 152] on div "Stain-less Big Eye Table Saw" at bounding box center [391, 156] width 151 height 15
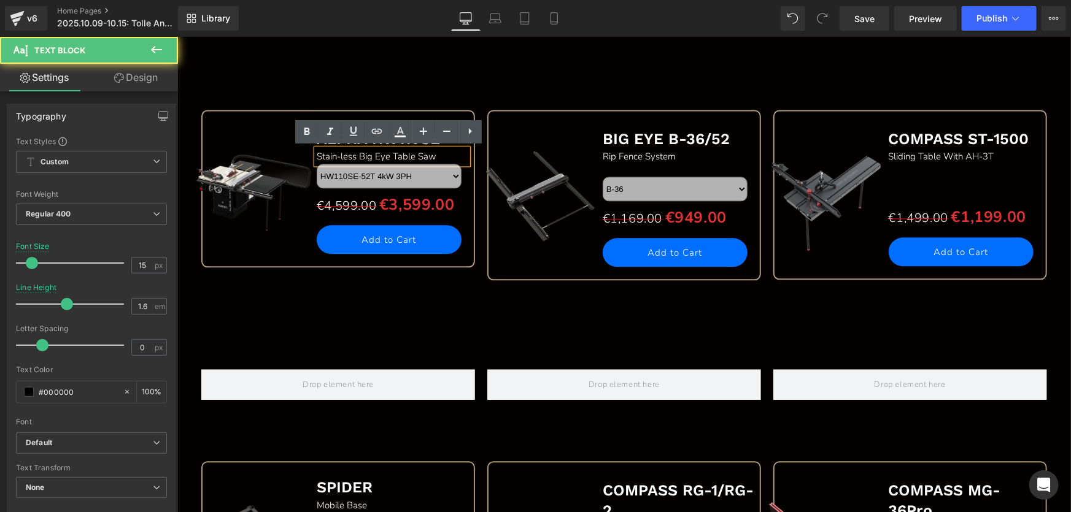
click at [391, 151] on span "Stain-less Big Eye Table Saw" at bounding box center [376, 156] width 120 height 12
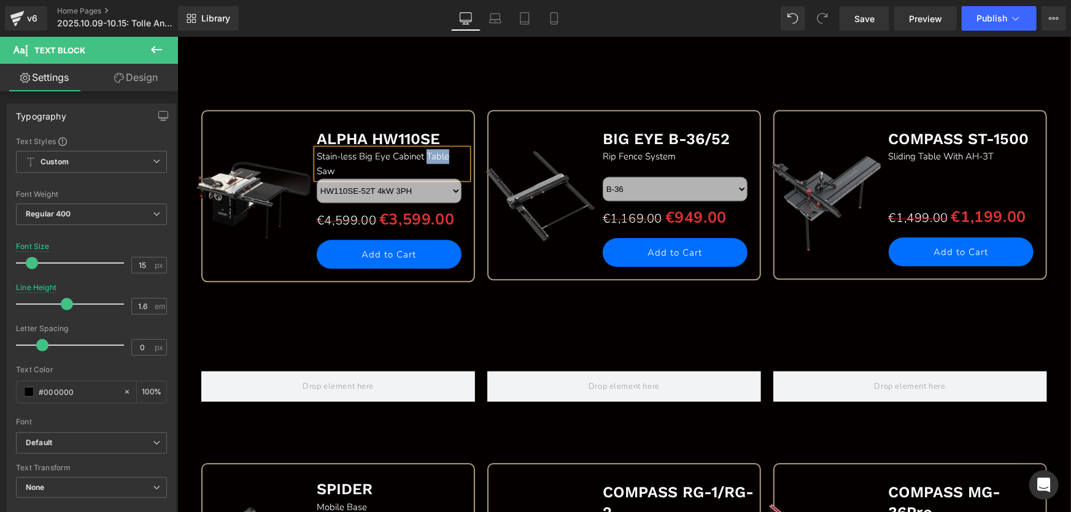
drag, startPoint x: 427, startPoint y: 153, endPoint x: 448, endPoint y: 156, distance: 21.2
click at [448, 156] on span "Stain-less Big Eye Cabinet Table Saw" at bounding box center [382, 163] width 133 height 27
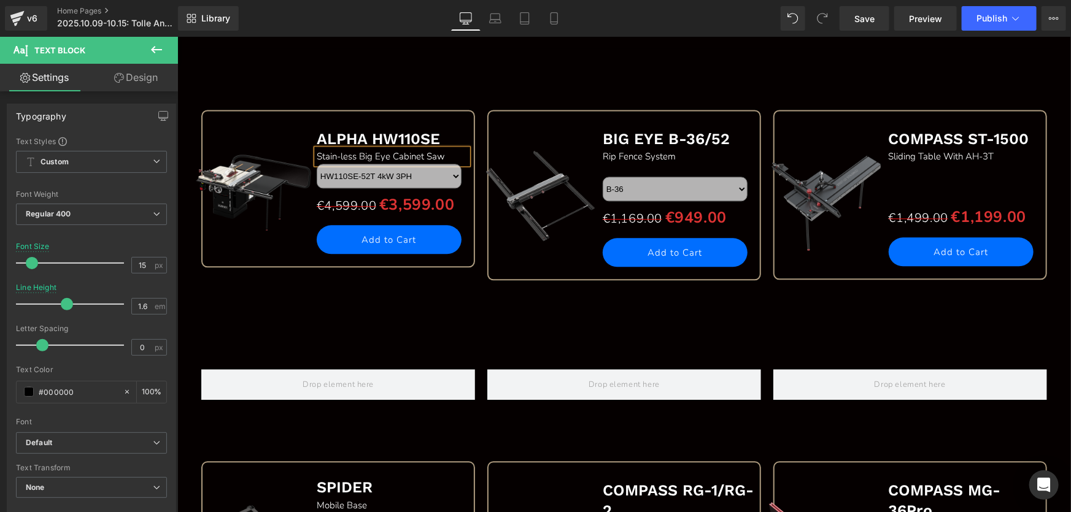
click at [387, 88] on div "Sale Off (P) Image ALPHA HW110SE Text Block Stain-less Big Eye Cabinet Saw Text…" at bounding box center [624, 178] width 858 height 260
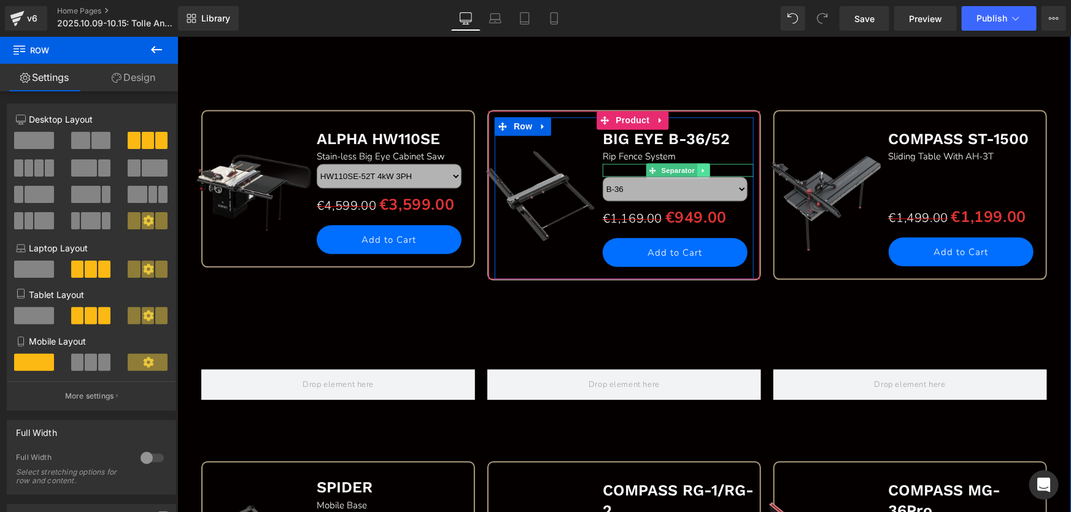
click at [701, 168] on icon at bounding box center [702, 170] width 2 height 4
click at [707, 168] on icon at bounding box center [709, 169] width 7 height 7
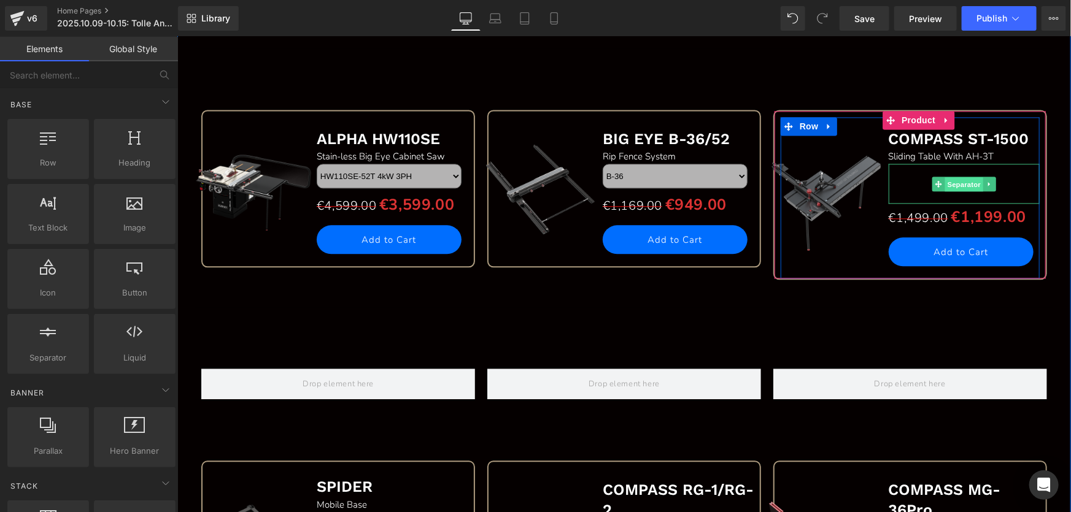
click at [957, 181] on span "Separator" at bounding box center [963, 184] width 38 height 15
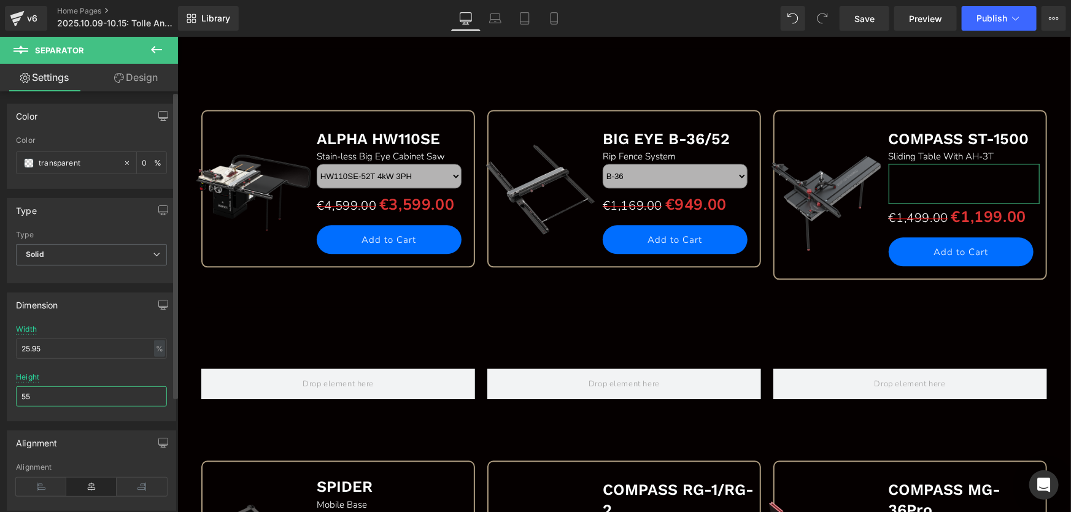
click at [69, 397] on input "55" at bounding box center [91, 397] width 151 height 20
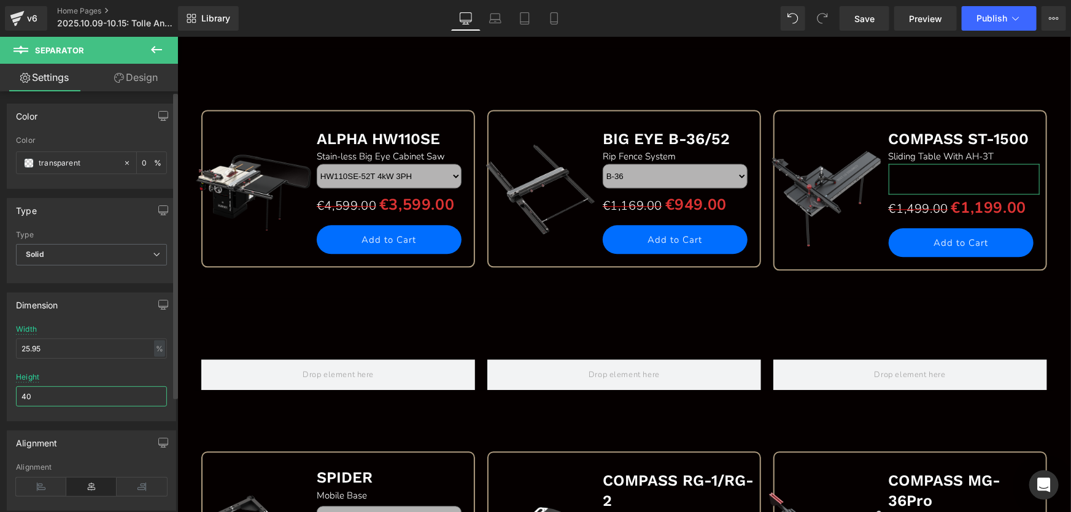
click at [69, 397] on input "40" at bounding box center [91, 397] width 151 height 20
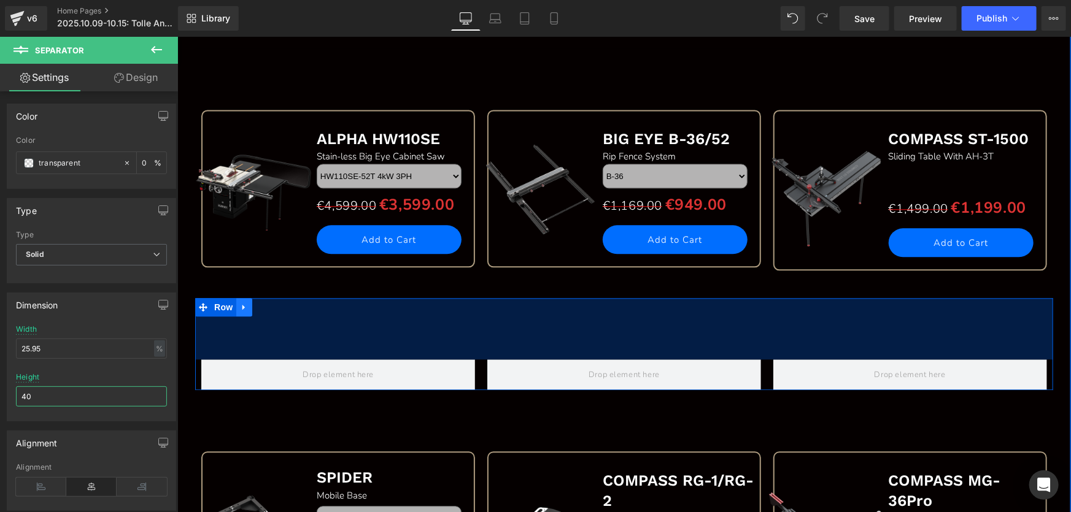
type input "40"
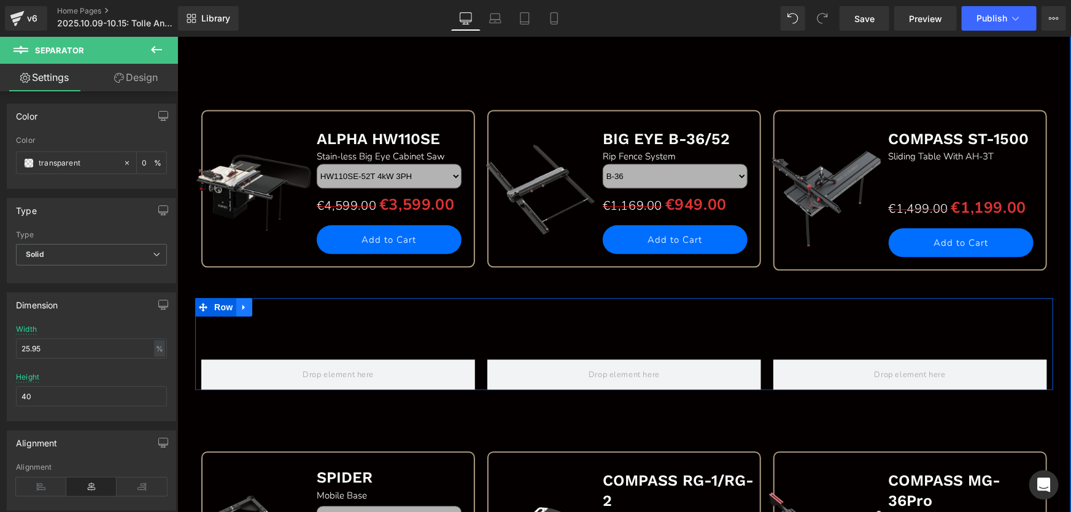
click at [241, 307] on icon at bounding box center [243, 307] width 9 height 9
click at [274, 307] on icon at bounding box center [275, 307] width 9 height 9
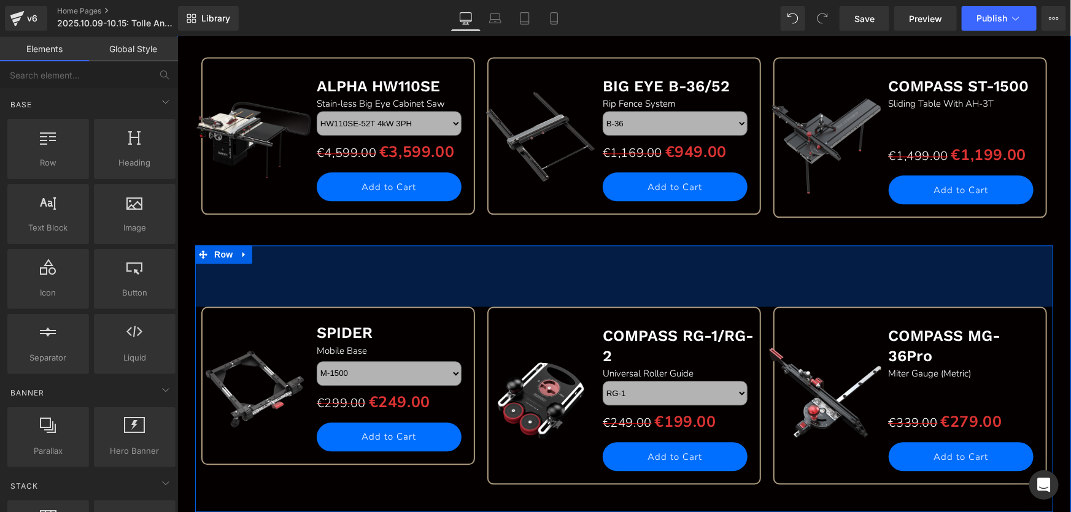
scroll to position [1492, 0]
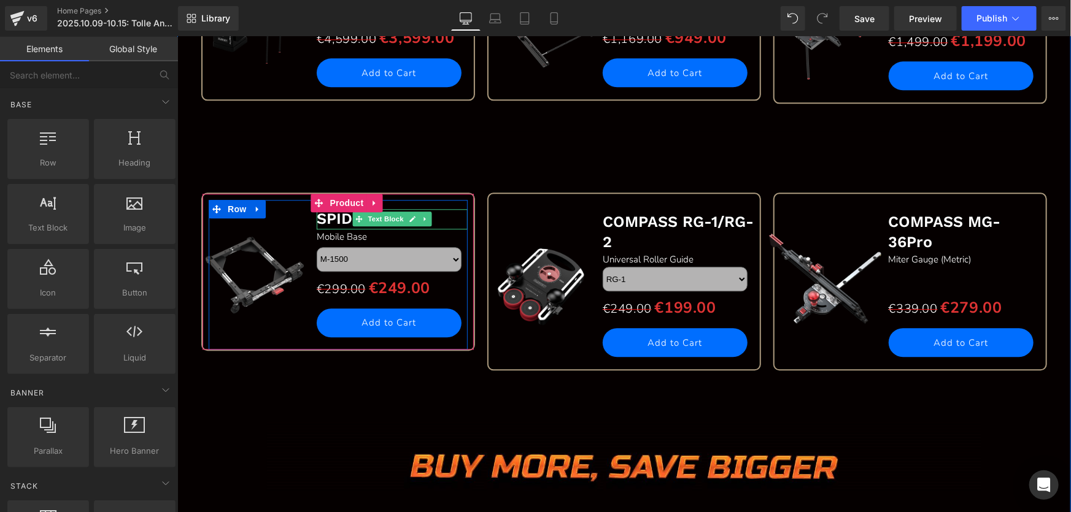
click at [437, 214] on p "SPIDER" at bounding box center [391, 219] width 151 height 20
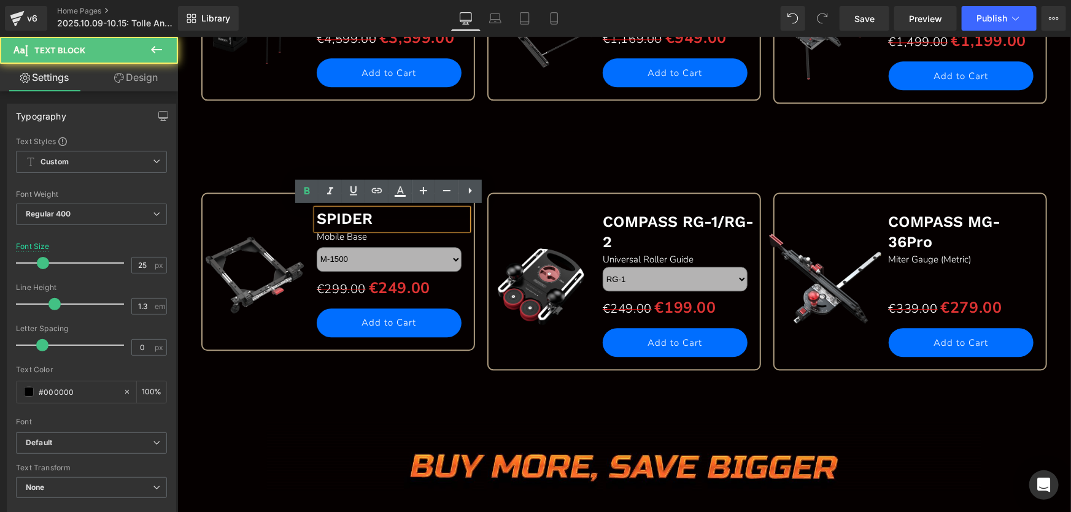
click at [383, 220] on p "SPIDER" at bounding box center [391, 219] width 151 height 20
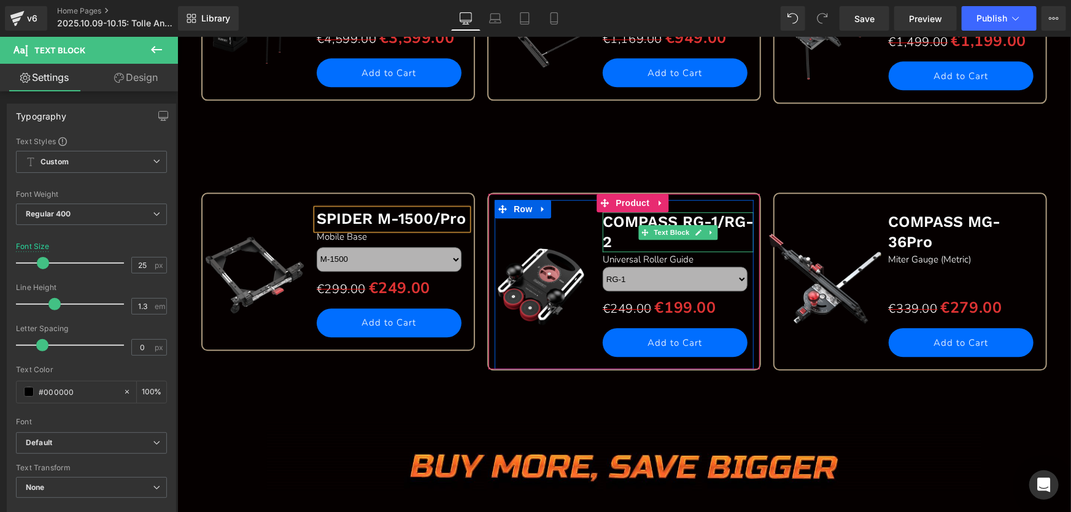
drag, startPoint x: 720, startPoint y: 218, endPoint x: 726, endPoint y: 233, distance: 15.7
click at [721, 217] on b "COMPASS RG-1/RG-2" at bounding box center [677, 231] width 151 height 38
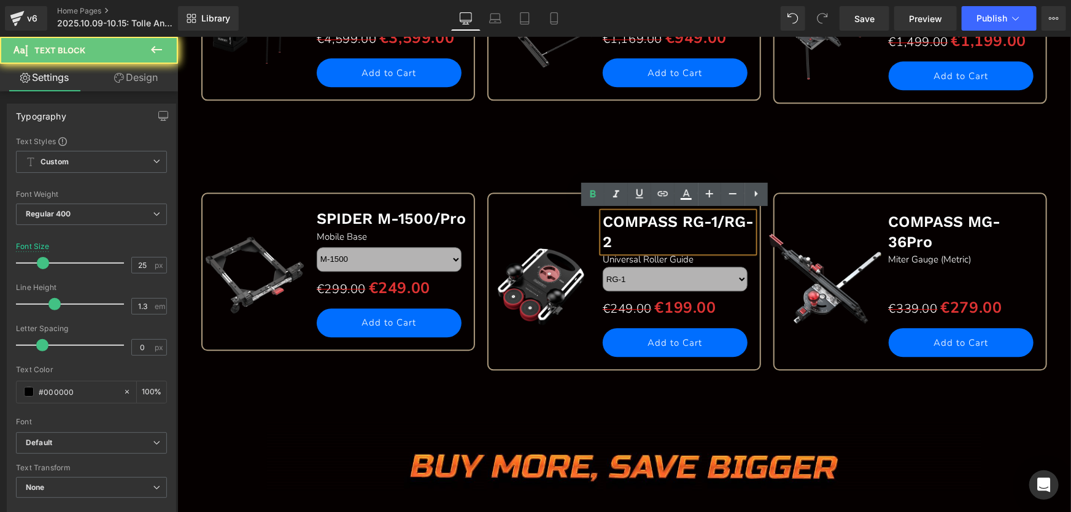
click at [722, 222] on b "COMPASS RG-1/RG-2" at bounding box center [677, 231] width 151 height 38
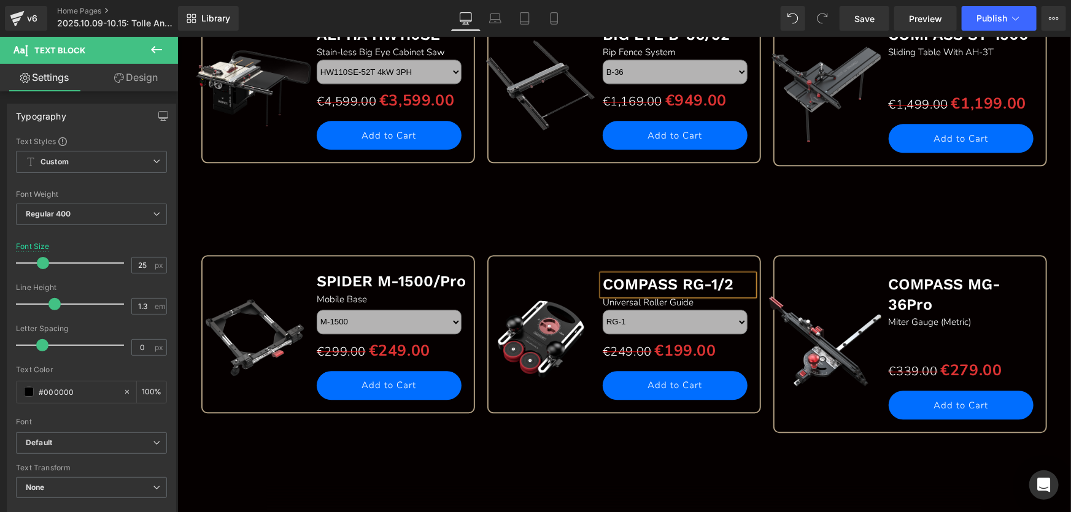
scroll to position [1381, 0]
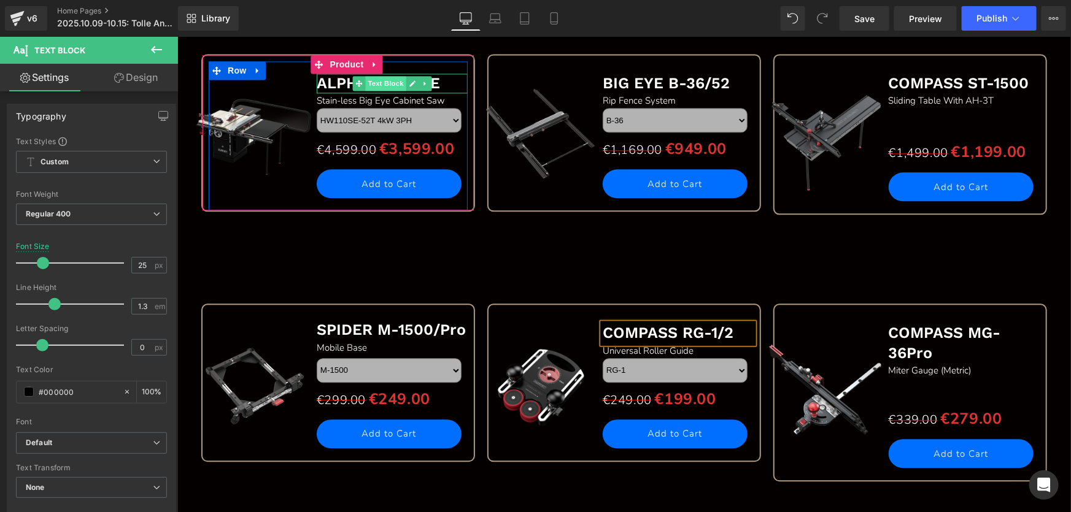
click at [387, 79] on span "Text Block" at bounding box center [385, 82] width 41 height 15
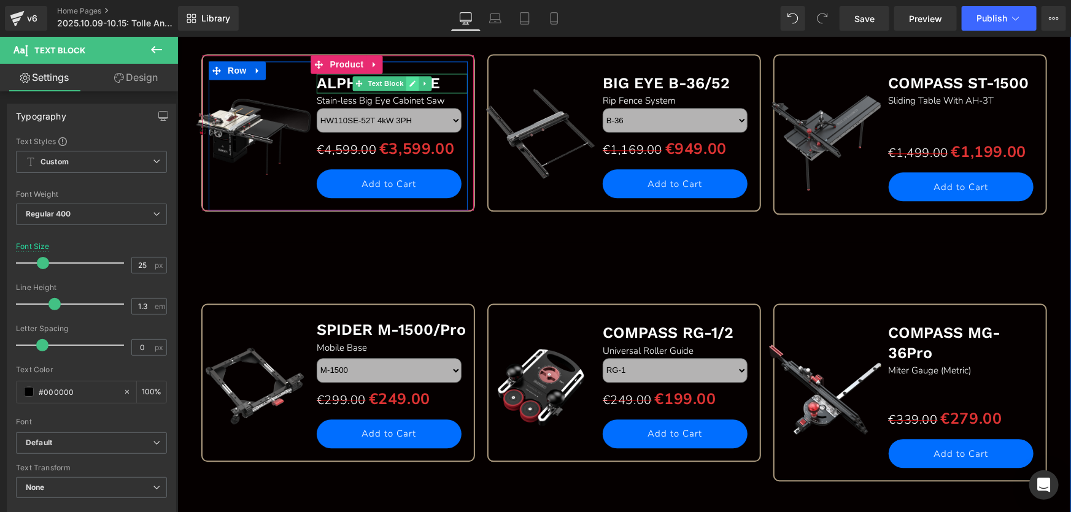
click at [409, 80] on icon at bounding box center [412, 82] width 7 height 7
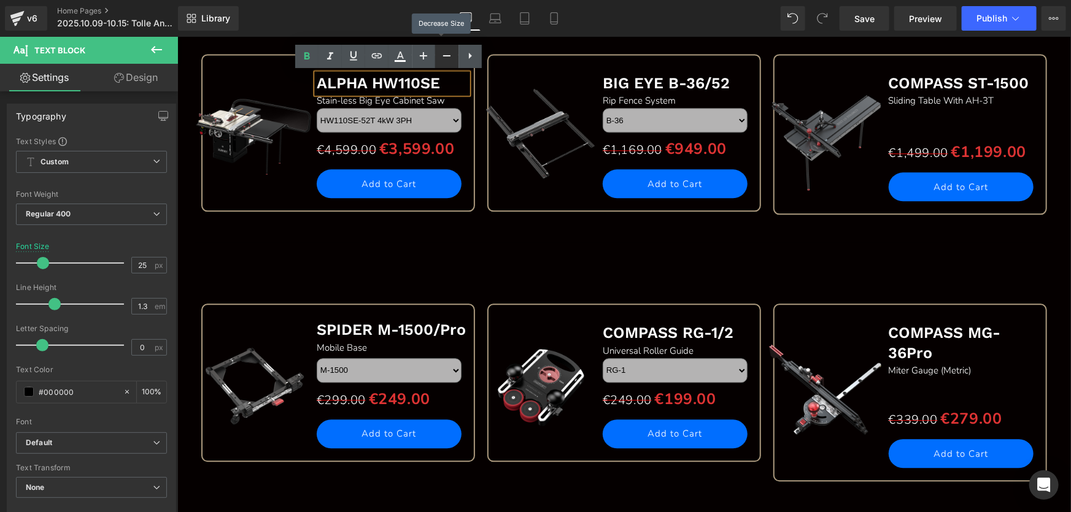
click at [442, 56] on icon at bounding box center [446, 55] width 15 height 15
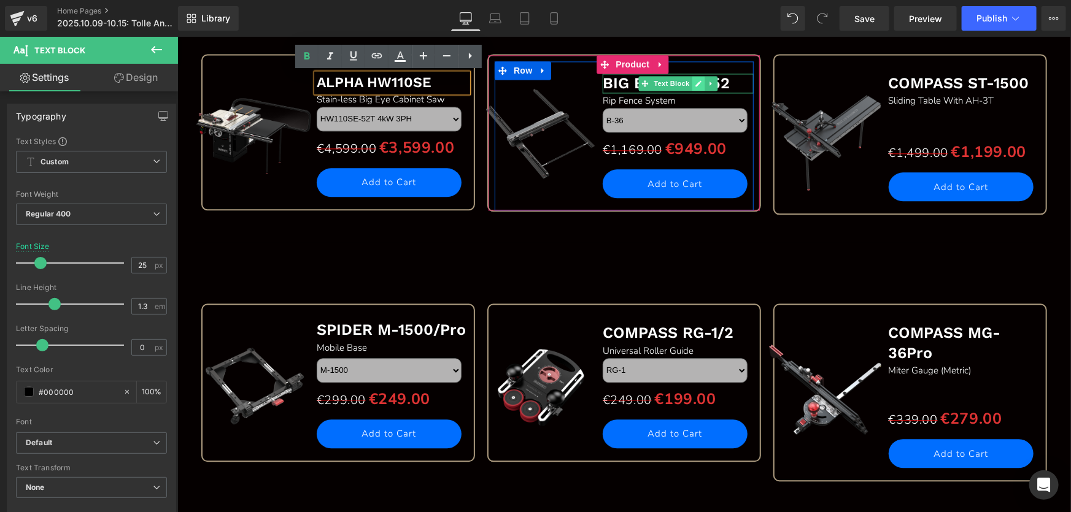
click at [695, 82] on icon at bounding box center [698, 83] width 6 height 6
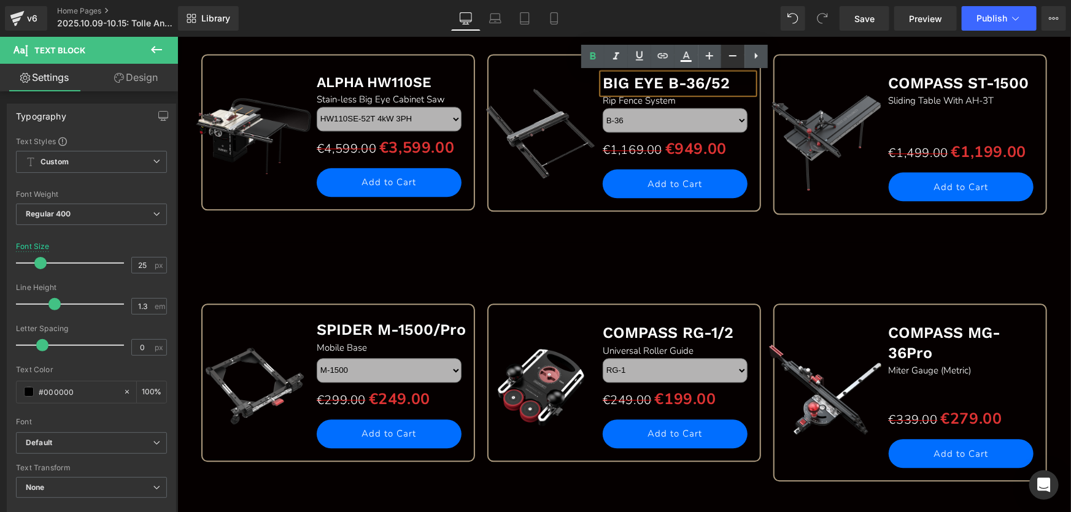
click at [731, 56] on icon at bounding box center [732, 55] width 15 height 15
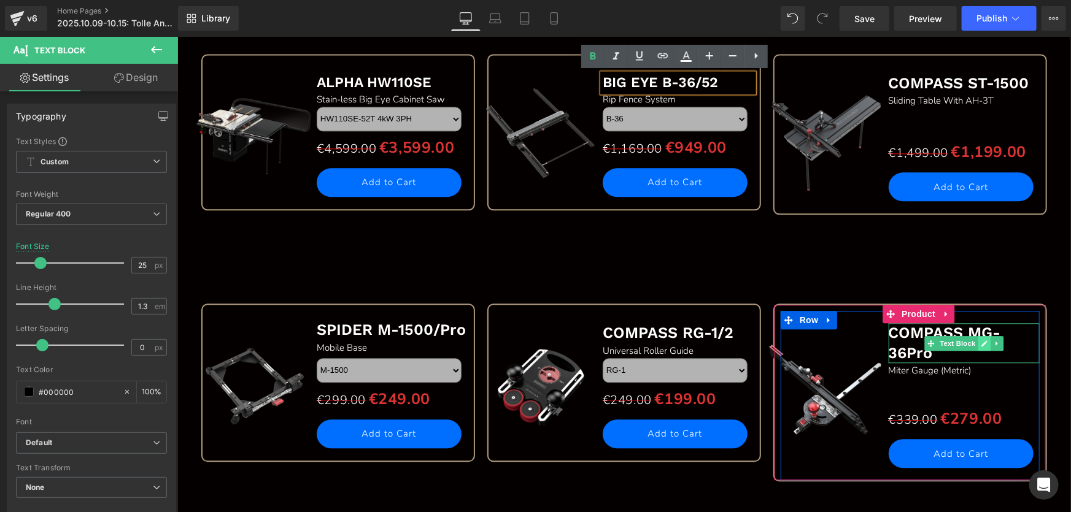
click at [984, 341] on link at bounding box center [984, 343] width 13 height 15
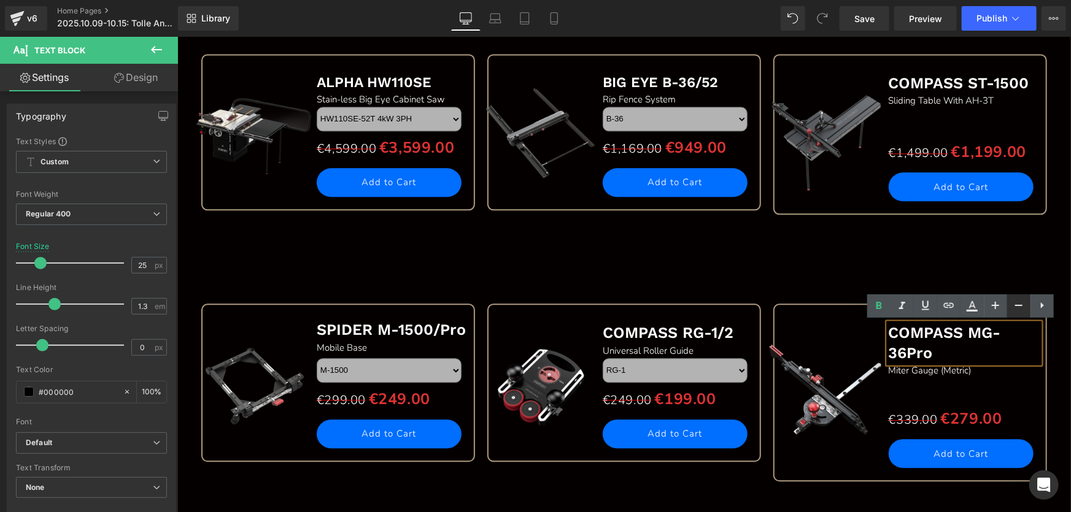
click at [1025, 306] on link at bounding box center [1018, 306] width 23 height 23
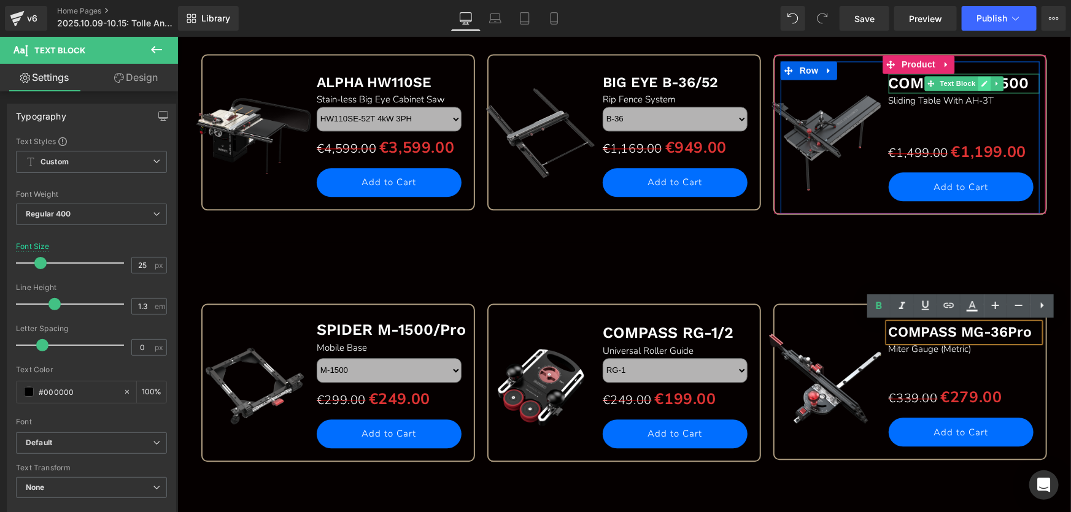
click at [981, 80] on icon at bounding box center [983, 82] width 7 height 7
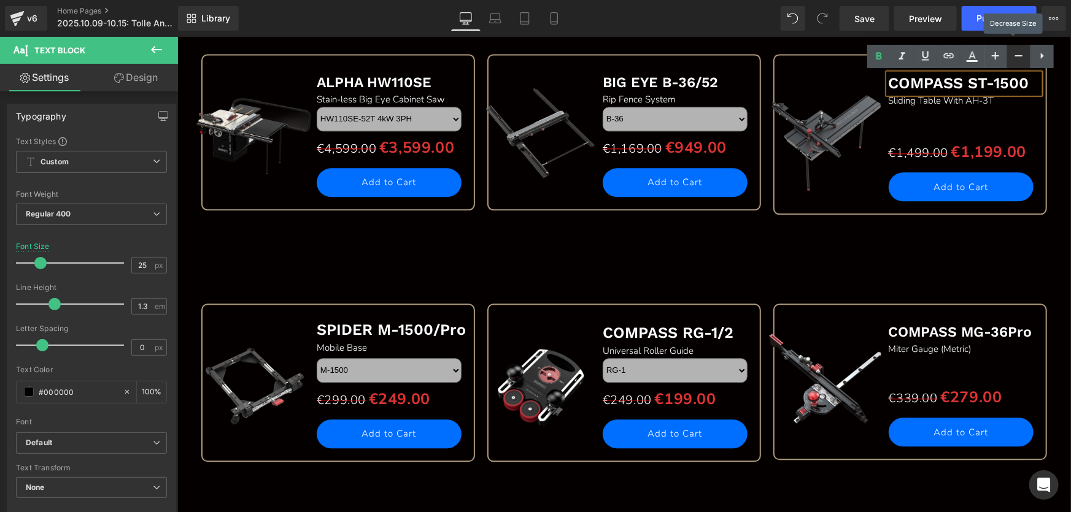
click at [1019, 58] on icon at bounding box center [1018, 55] width 15 height 15
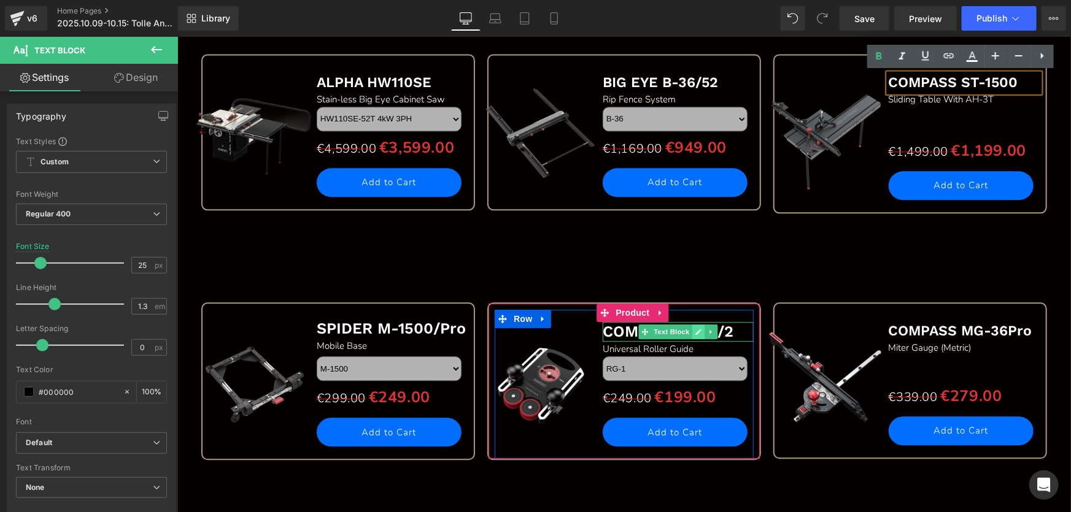
click at [695, 331] on icon at bounding box center [698, 331] width 7 height 7
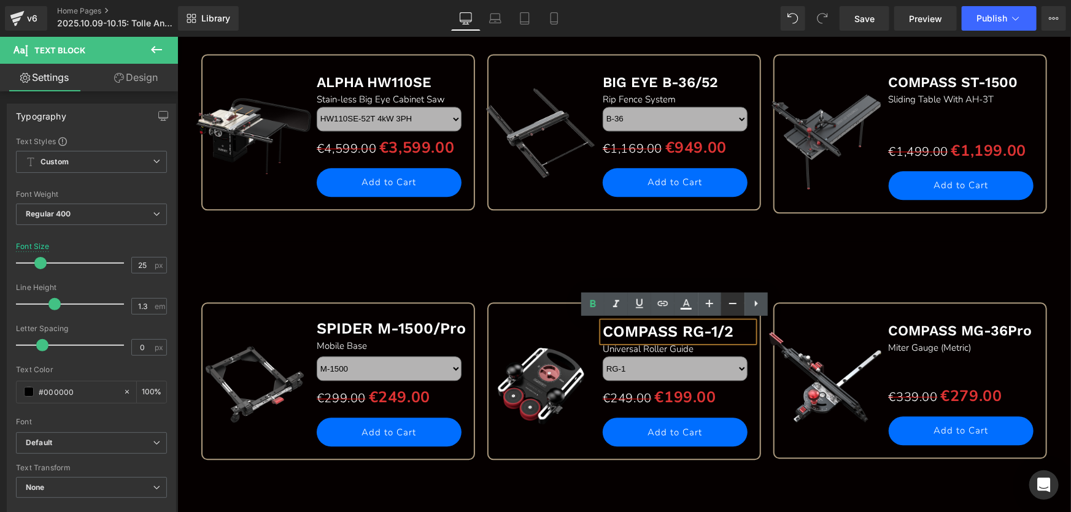
click at [731, 307] on icon at bounding box center [732, 303] width 15 height 15
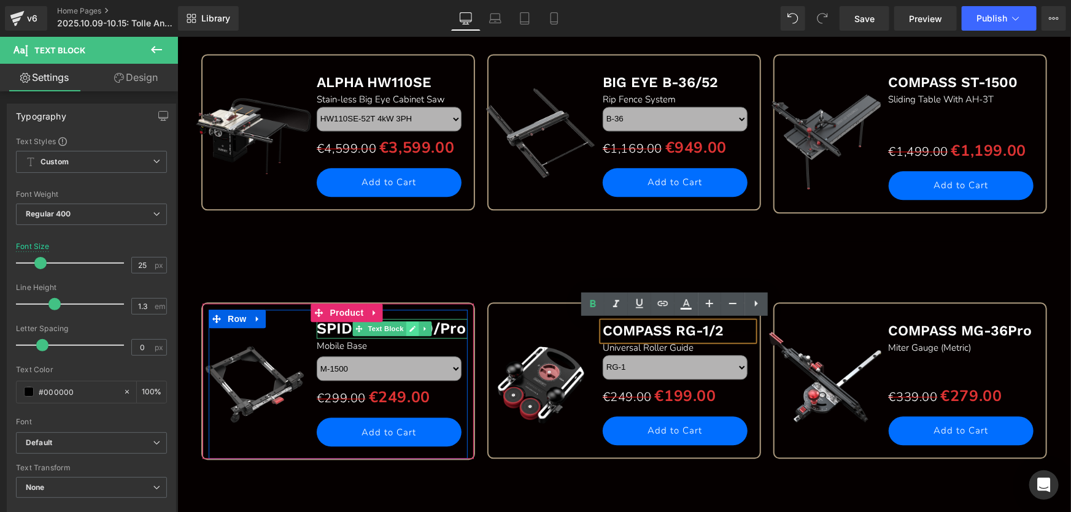
click at [409, 328] on icon at bounding box center [412, 328] width 7 height 7
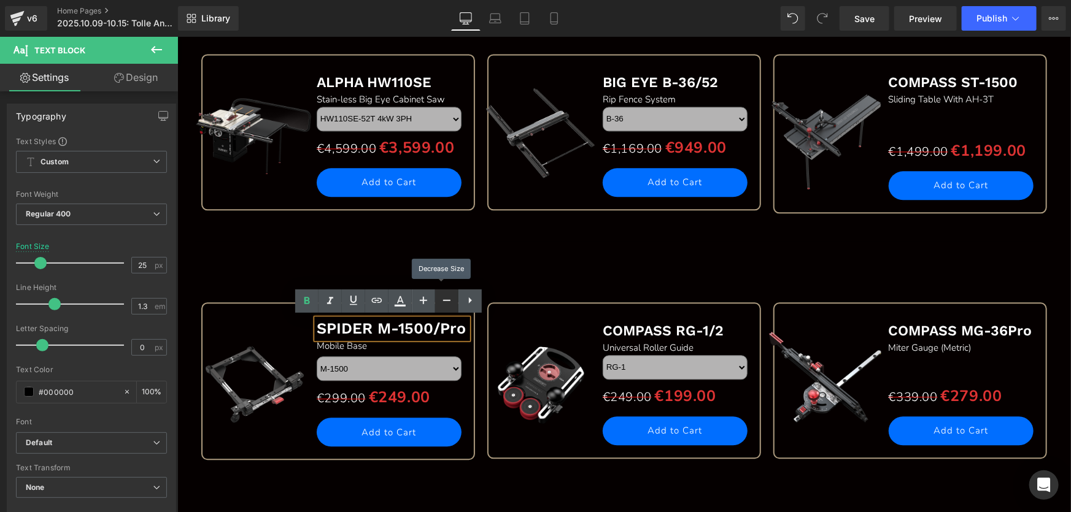
click at [449, 299] on icon at bounding box center [446, 300] width 15 height 15
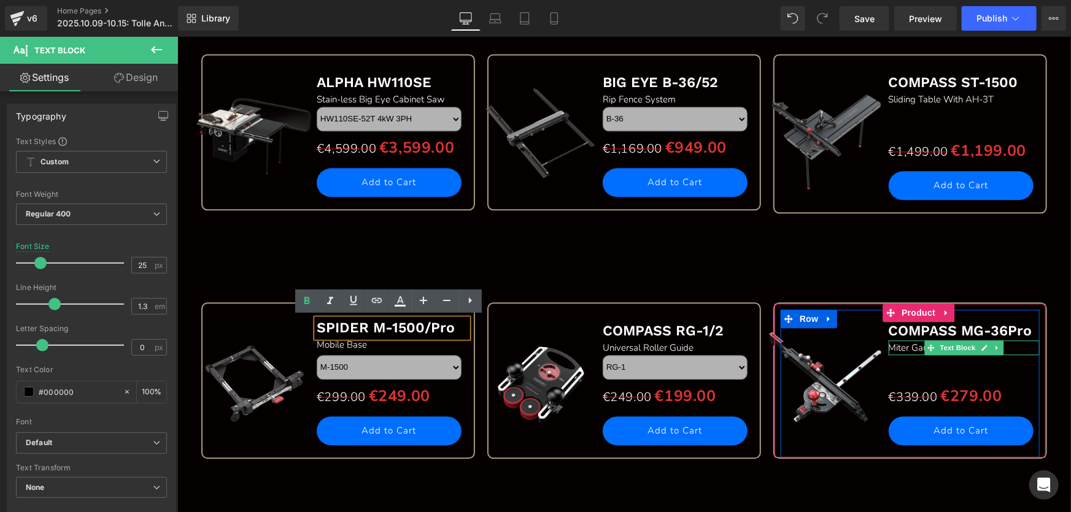
click at [1007, 345] on p "Miter Gauge (Metric)" at bounding box center [963, 347] width 151 height 15
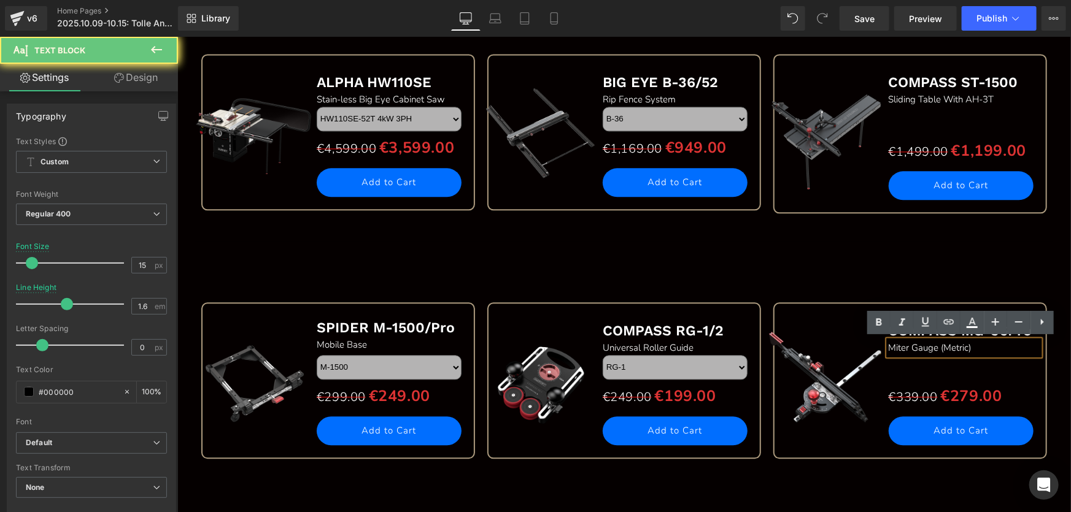
click at [1009, 347] on p "Miter Gauge (Metric)" at bounding box center [963, 347] width 151 height 15
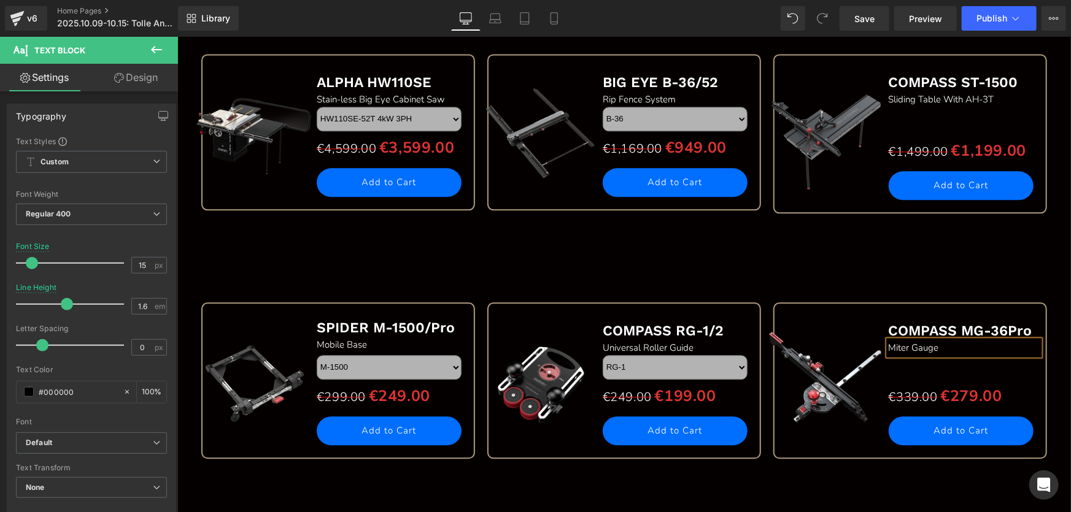
click at [816, 246] on div "Sale Off (P) Image SPIDER M-1500/Pro Text Block Mobile Base Text Block M-1500 M…" at bounding box center [624, 363] width 858 height 245
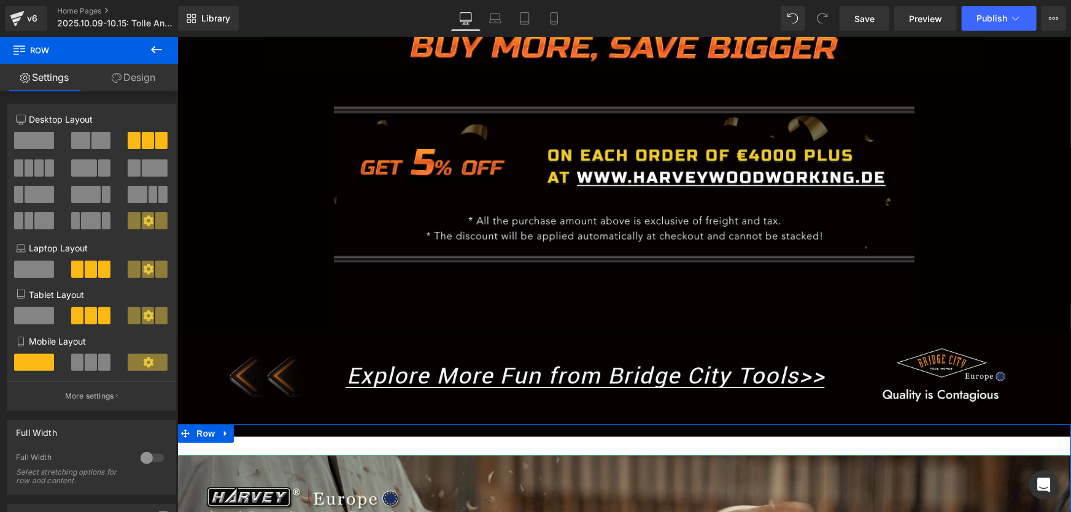
scroll to position [1883, 0]
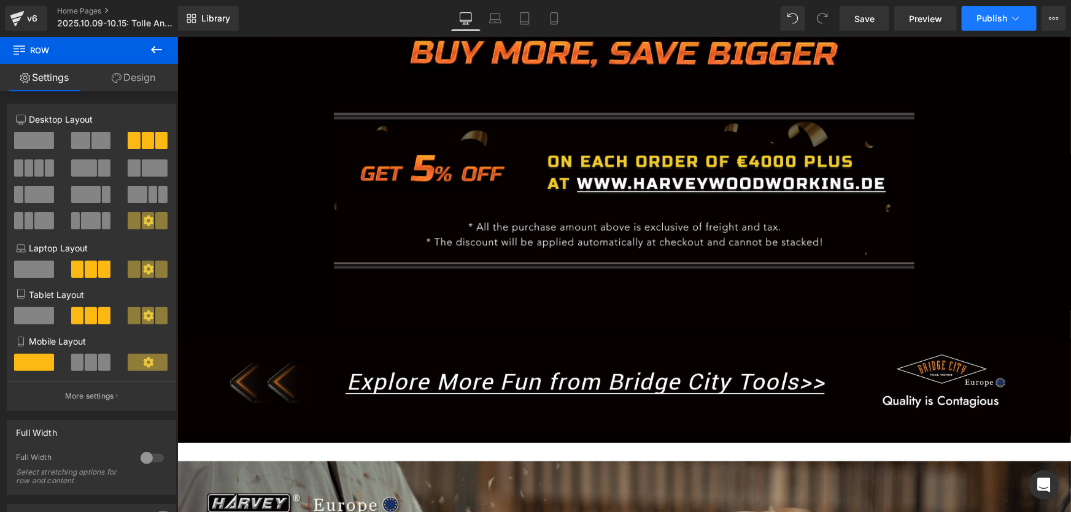
click at [990, 18] on span "Publish" at bounding box center [991, 19] width 31 height 10
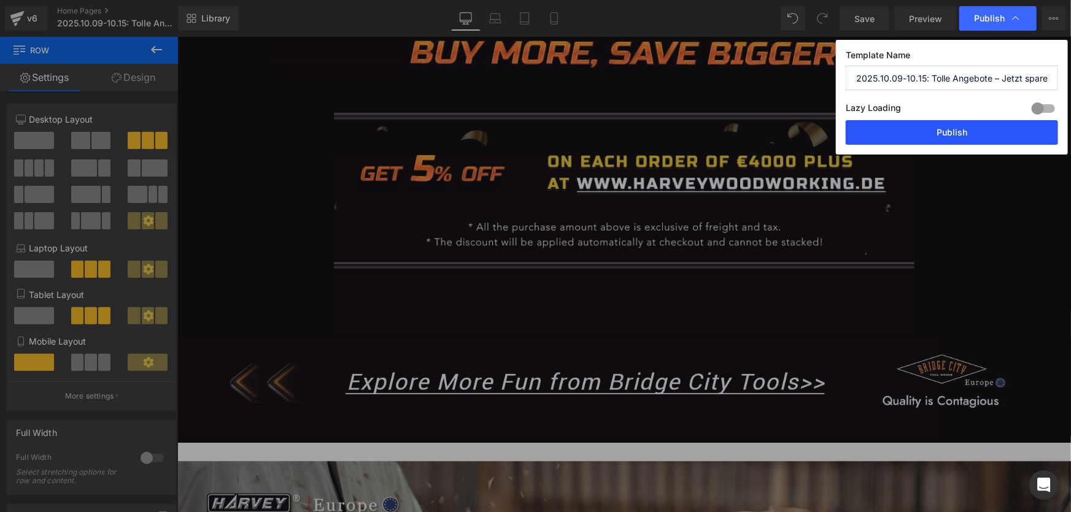
drag, startPoint x: 963, startPoint y: 136, endPoint x: 477, endPoint y: 207, distance: 491.2
click at [963, 136] on button "Publish" at bounding box center [952, 132] width 212 height 25
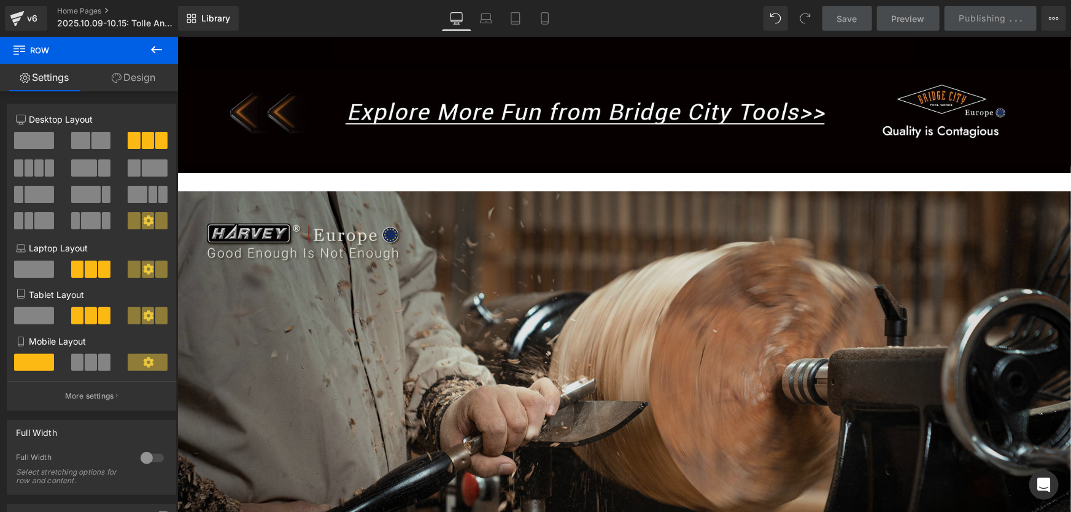
scroll to position [2273, 0]
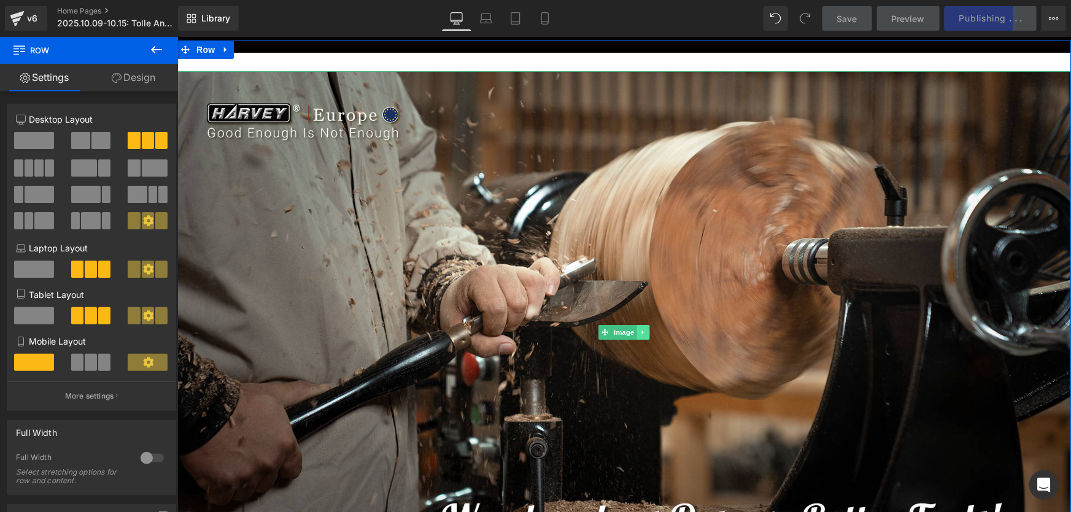
click at [641, 332] on icon at bounding box center [642, 331] width 7 height 7
click at [646, 330] on icon at bounding box center [649, 332] width 7 height 7
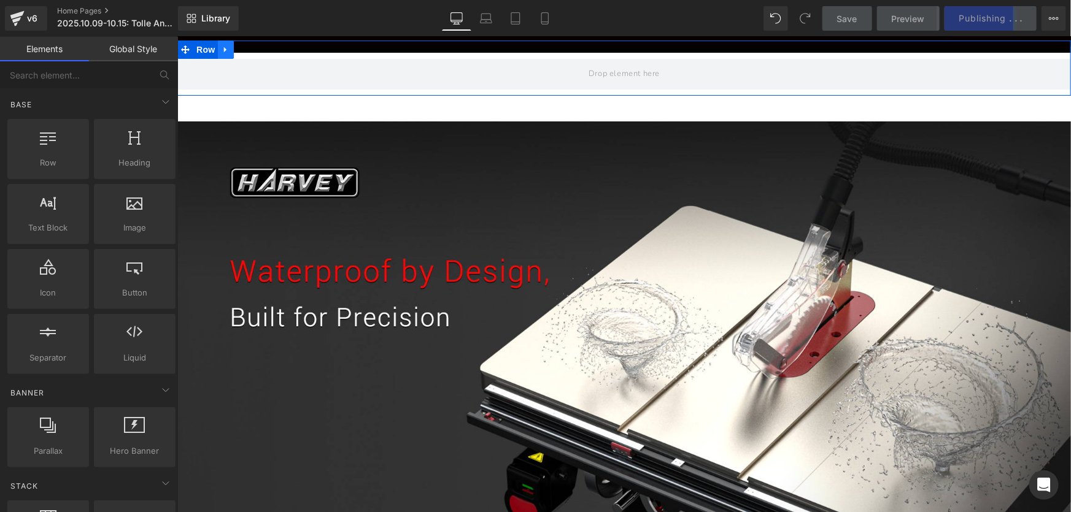
click at [222, 48] on icon at bounding box center [225, 48] width 9 height 9
click at [255, 48] on icon at bounding box center [257, 48] width 9 height 9
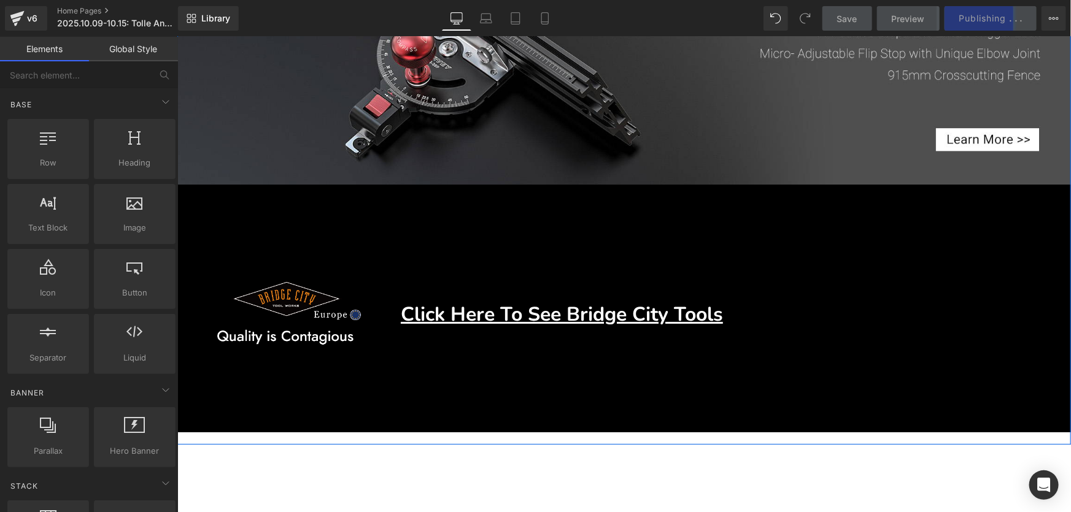
scroll to position [4839, 0]
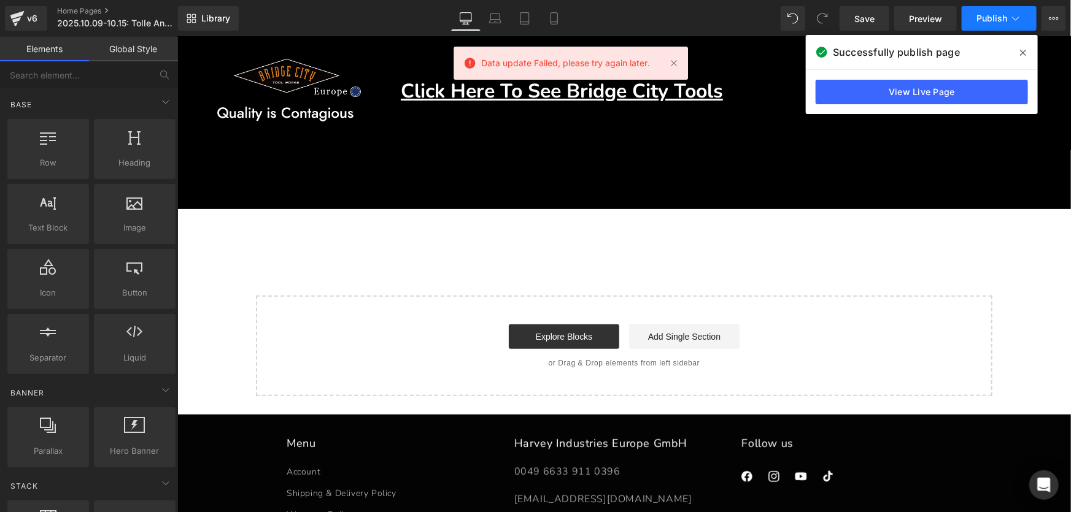
click at [990, 14] on span "Publish" at bounding box center [991, 19] width 31 height 10
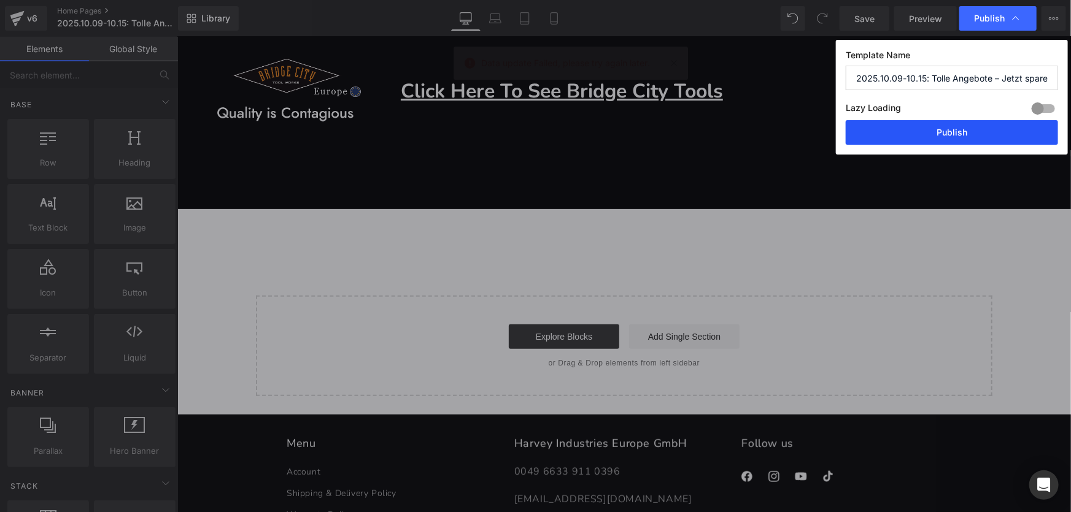
click at [957, 133] on button "Publish" at bounding box center [952, 132] width 212 height 25
